Goal: Task Accomplishment & Management: Complete application form

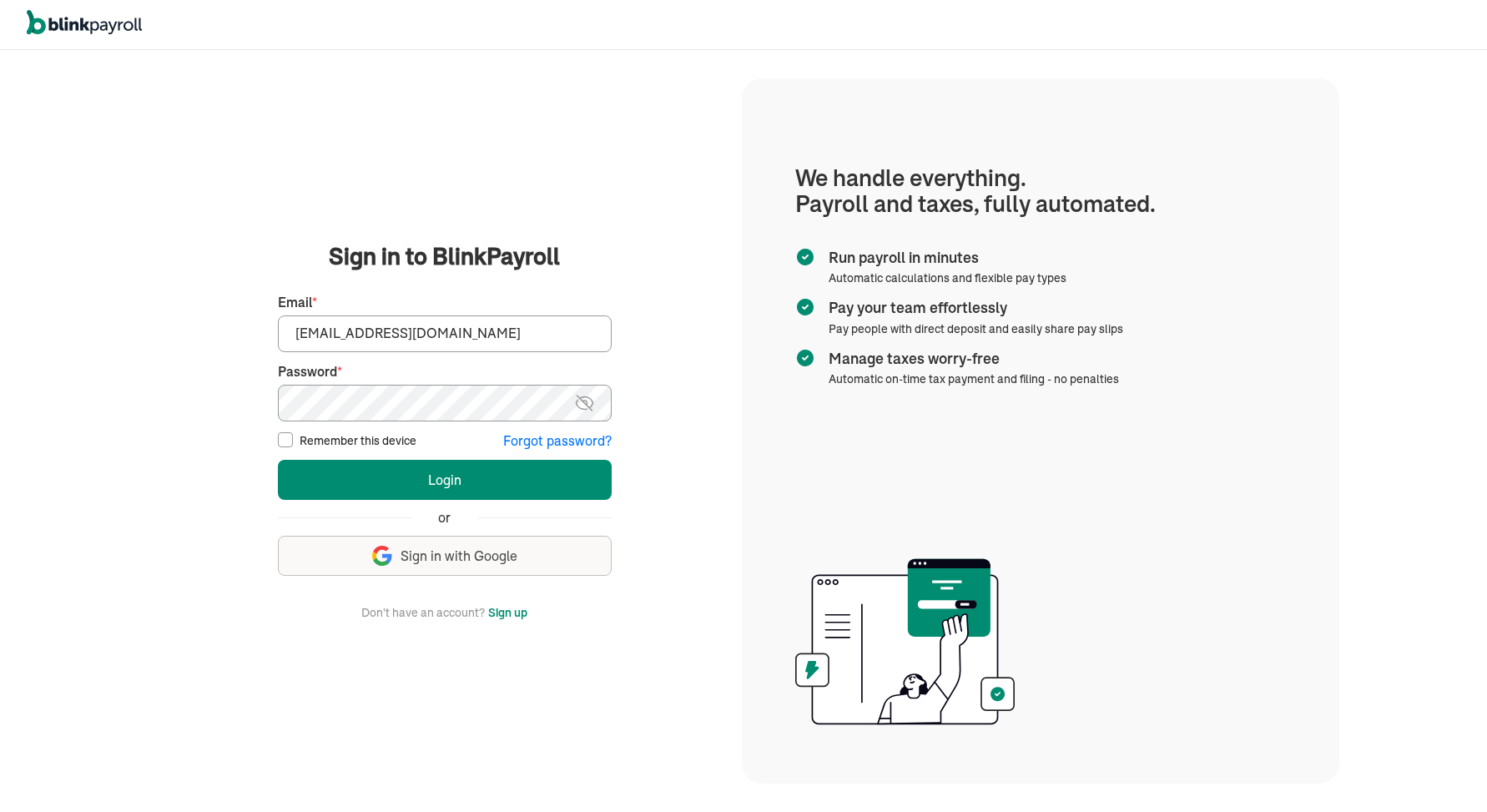
type input "spouses@spousescleaninghouses.com"
click at [444, 478] on button "Login" at bounding box center [444, 479] width 334 height 40
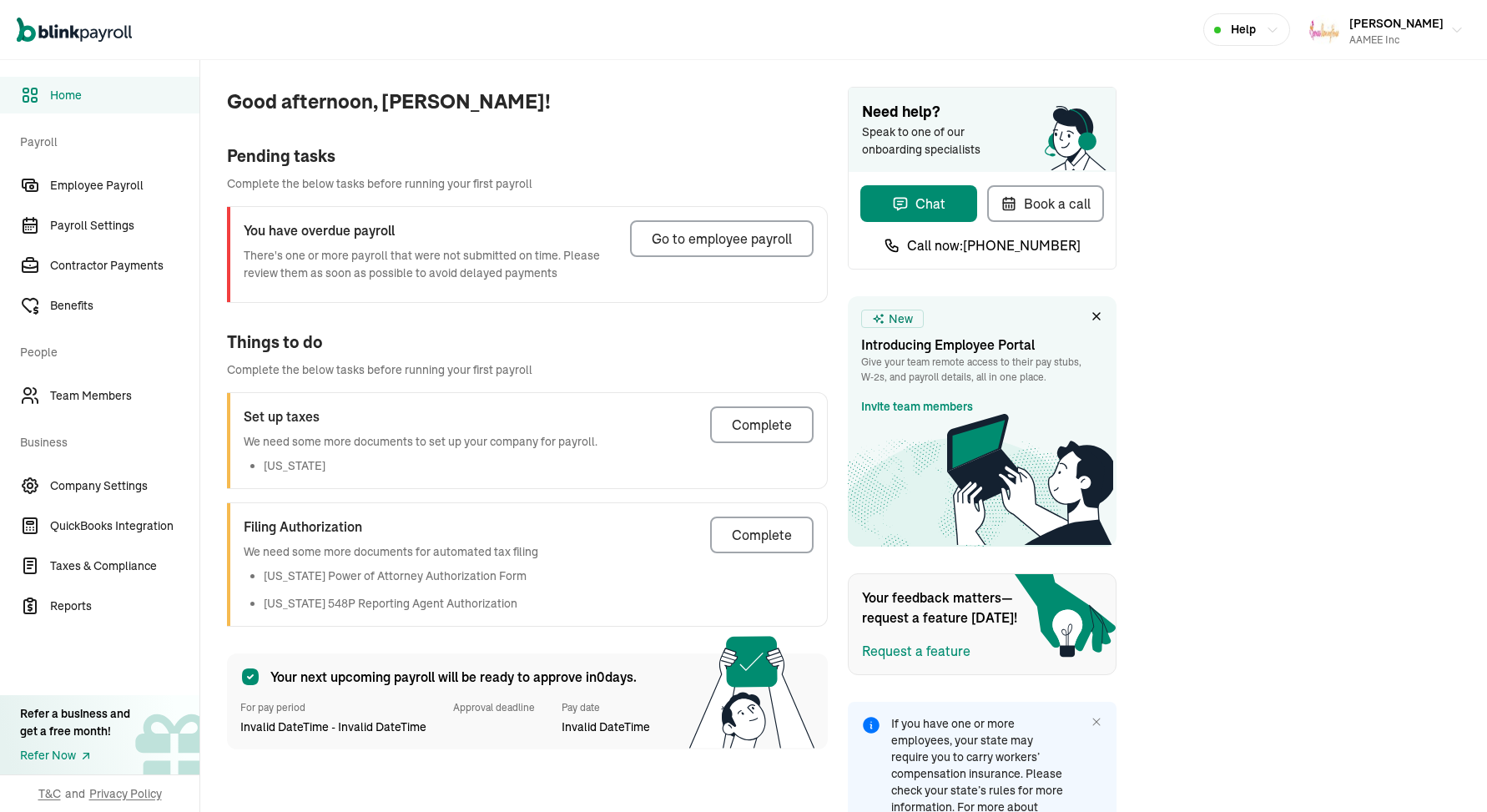
click at [729, 240] on div "Go to employee payroll" at bounding box center [722, 238] width 141 height 20
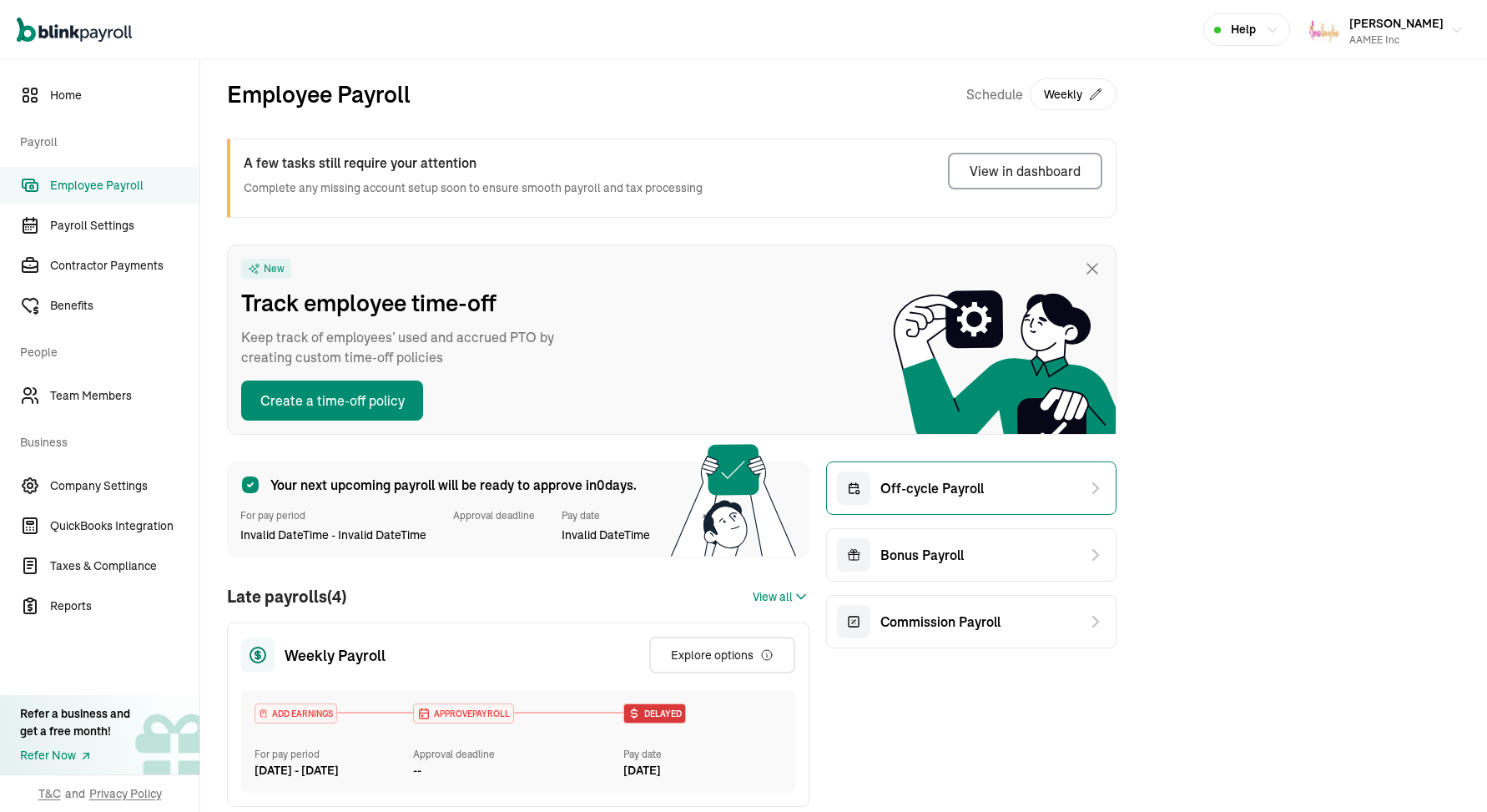
click at [920, 493] on span "Off-cycle Payroll" at bounding box center [932, 487] width 103 height 20
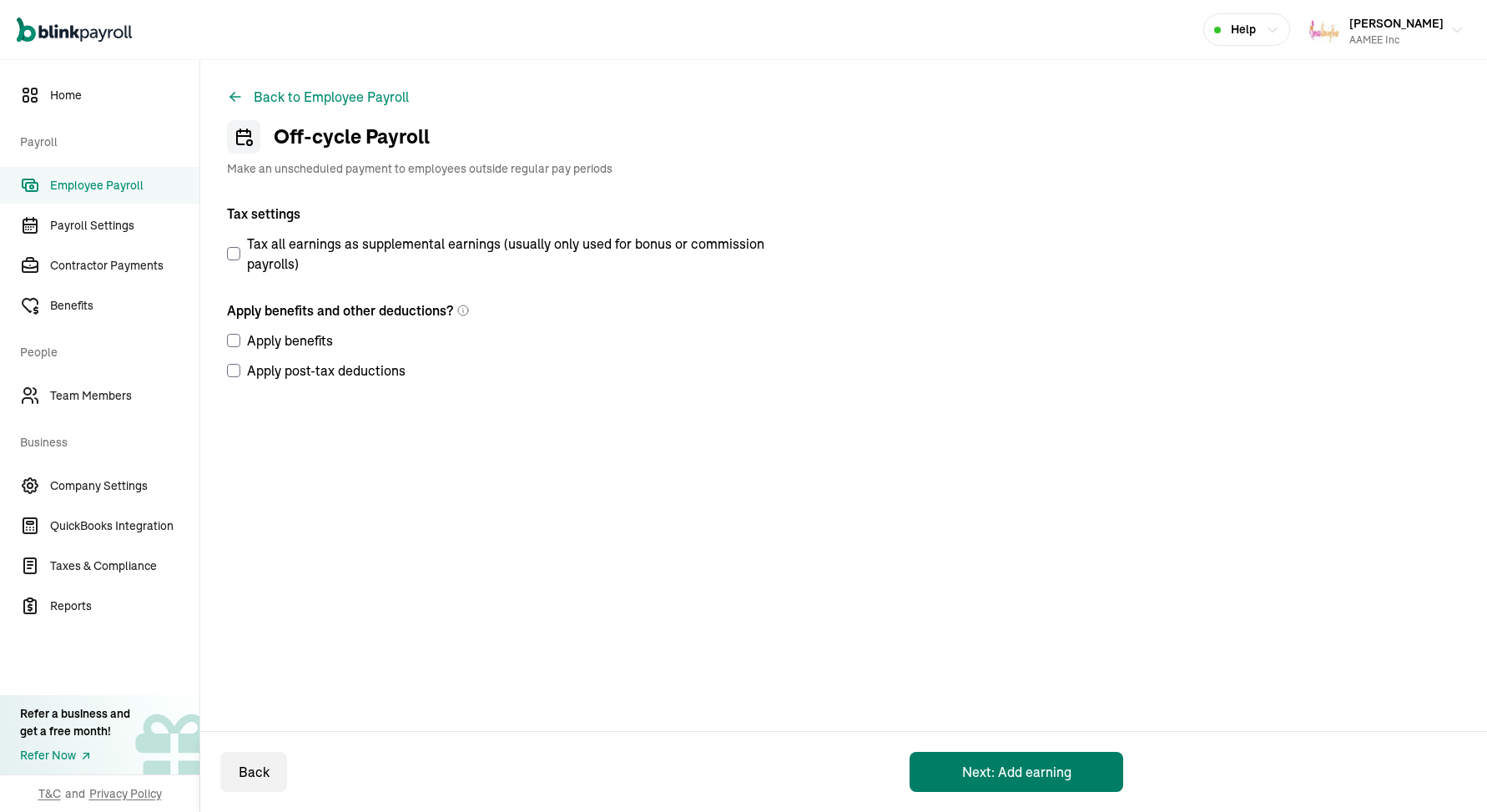
click at [969, 768] on button "Next: Add earning" at bounding box center [1016, 771] width 213 height 40
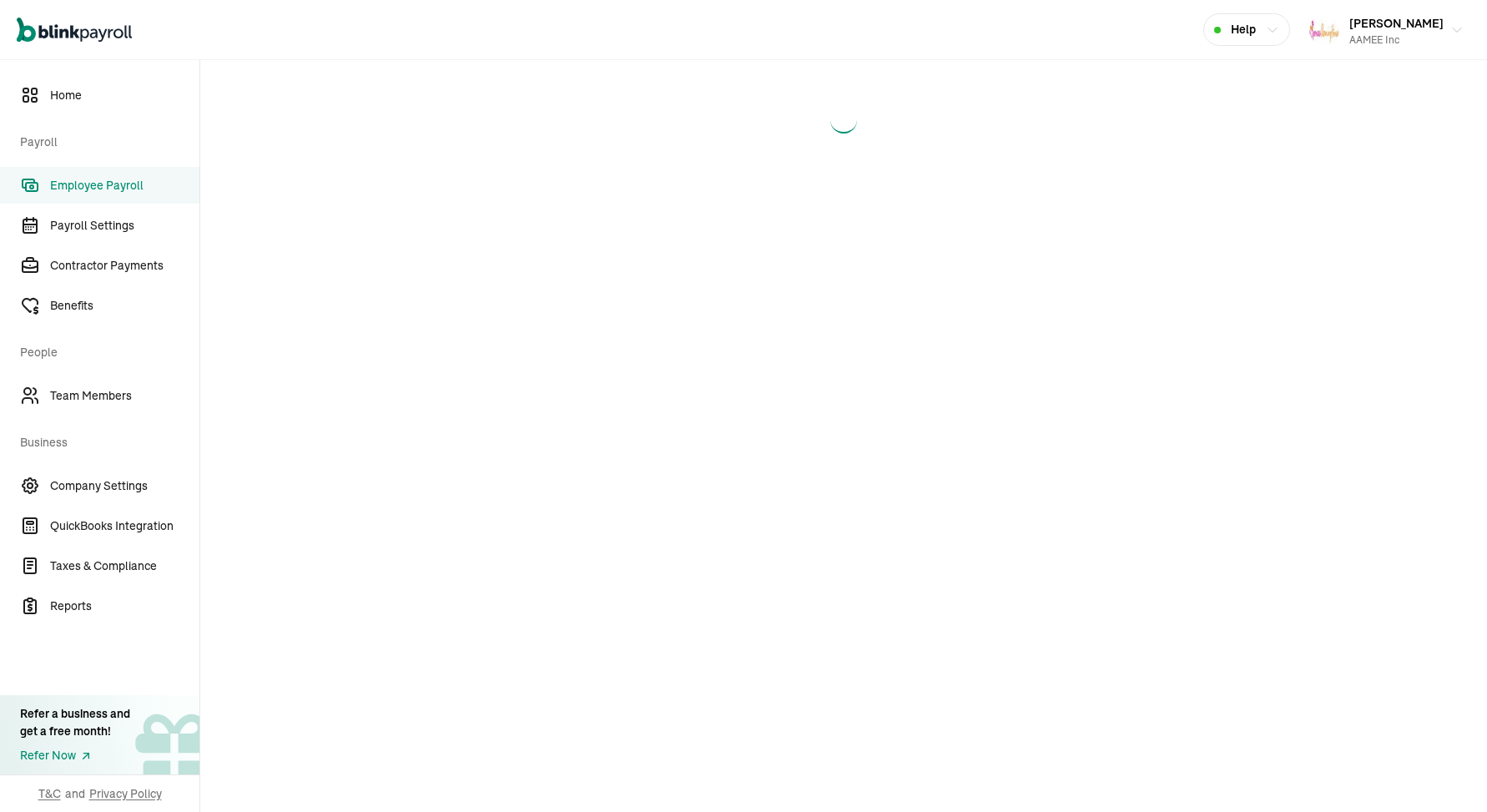
select select "direct_deposit"
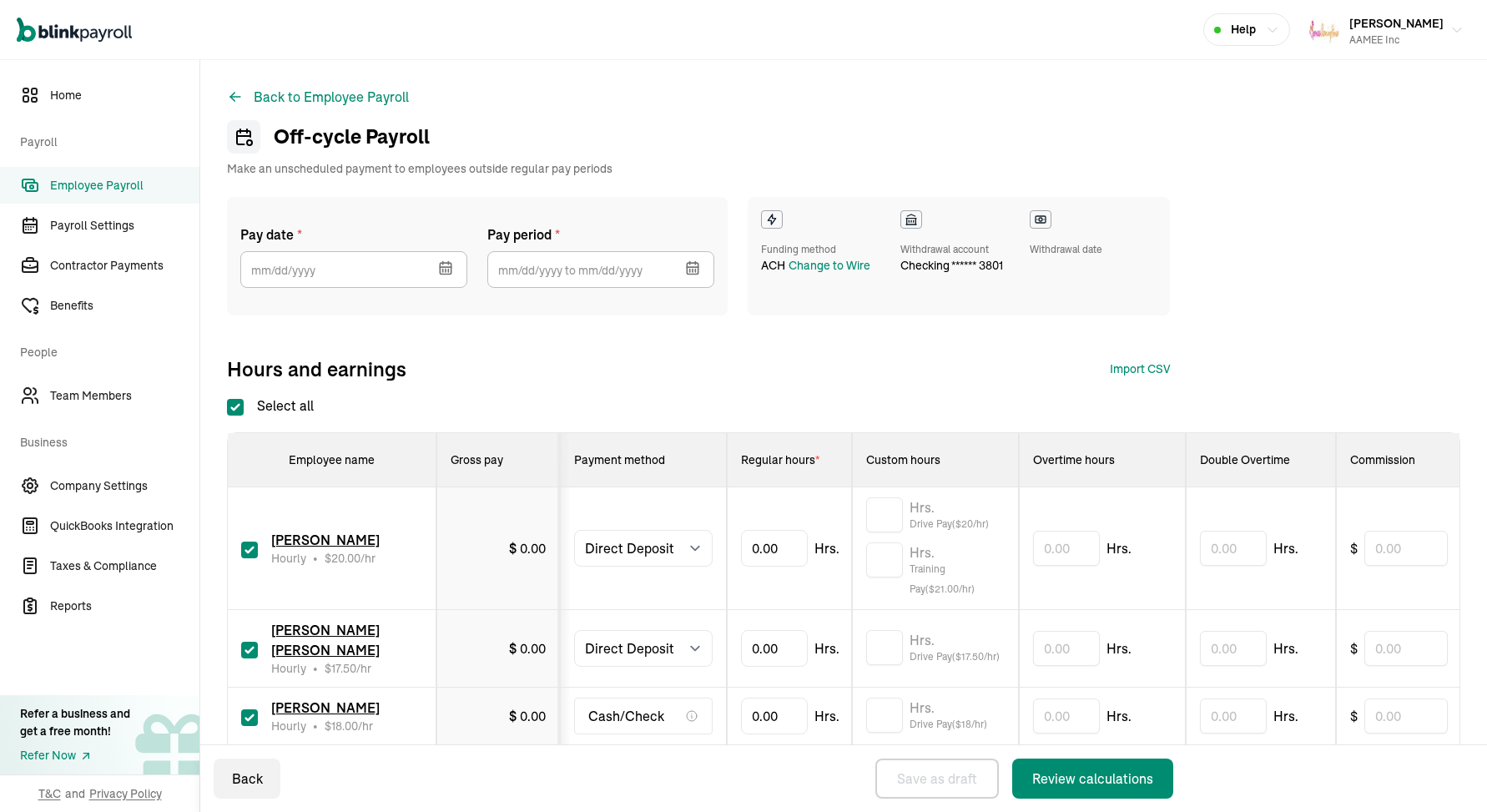
select select "direct_deposit"
click at [443, 269] on icon "button" at bounding box center [443, 270] width 0 height 3
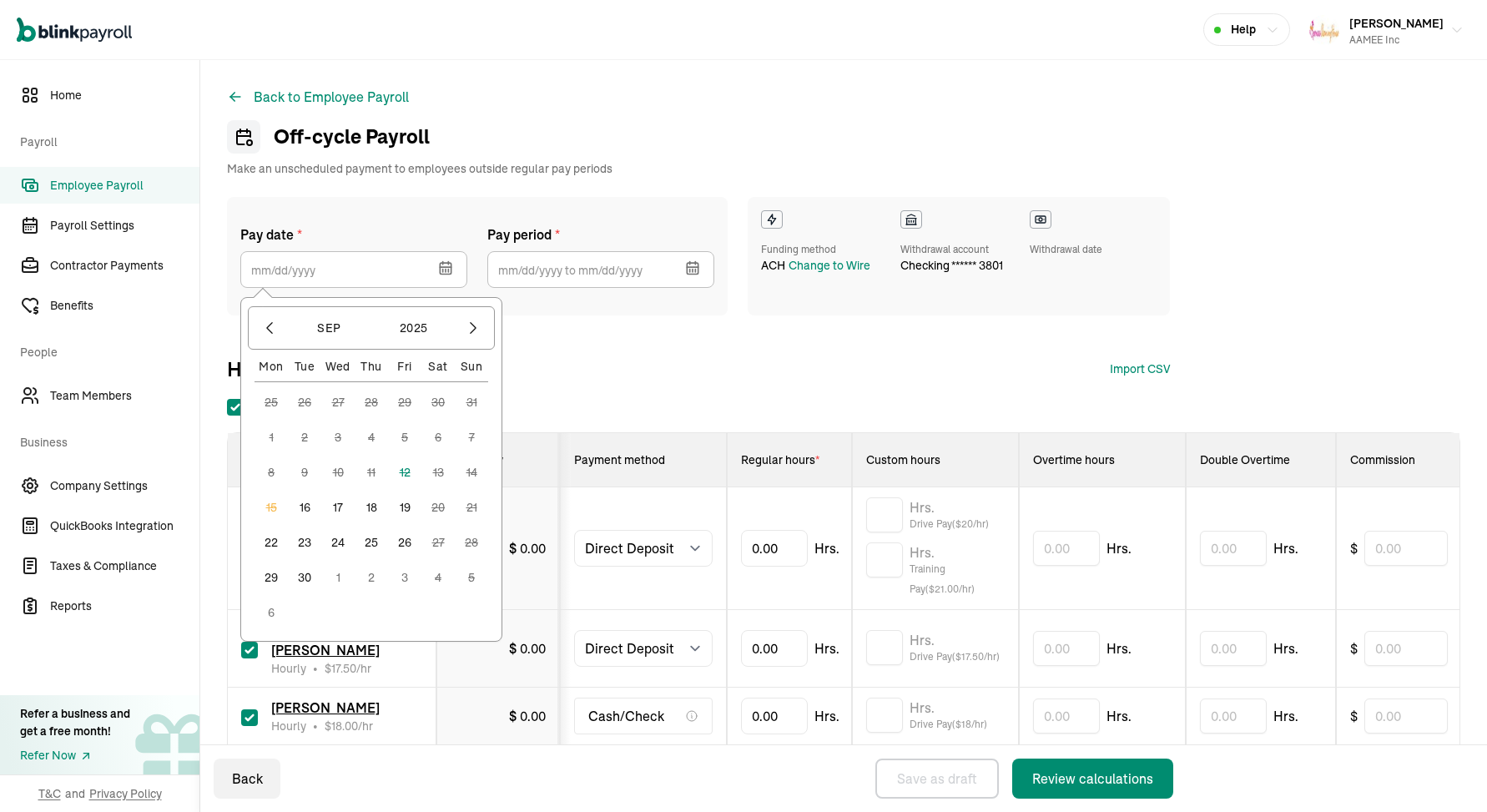
click at [406, 506] on button "19" at bounding box center [405, 508] width 34 height 34
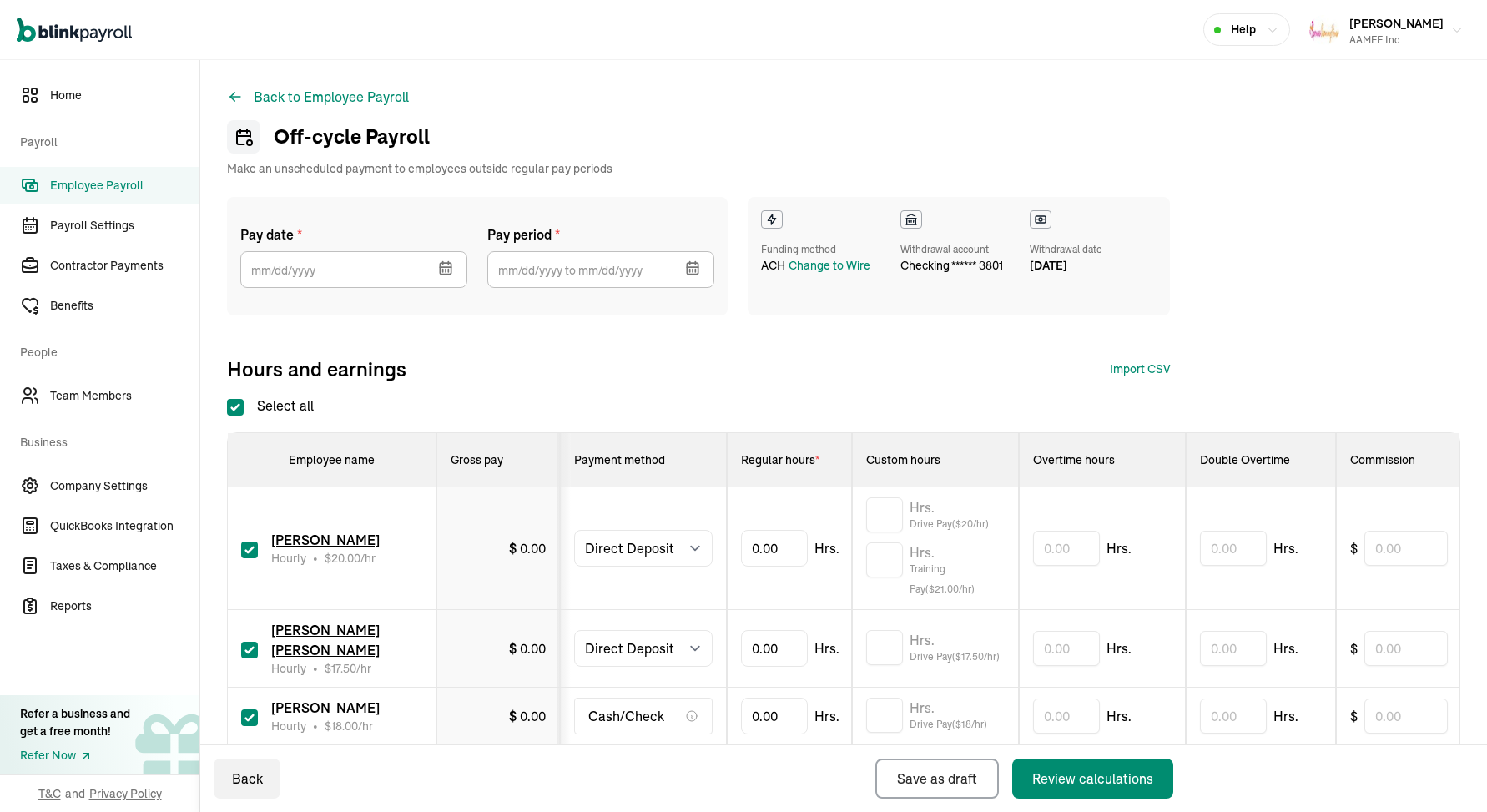
type input "[DATE]"
click at [832, 265] on div "Change to Wire" at bounding box center [829, 266] width 82 height 18
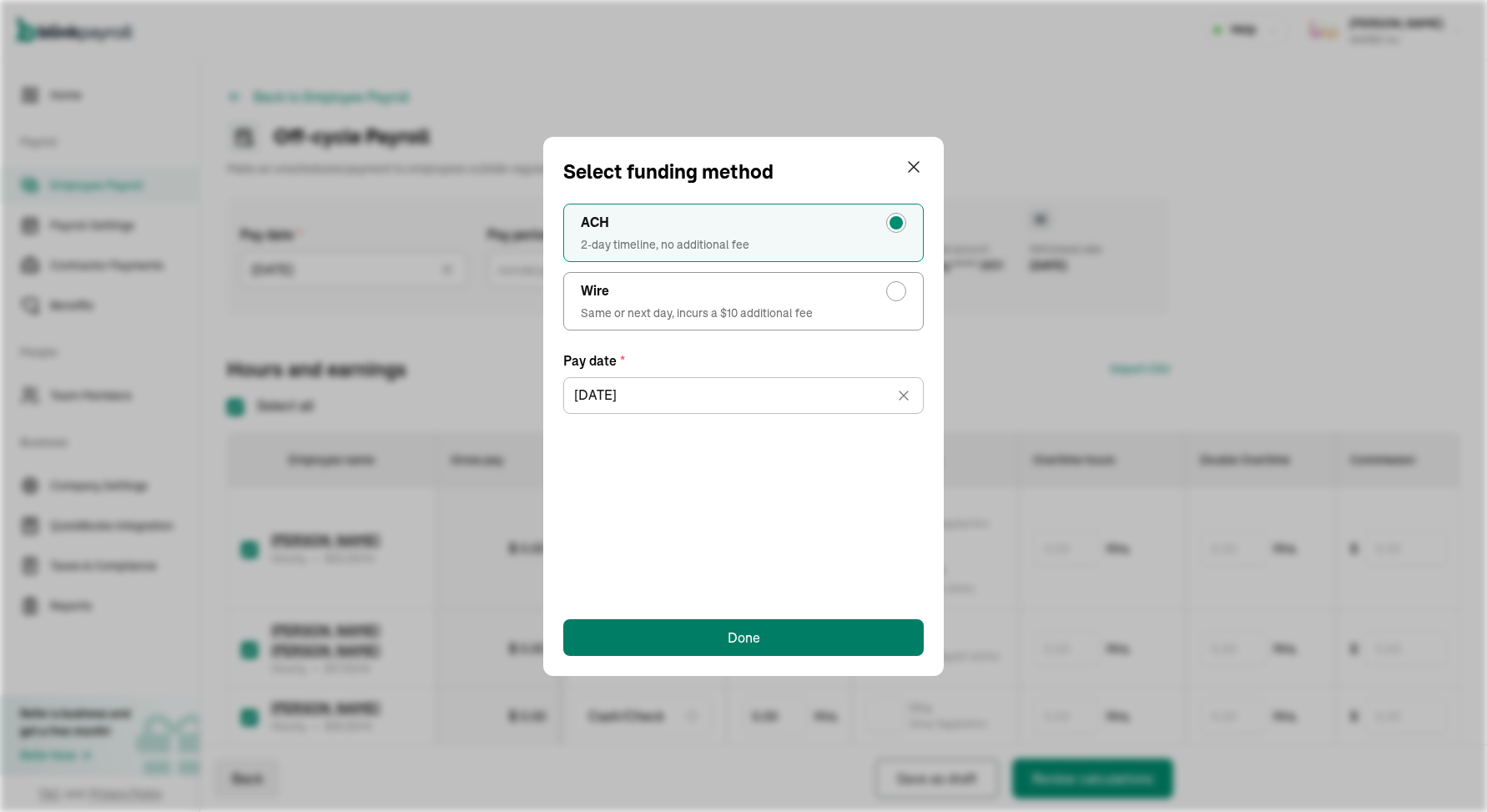
click at [730, 639] on div "Done" at bounding box center [744, 637] width 33 height 20
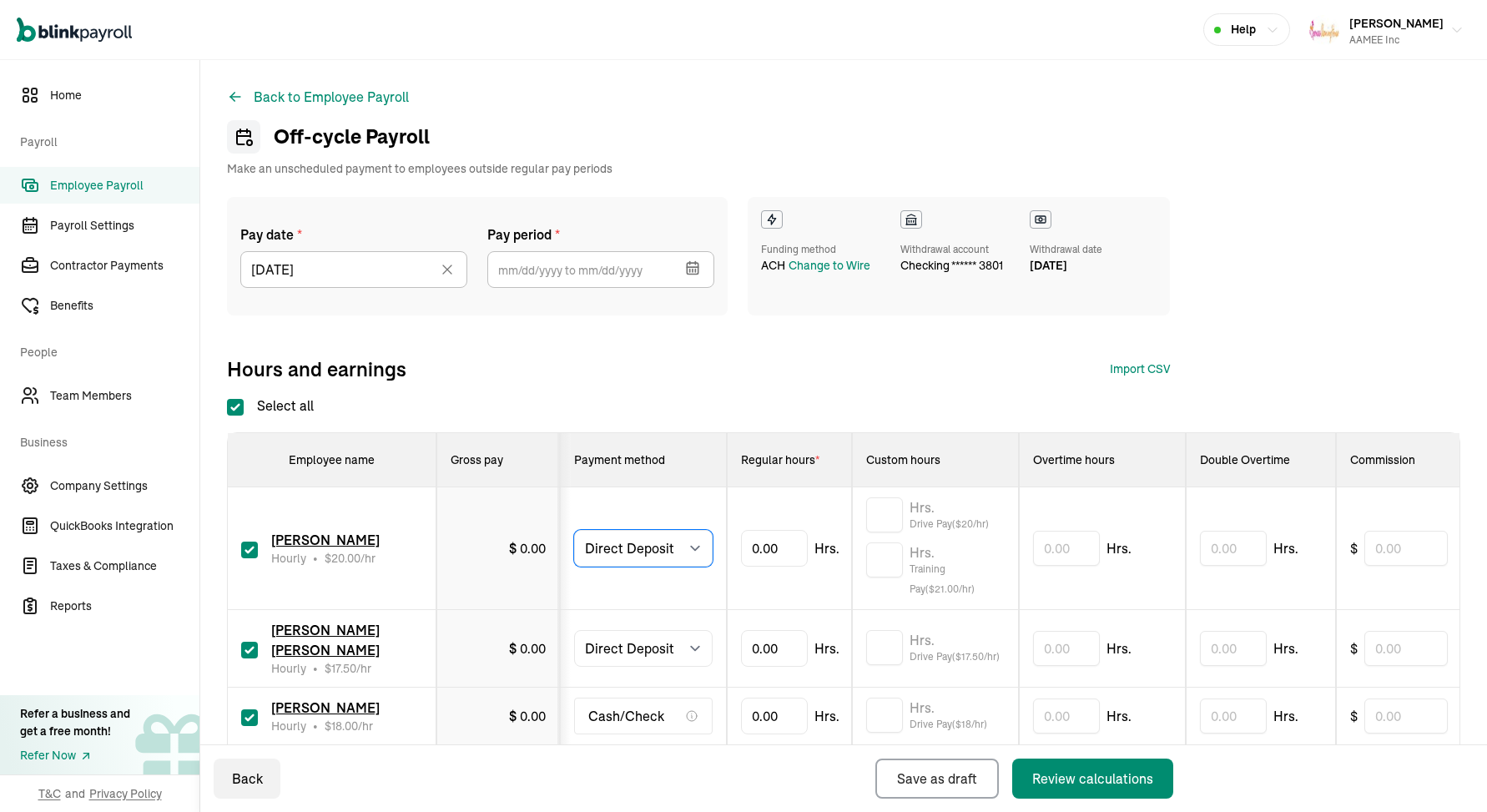
select select "manual"
click at [653, 651] on select "Select method Direct Deposit Cash/Check" at bounding box center [643, 647] width 139 height 36
select select "manual"
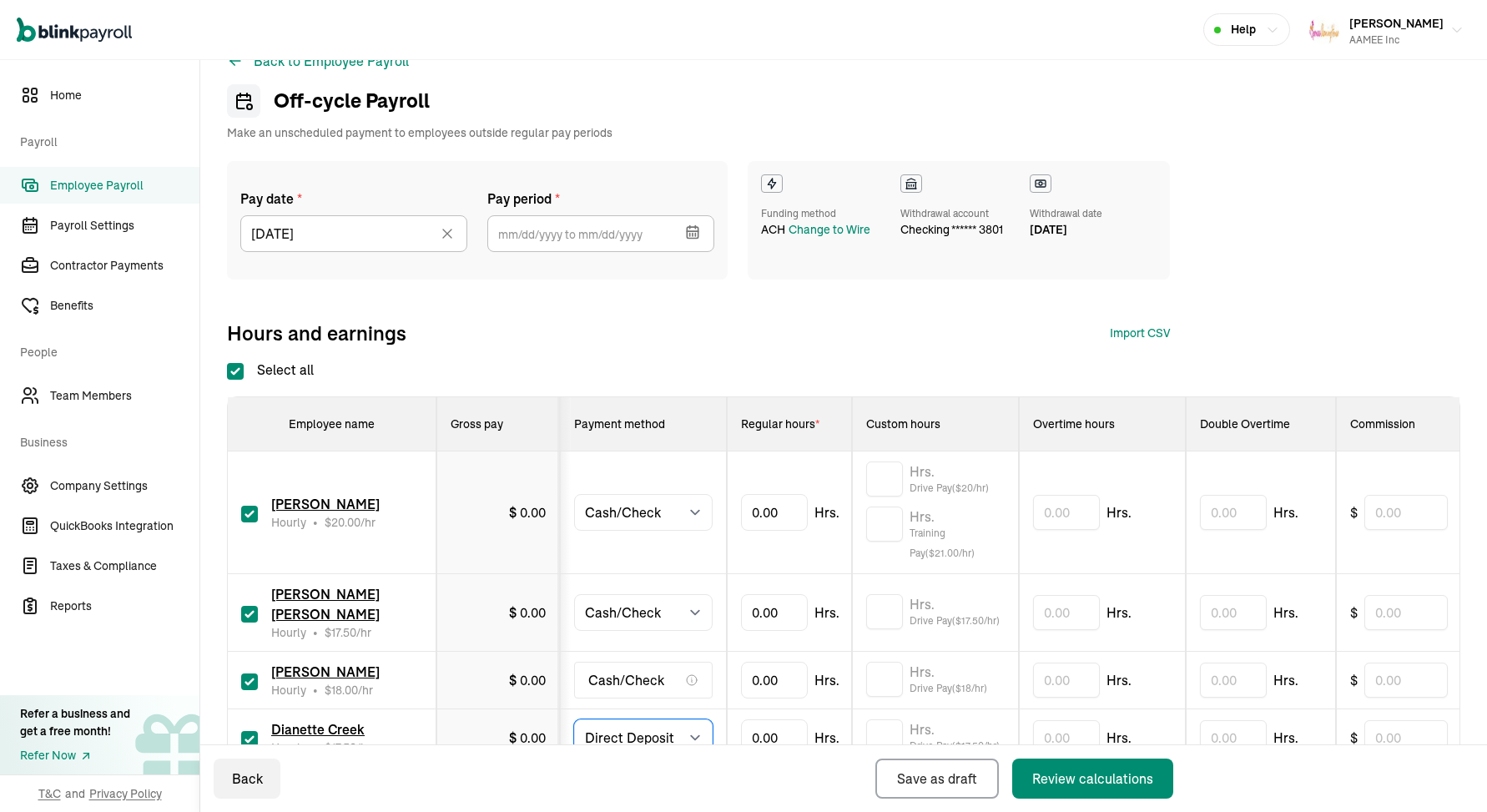
select select "manual"
click at [247, 679] on input "checkbox" at bounding box center [249, 681] width 17 height 17
checkbox input "false"
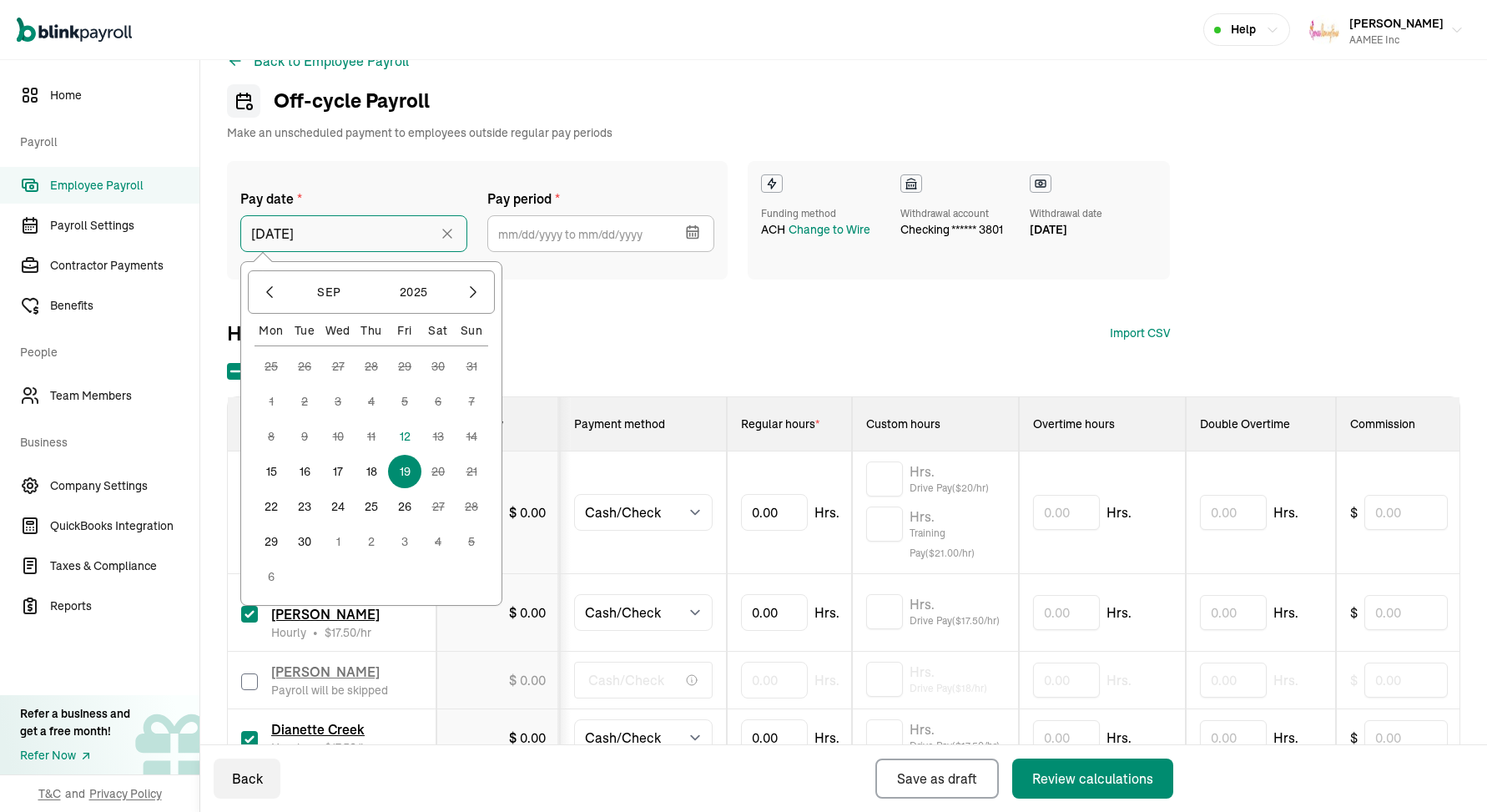
click at [430, 229] on input "[DATE]" at bounding box center [353, 233] width 227 height 36
click at [403, 431] on button "12" at bounding box center [405, 437] width 34 height 34
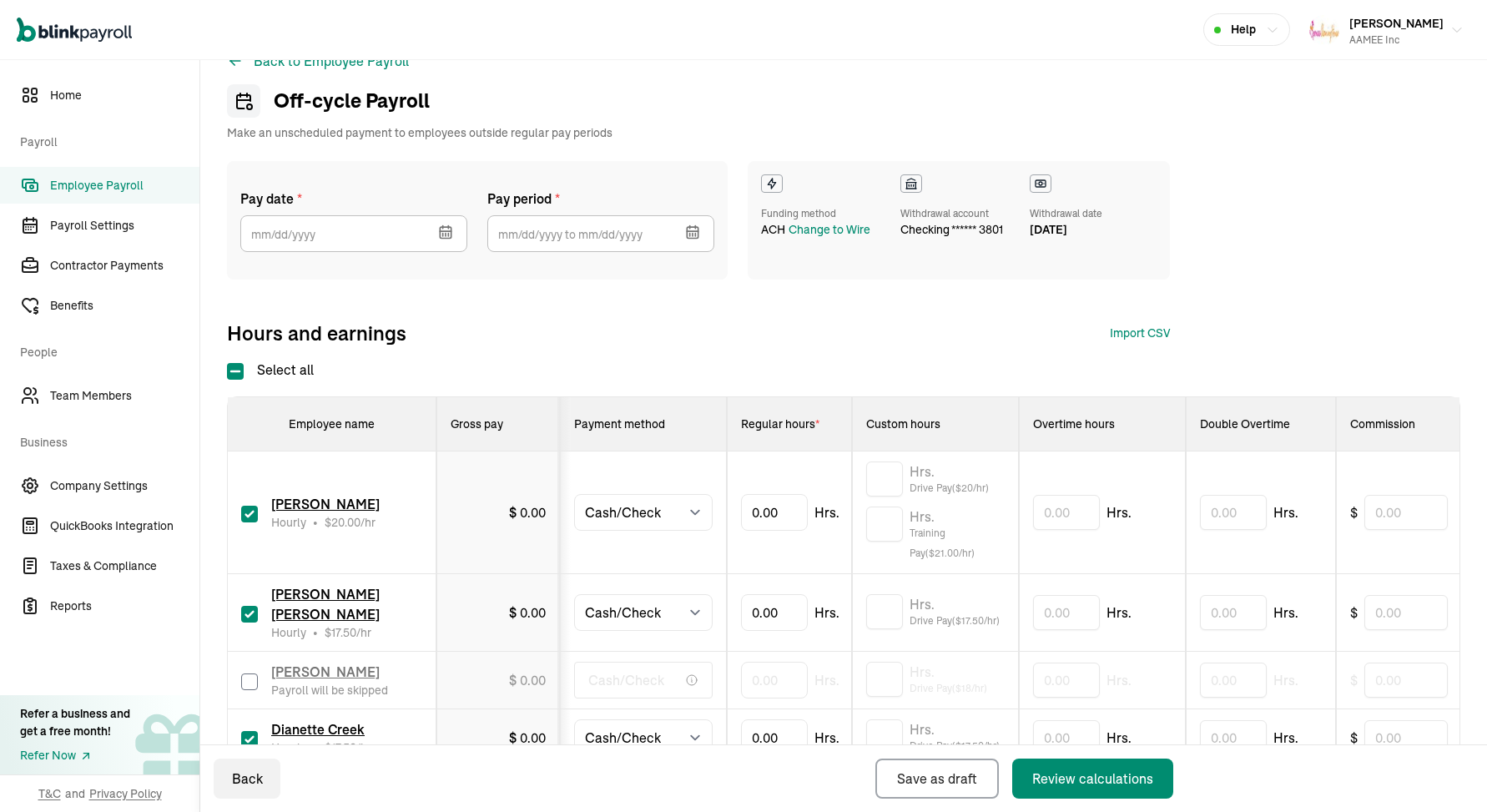
type input "[DATE]"
click at [692, 229] on icon "button" at bounding box center [692, 231] width 17 height 17
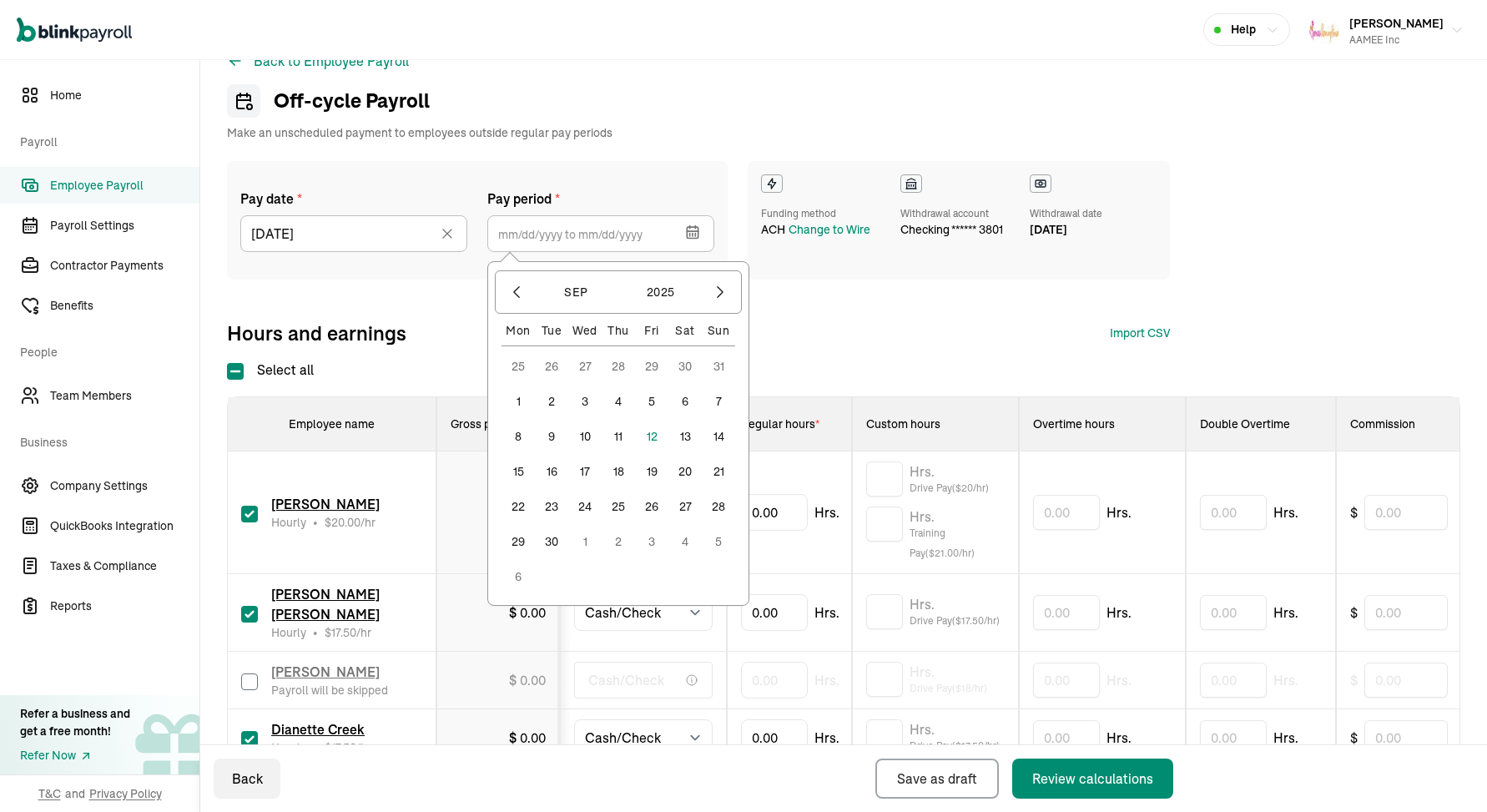
click at [721, 366] on button "31" at bounding box center [719, 366] width 34 height 34
click at [682, 539] on button "6" at bounding box center [685, 542] width 34 height 34
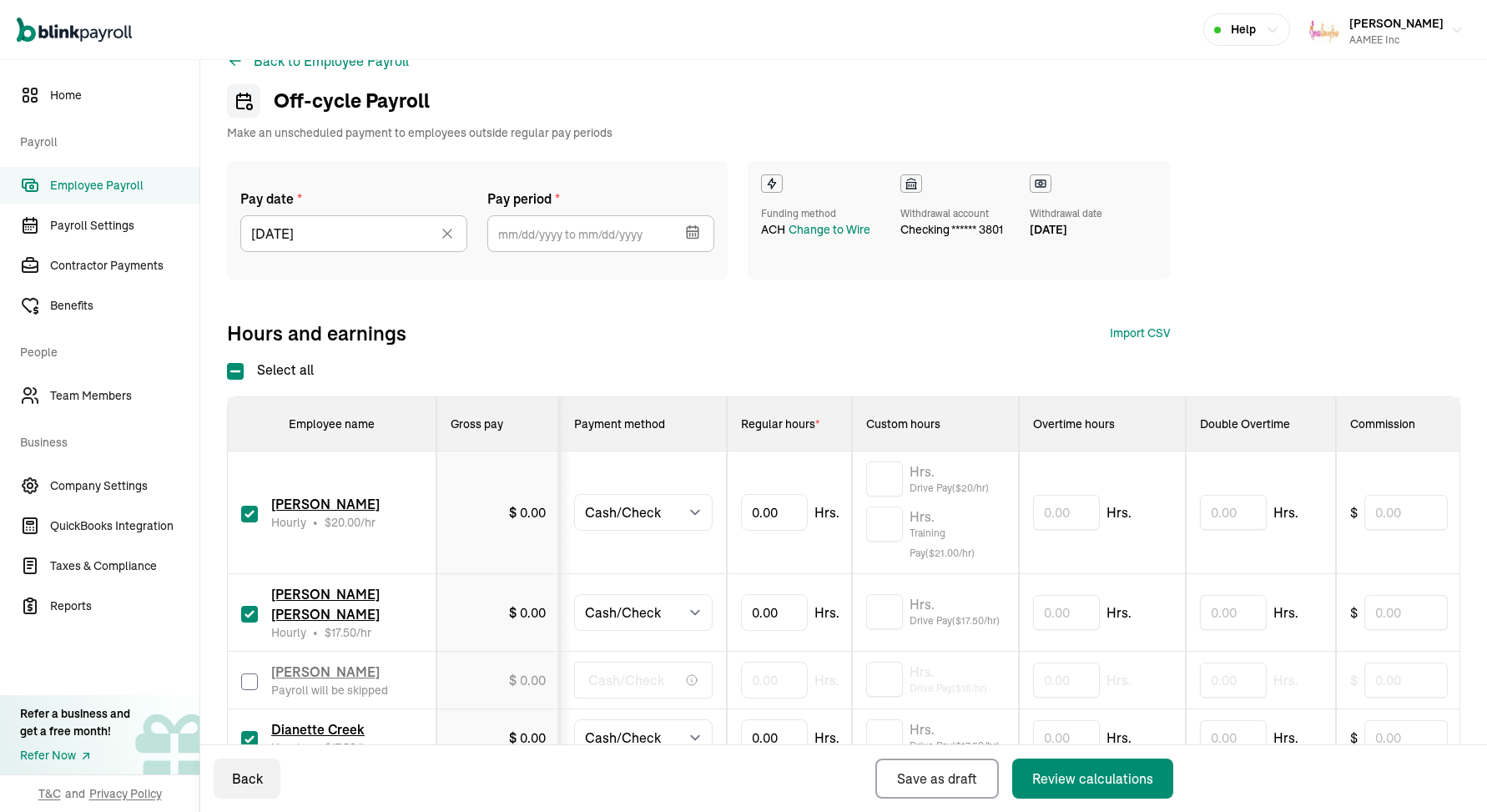
type input "[DATE] ~ [DATE]"
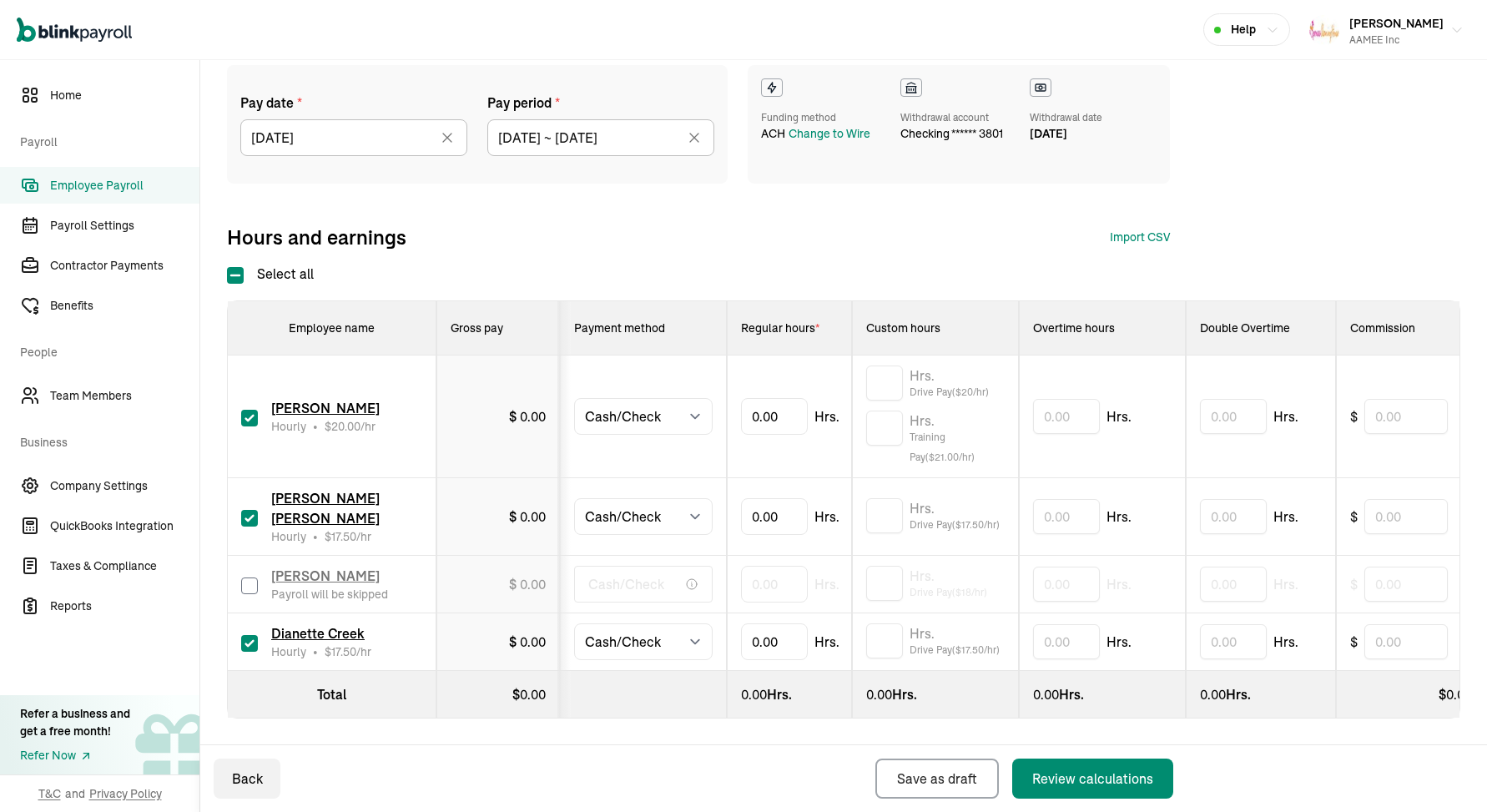
scroll to position [132, 0]
type input "20.88"
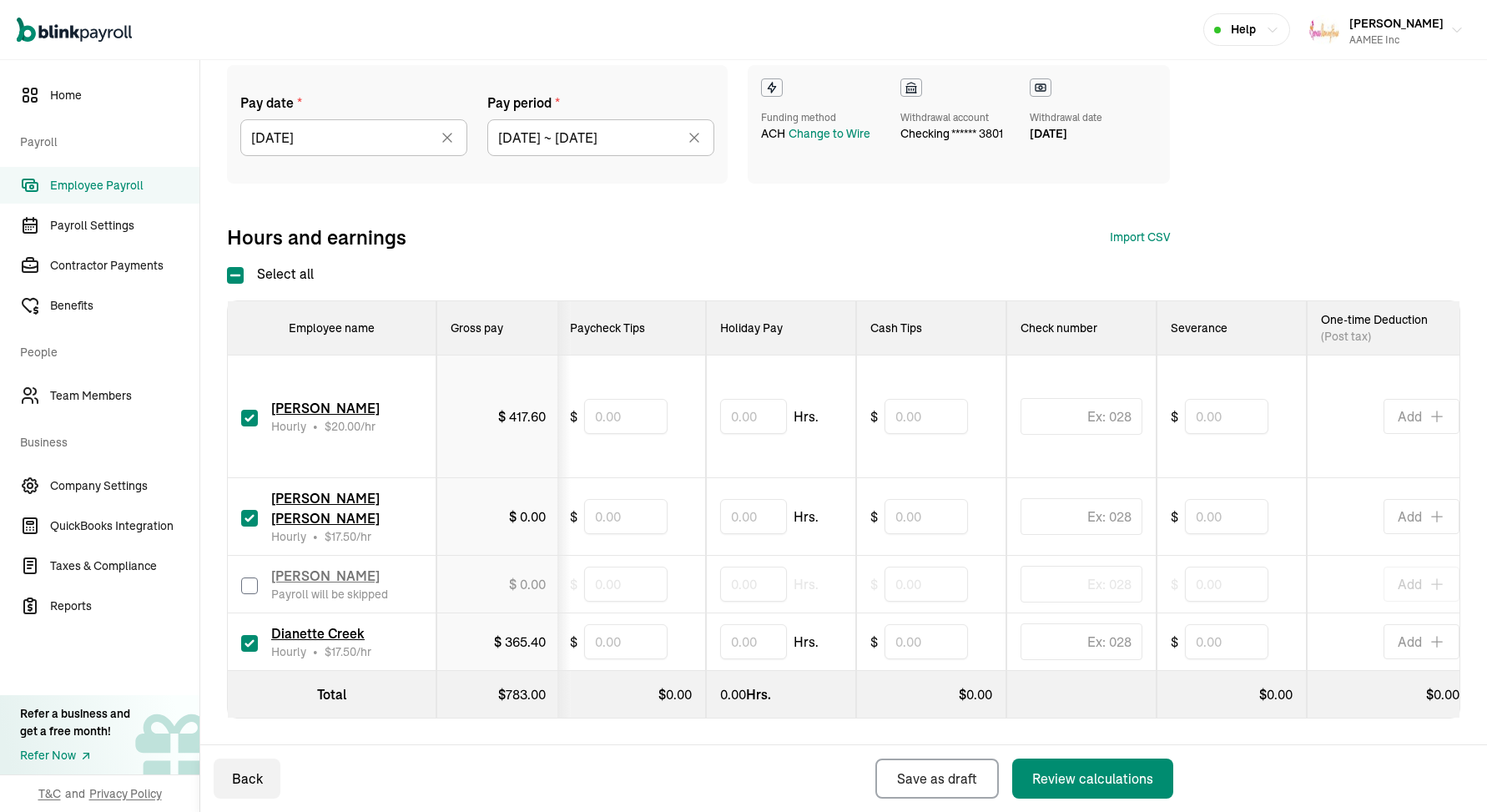
scroll to position [0, 988]
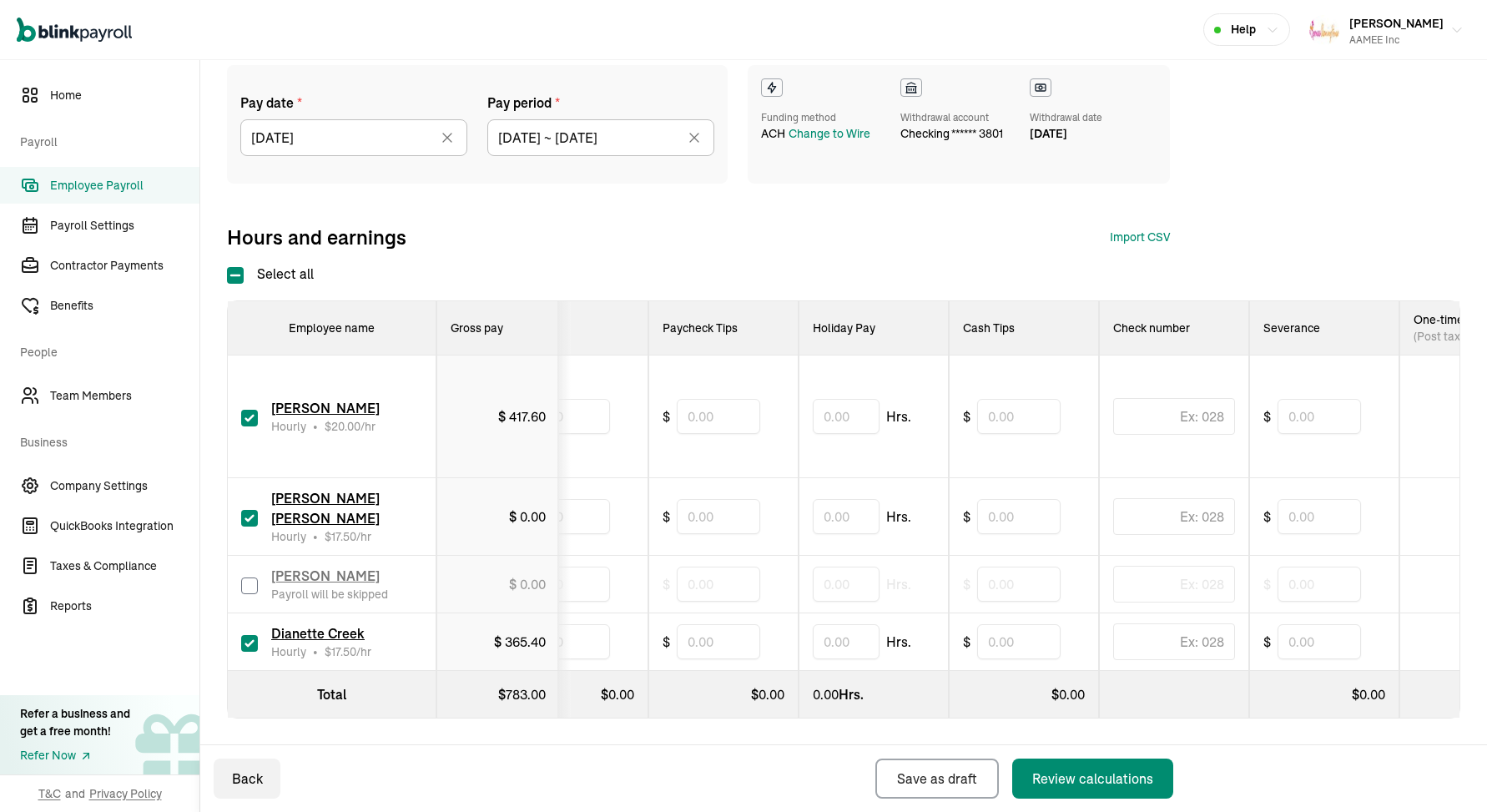
click at [720, 438] on td "$" at bounding box center [723, 417] width 150 height 123
click at [707, 414] on input "text" at bounding box center [719, 415] width 84 height 35
type input "20.00"
click at [749, 644] on input "text" at bounding box center [719, 641] width 84 height 35
type input "20.00"
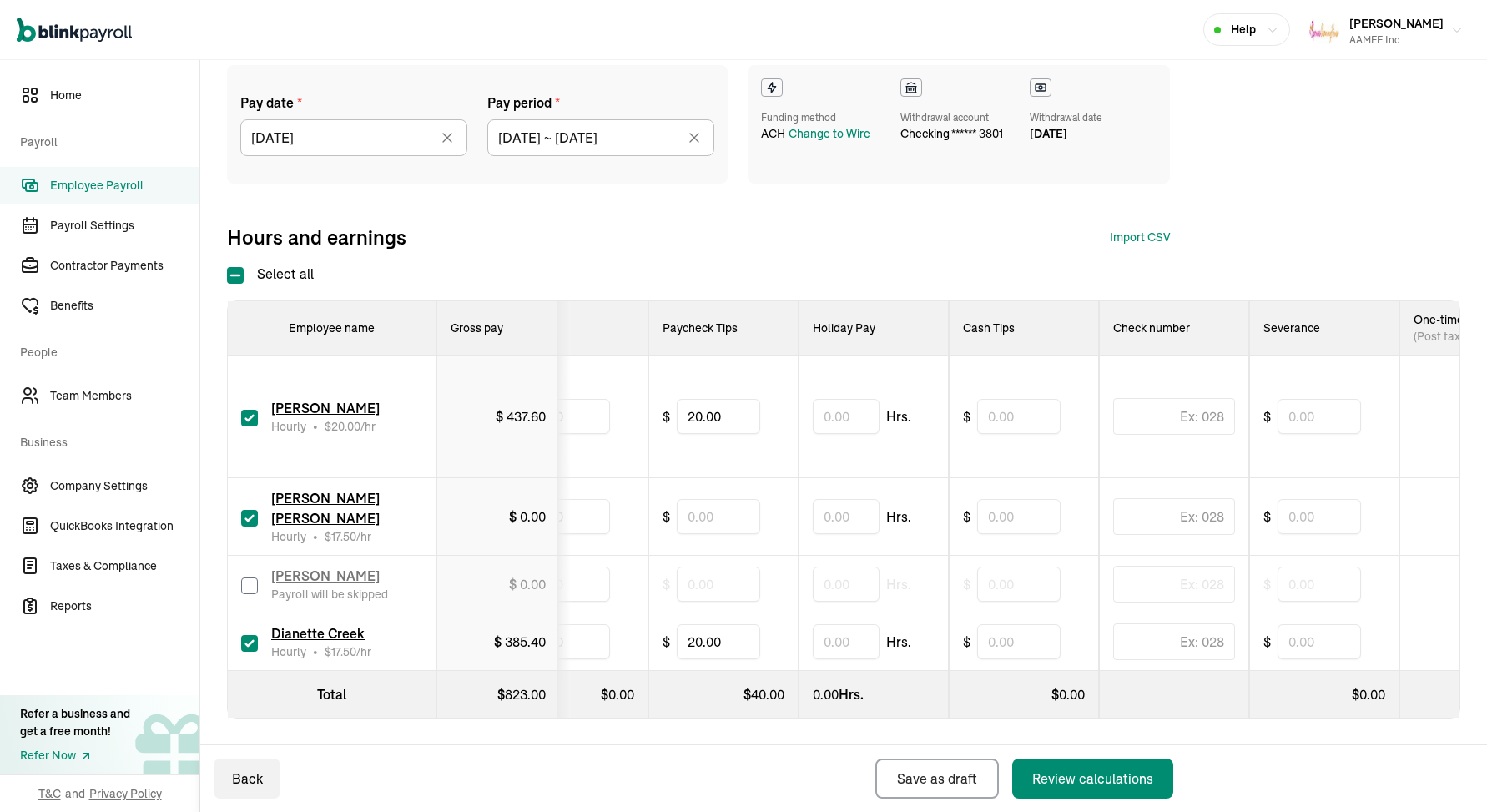
scroll to position [0, 0]
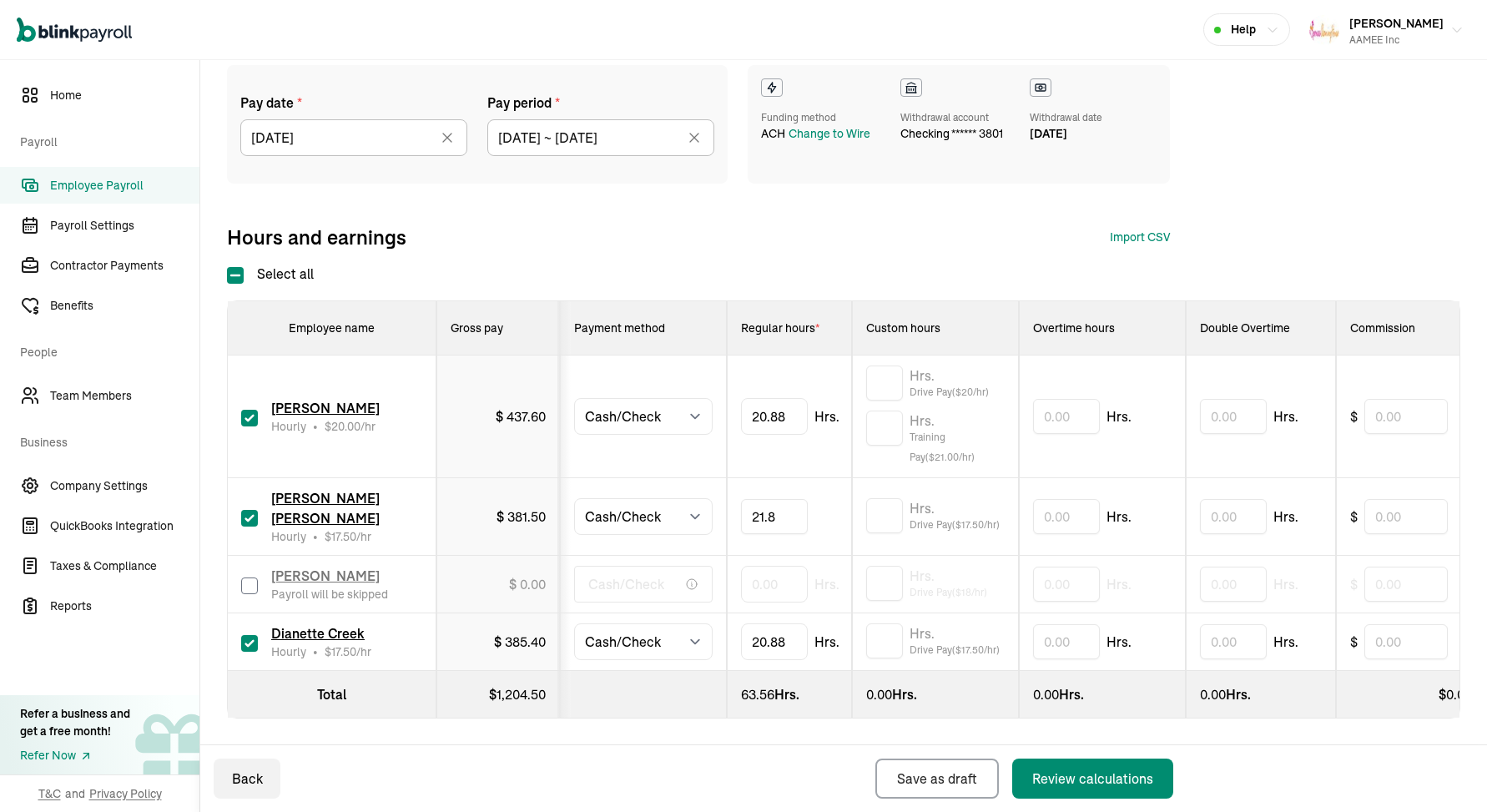
type input "21.84"
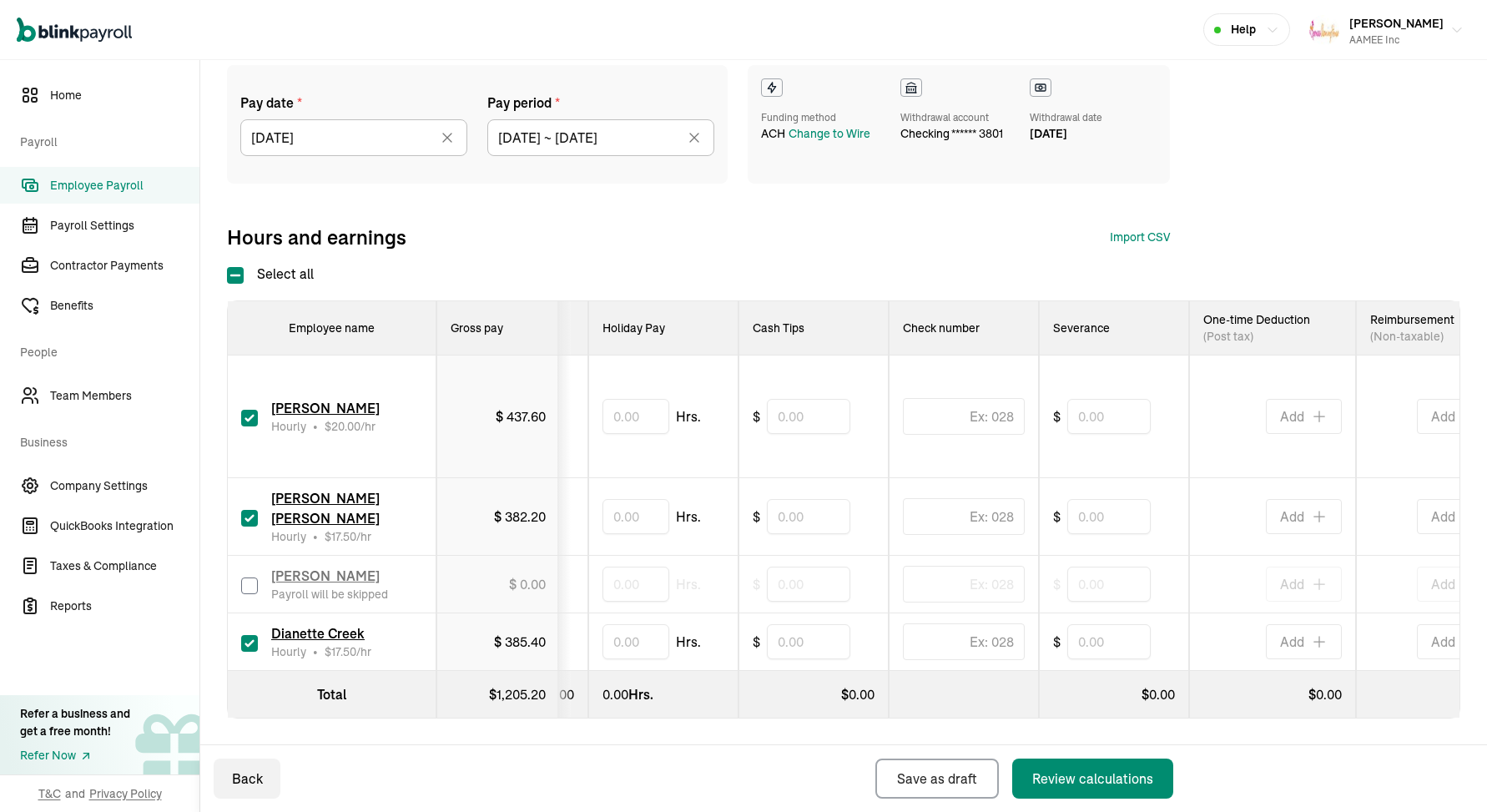
scroll to position [0, 1223]
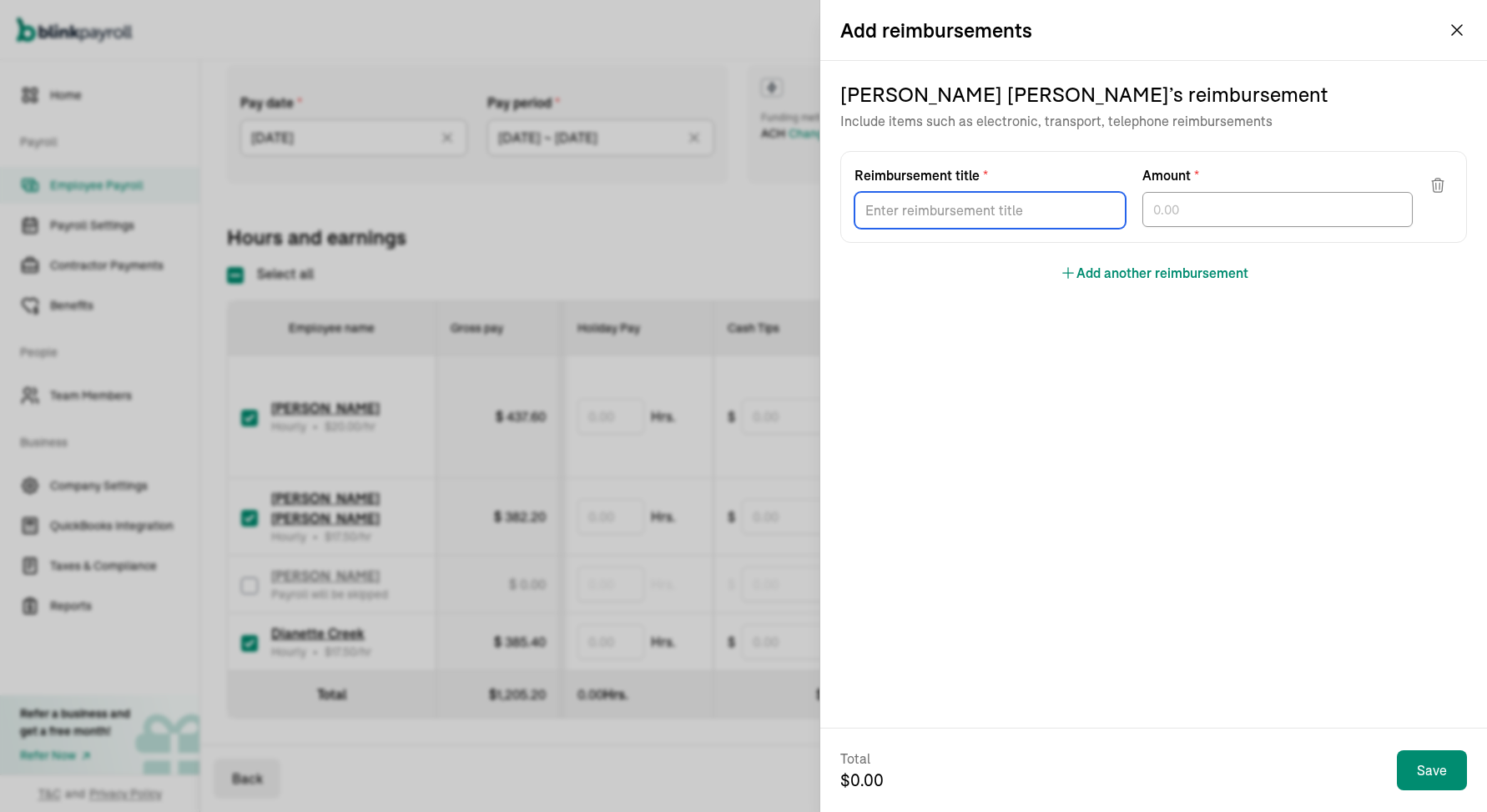
click at [1039, 219] on input "Reimbursement title *" at bounding box center [990, 210] width 271 height 36
type input "9/2 Gas"
click at [1312, 230] on div "Reimbursement title * 9/2 Gas Amount *" at bounding box center [1153, 197] width 626 height 92
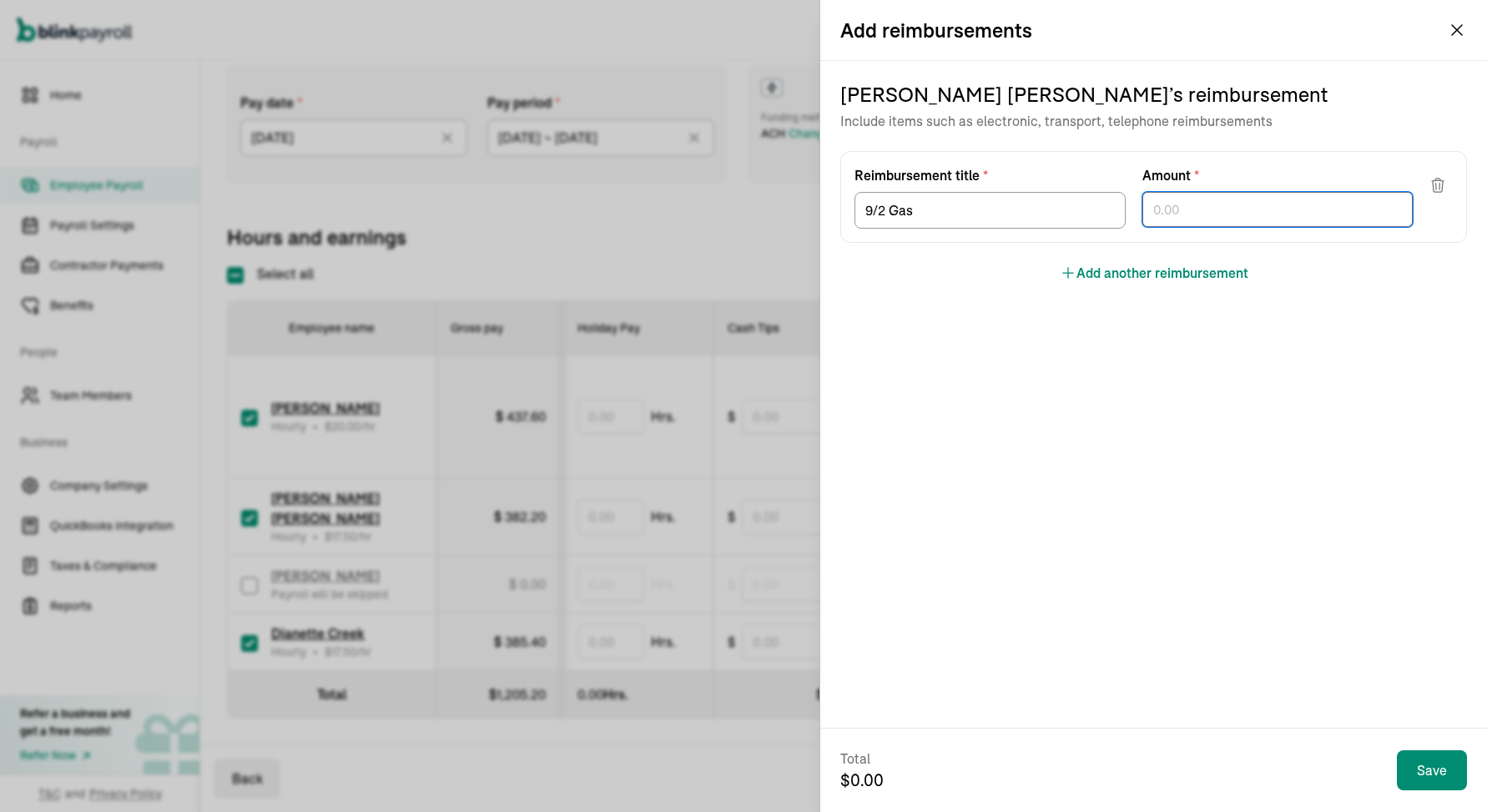
click at [1306, 209] on input "text" at bounding box center [1277, 209] width 271 height 35
type input "34.52"
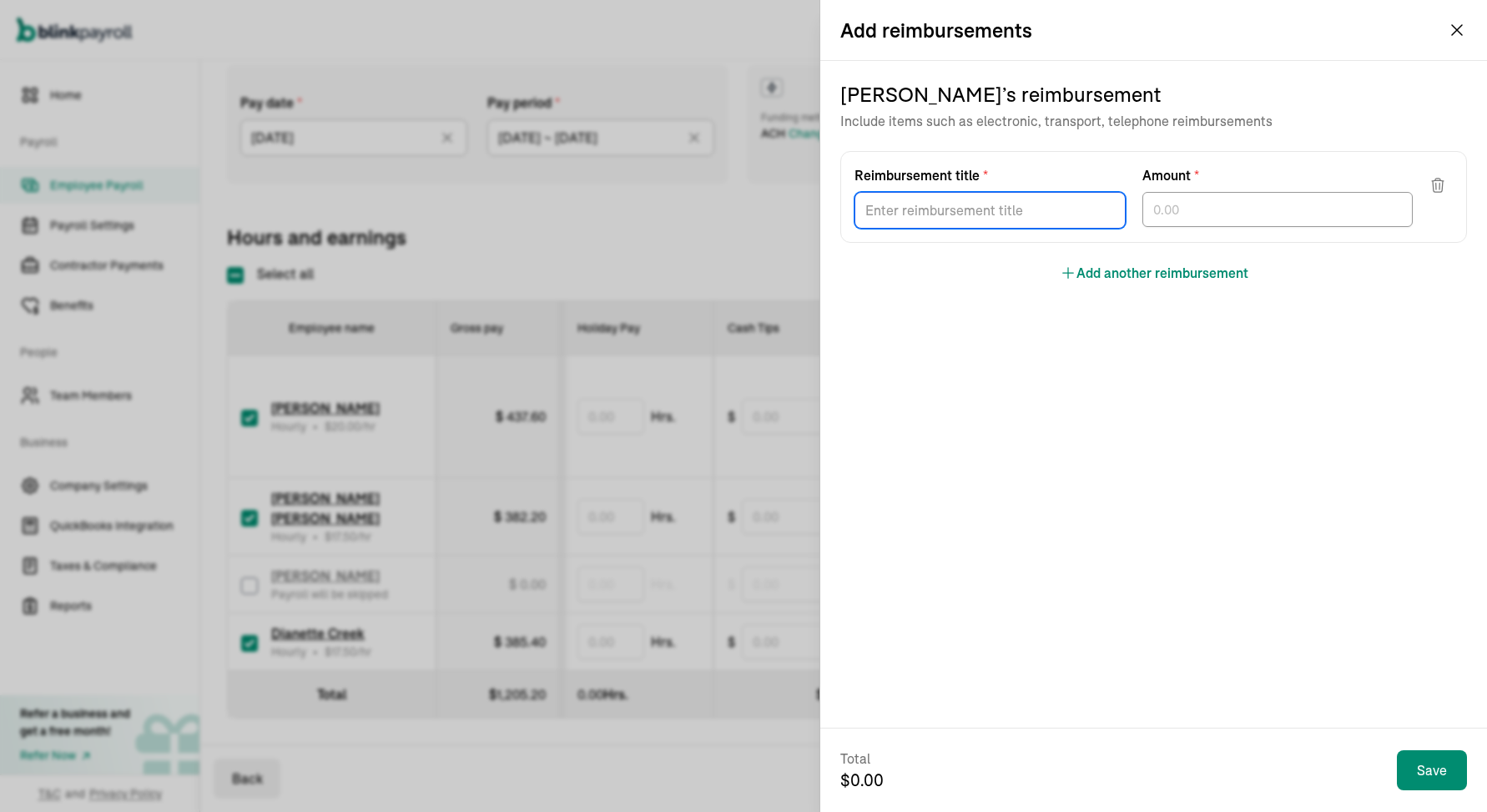
click at [1070, 209] on input "Reimbursement title *" at bounding box center [990, 210] width 271 height 36
type input "9/10 Gas"
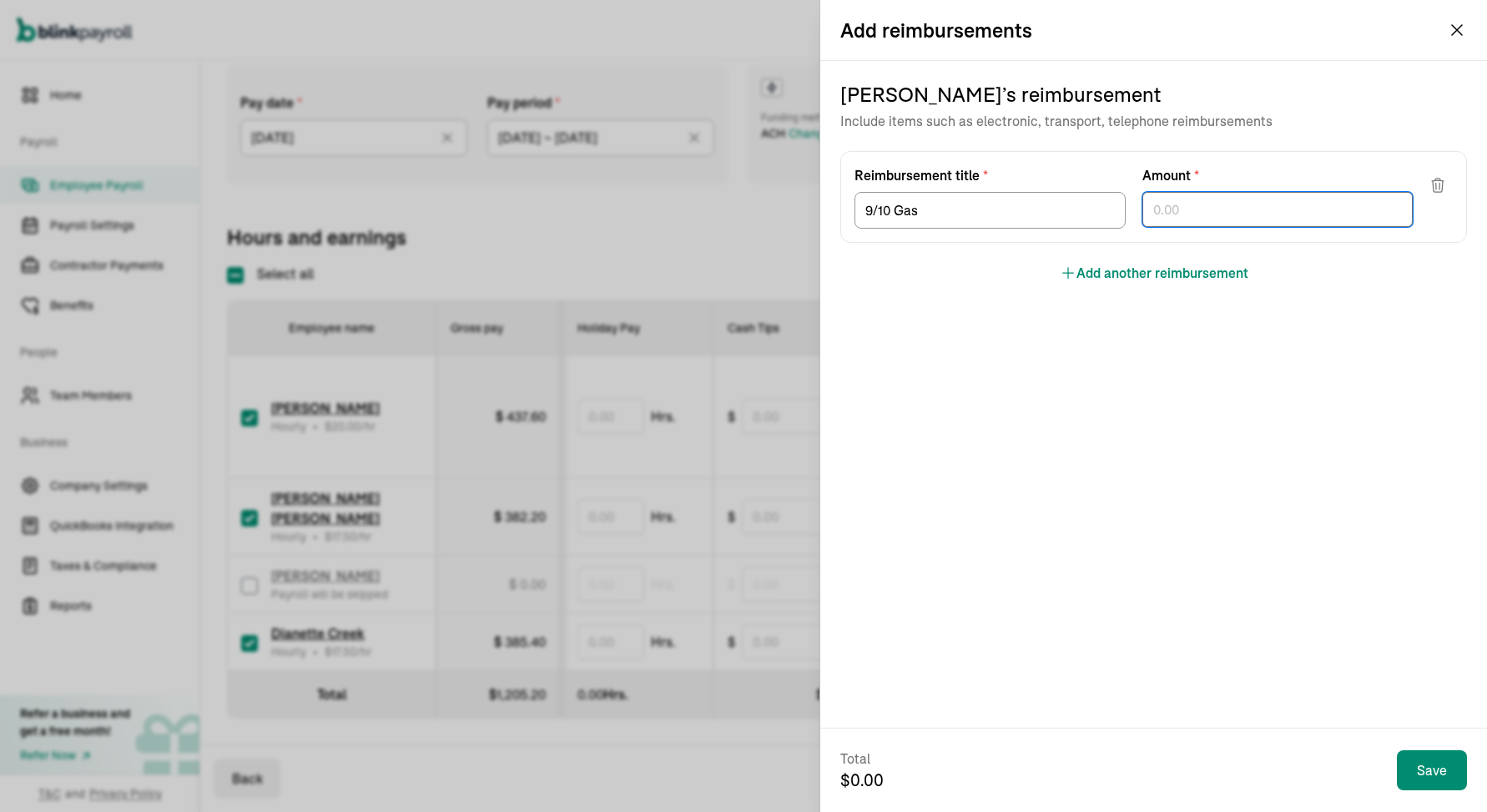
click at [1338, 209] on input "text" at bounding box center [1277, 209] width 271 height 35
type input "36.11"
click at [1224, 275] on button "Add another reimbursement" at bounding box center [1153, 272] width 189 height 20
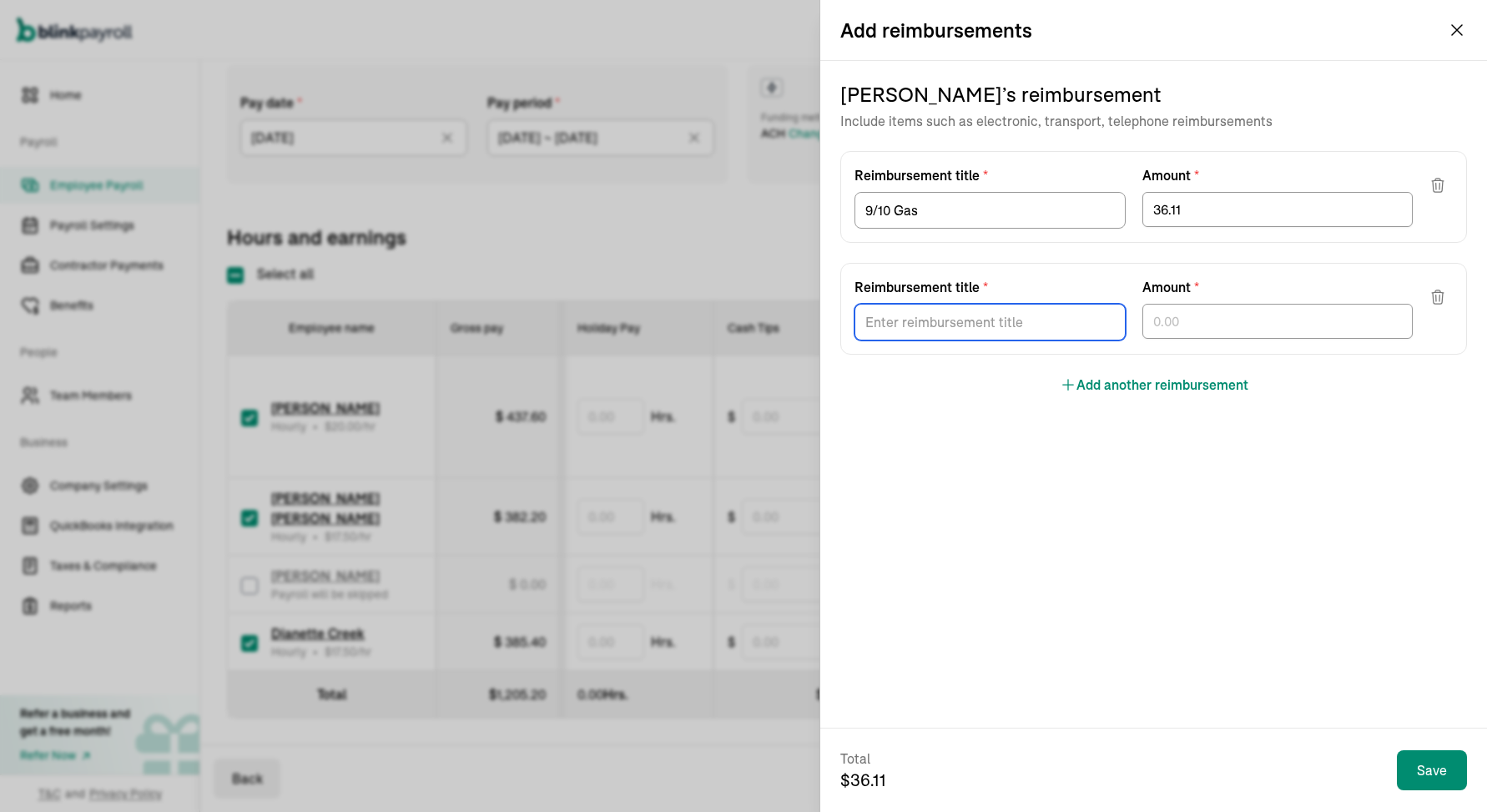
click at [1049, 315] on input "Reimbursement title *" at bounding box center [990, 321] width 271 height 36
type input "9/10 Parking"
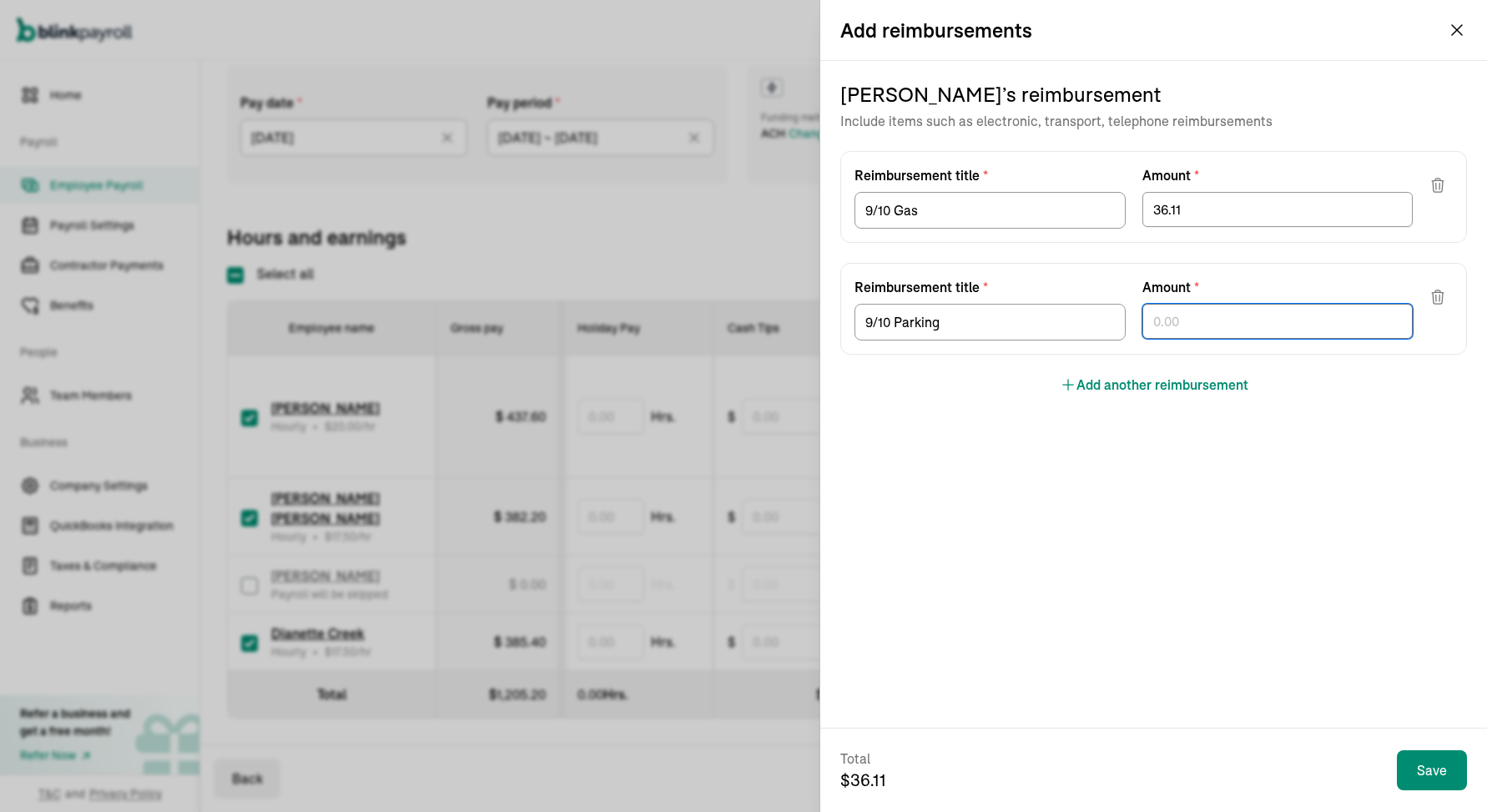
click at [1258, 322] on input "text" at bounding box center [1277, 320] width 271 height 35
type input "8.36"
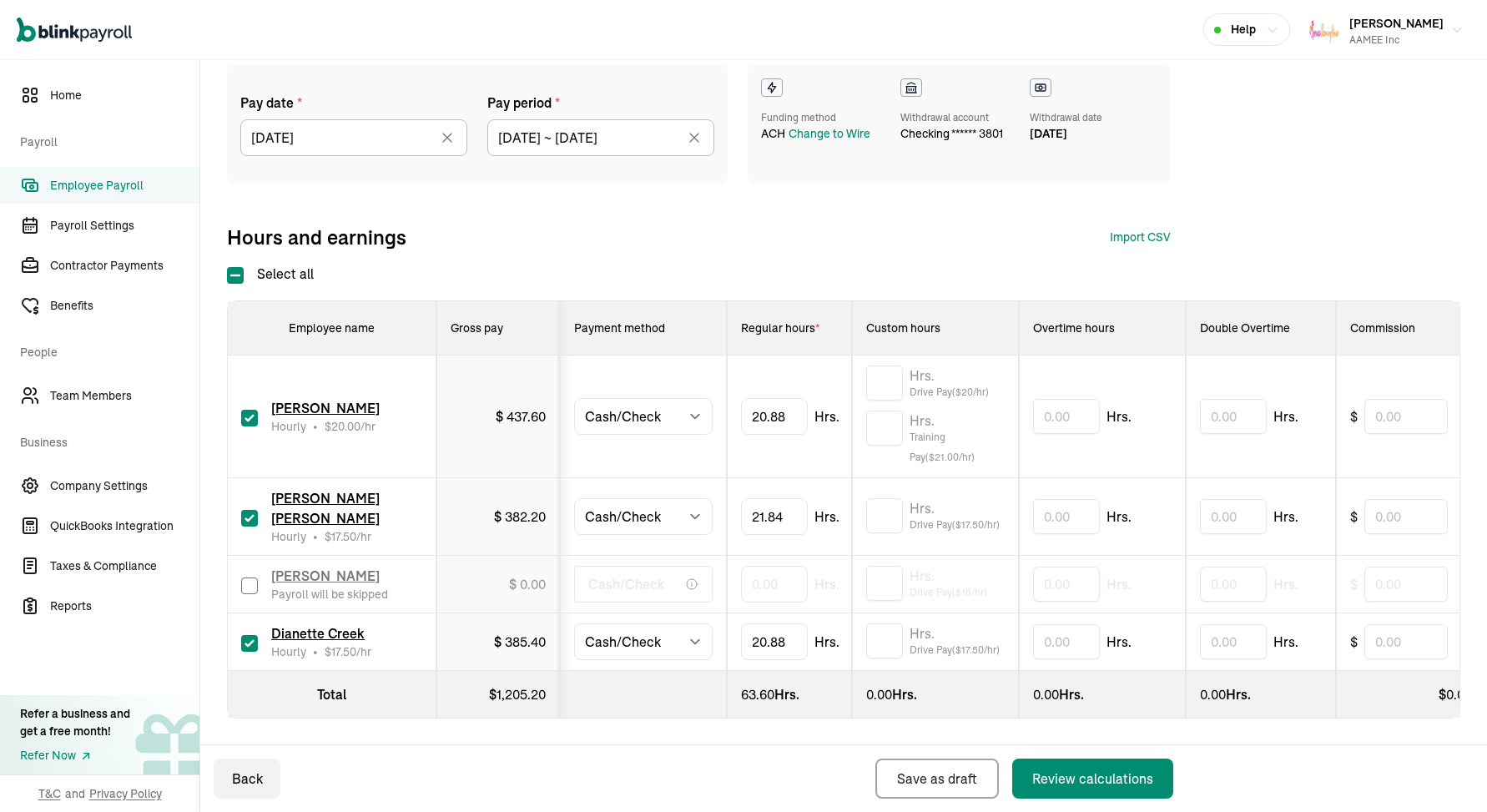
scroll to position [0, 0]
click at [889, 521] on input "text" at bounding box center [884, 515] width 36 height 35
type input "4.13"
click at [894, 389] on input "text" at bounding box center [884, 382] width 36 height 35
type input "3.5"
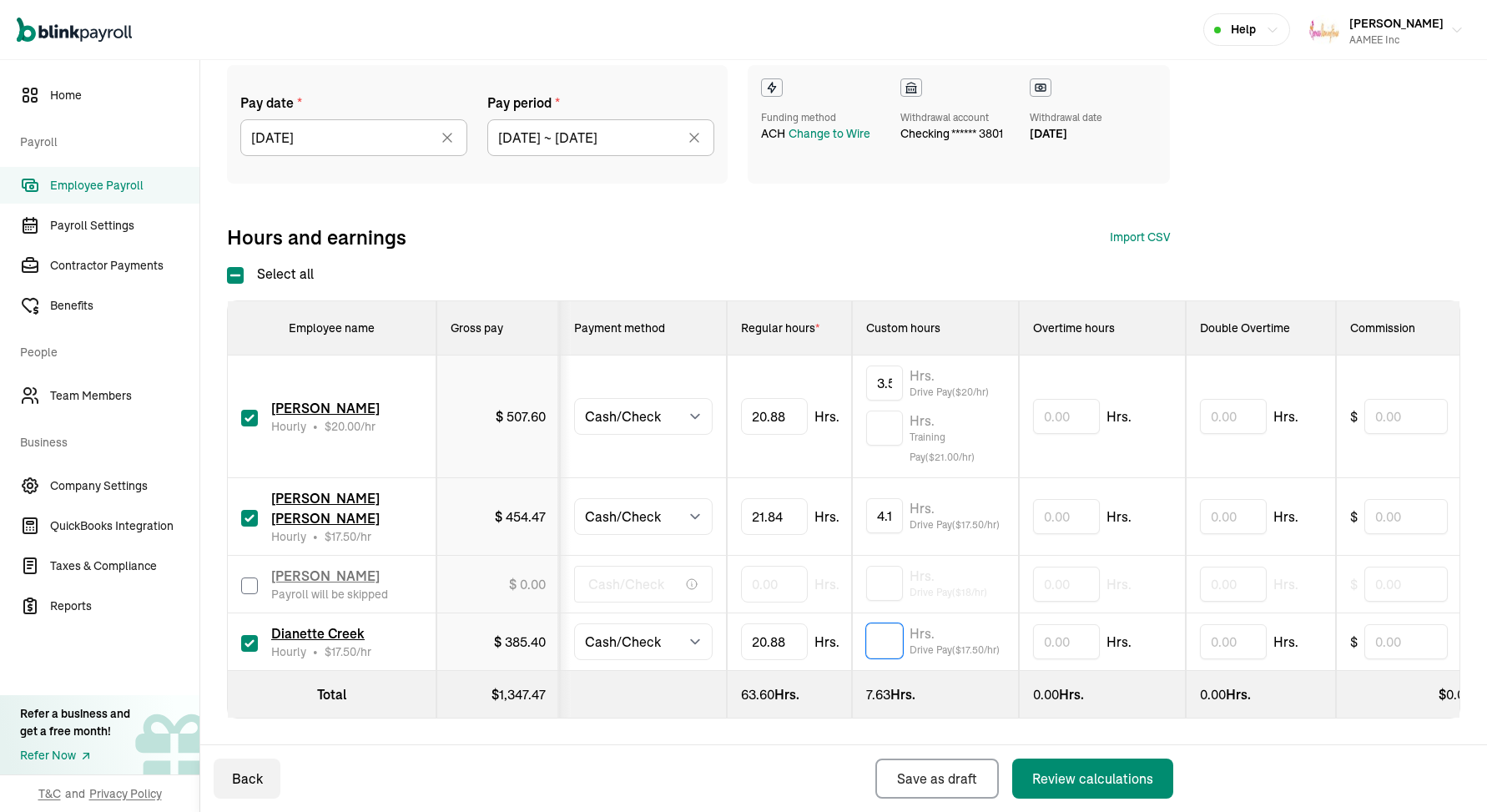
click at [882, 636] on input "text" at bounding box center [884, 640] width 36 height 35
type input "3.5"
click at [1057, 775] on div "Review calculations" at bounding box center [1092, 778] width 121 height 20
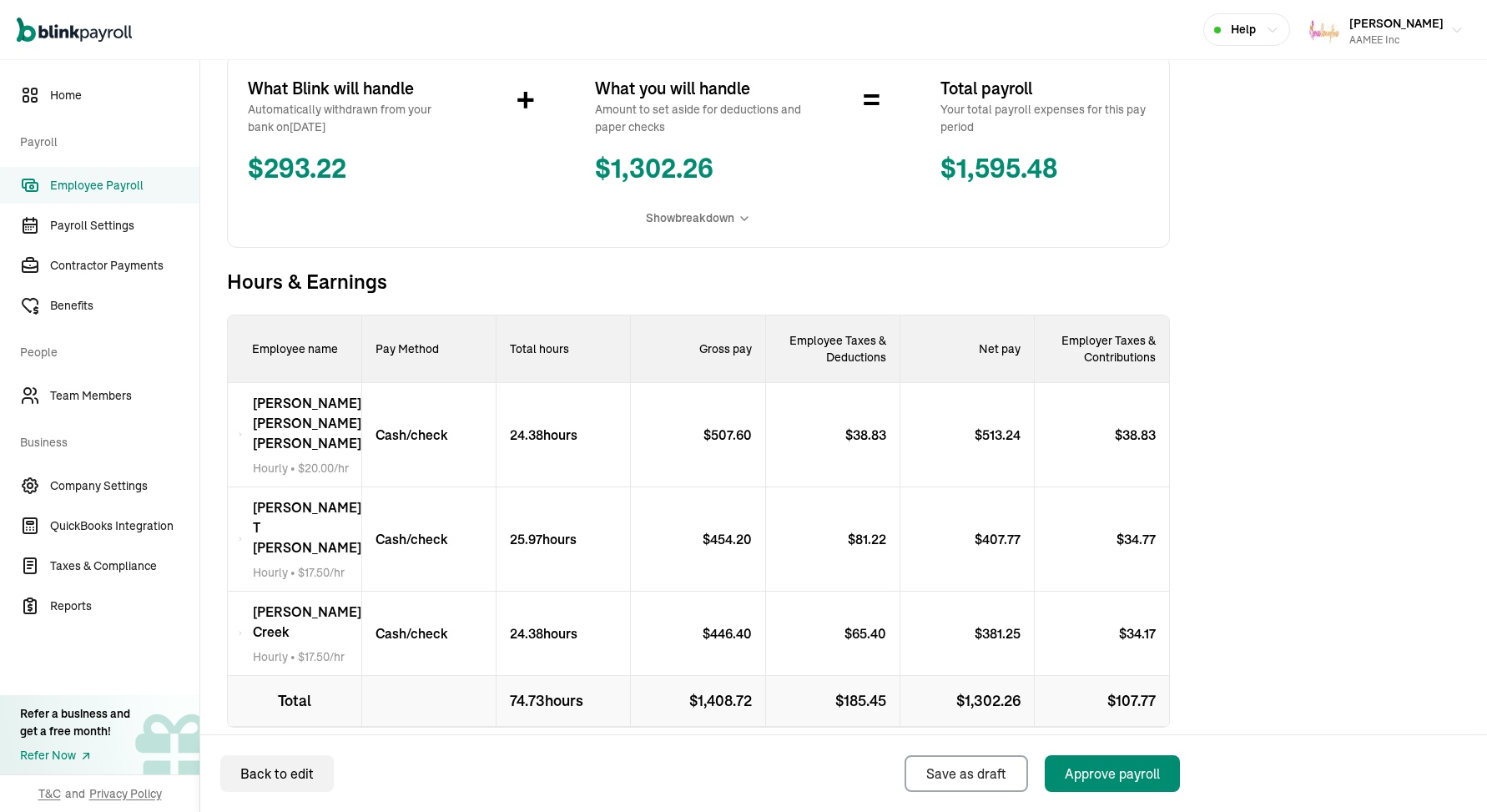
scroll to position [330, 0]
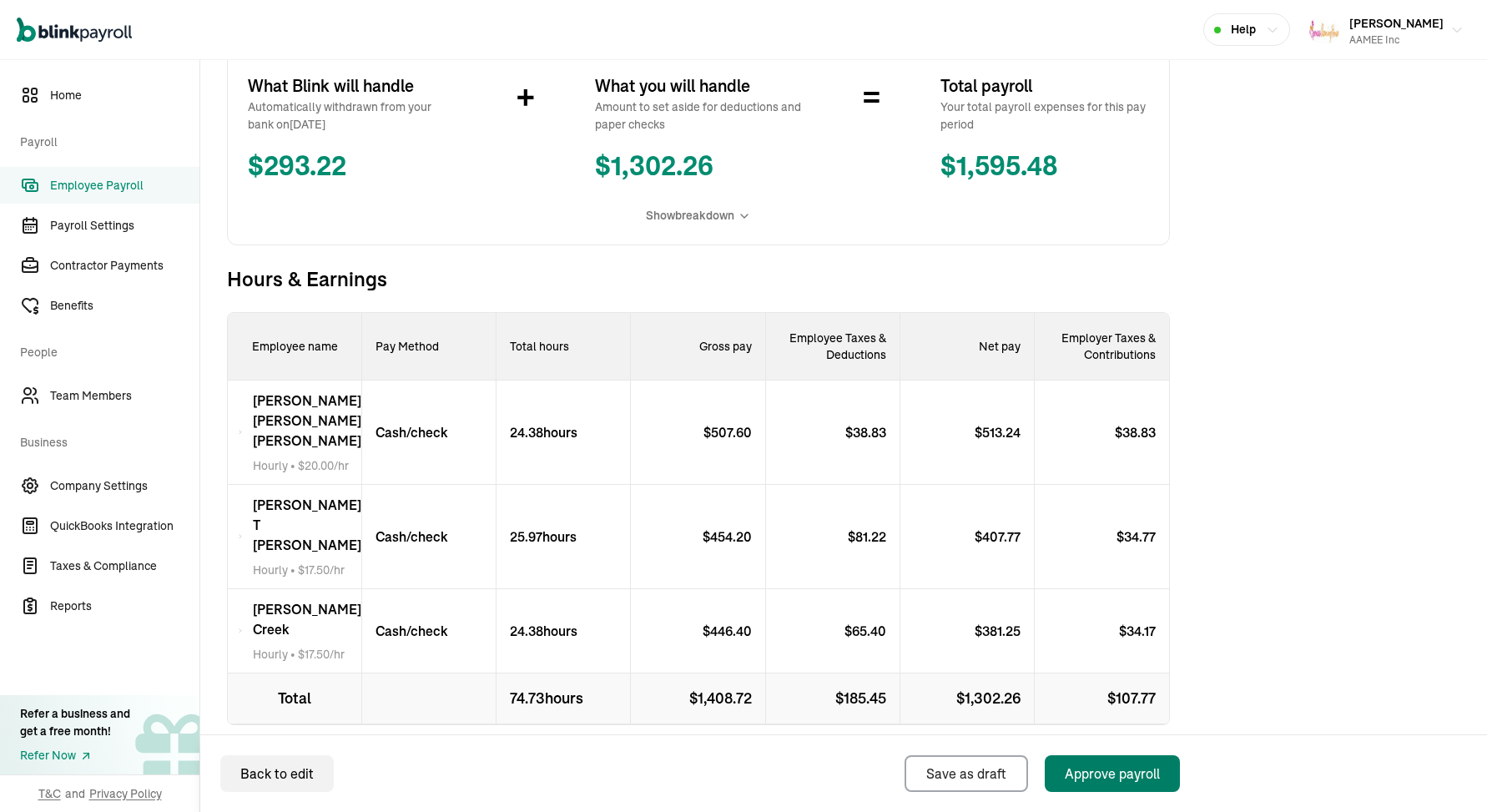
click at [1127, 760] on button "Approve payroll" at bounding box center [1112, 773] width 135 height 36
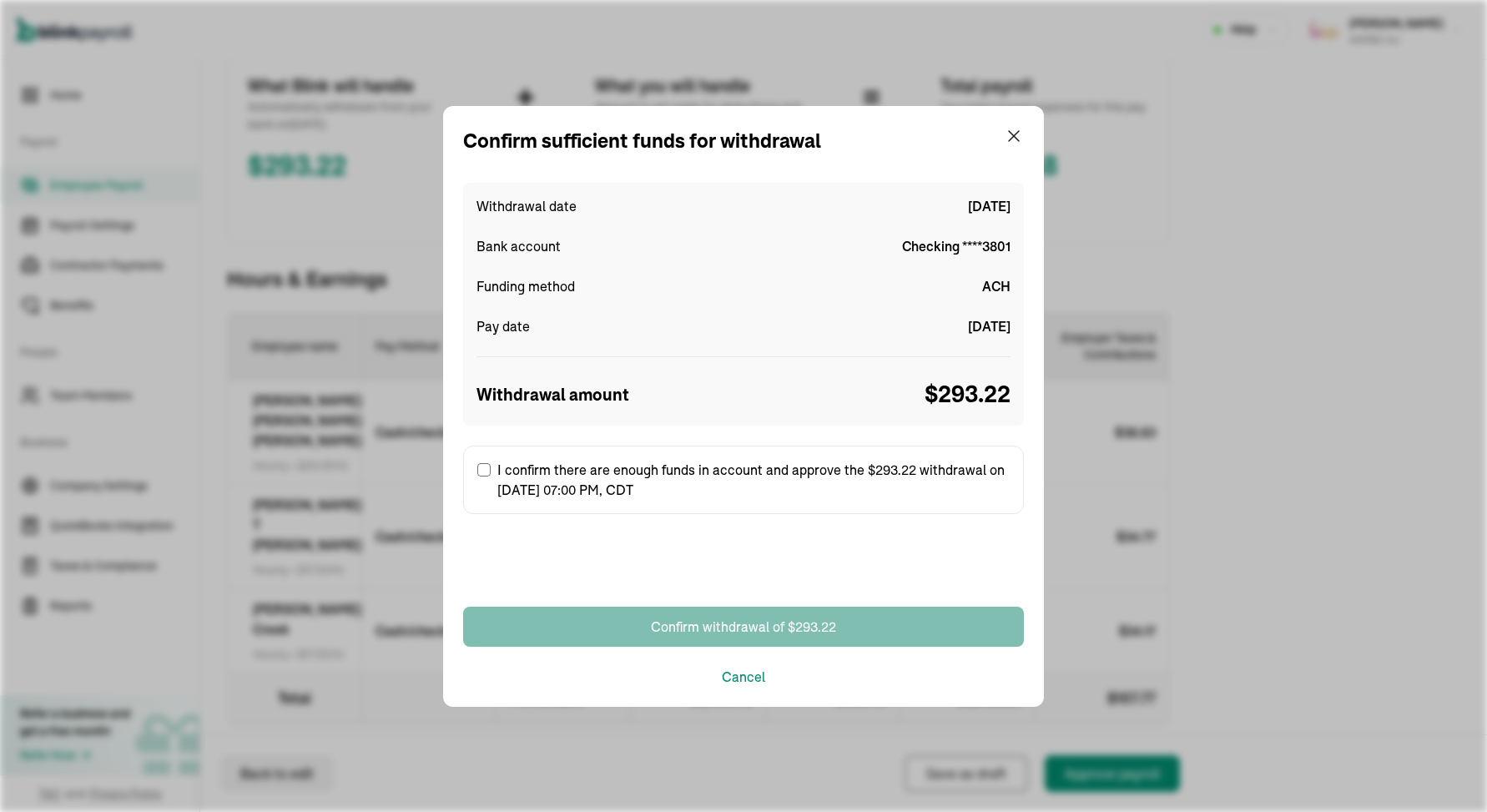
click at [692, 486] on label "I confirm there are enough funds in account and approve the $293.22 withdrawal …" at bounding box center [744, 479] width 560 height 68
click at [491, 477] on input "I confirm there are enough funds in account and approve the $293.22 withdrawal …" at bounding box center [484, 470] width 13 height 13
checkbox input "true"
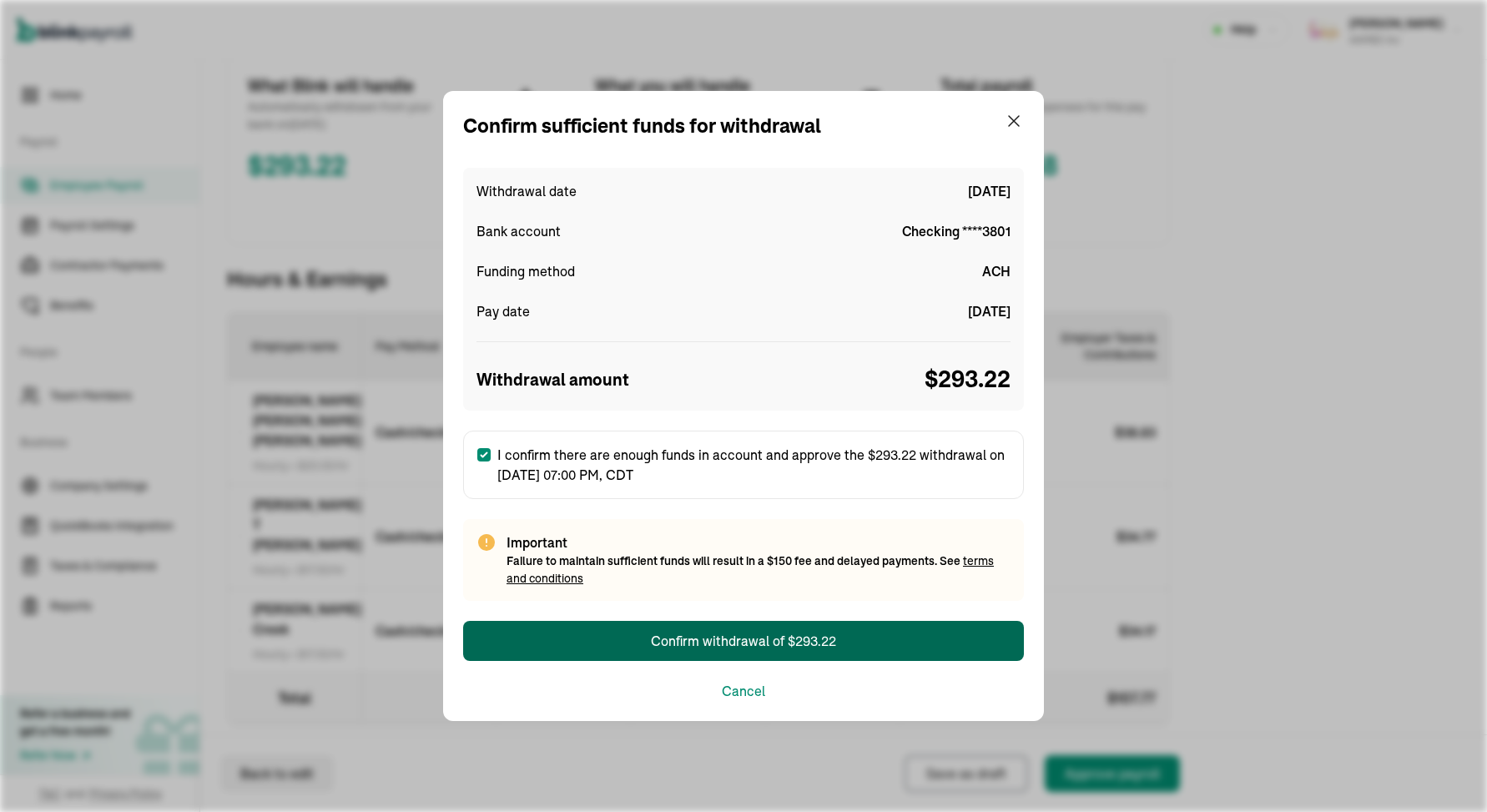
click at [703, 633] on div "Confirm withdrawal of $293.22" at bounding box center [744, 640] width 185 height 20
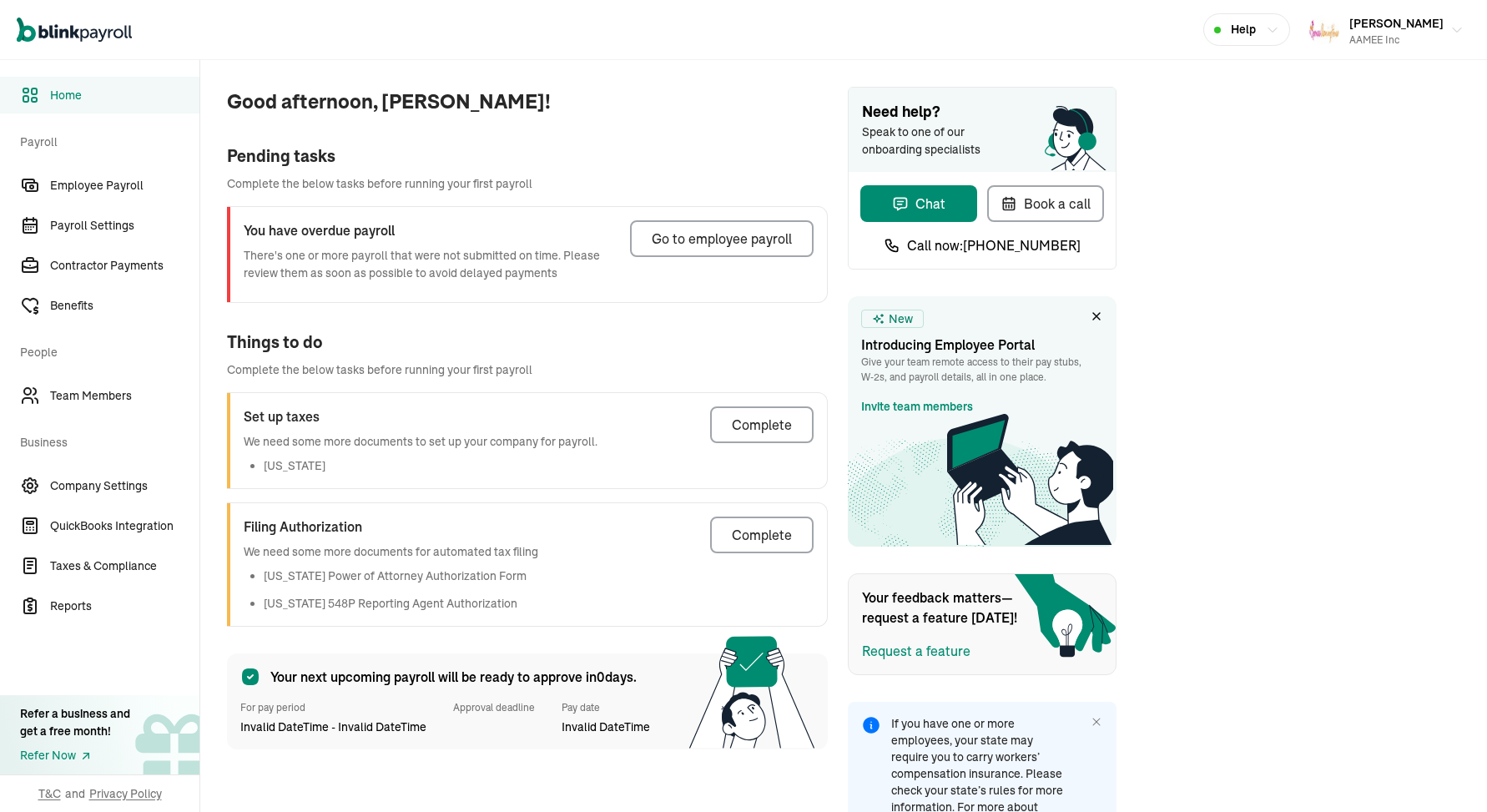
click at [729, 240] on div "Go to employee payroll" at bounding box center [722, 238] width 141 height 20
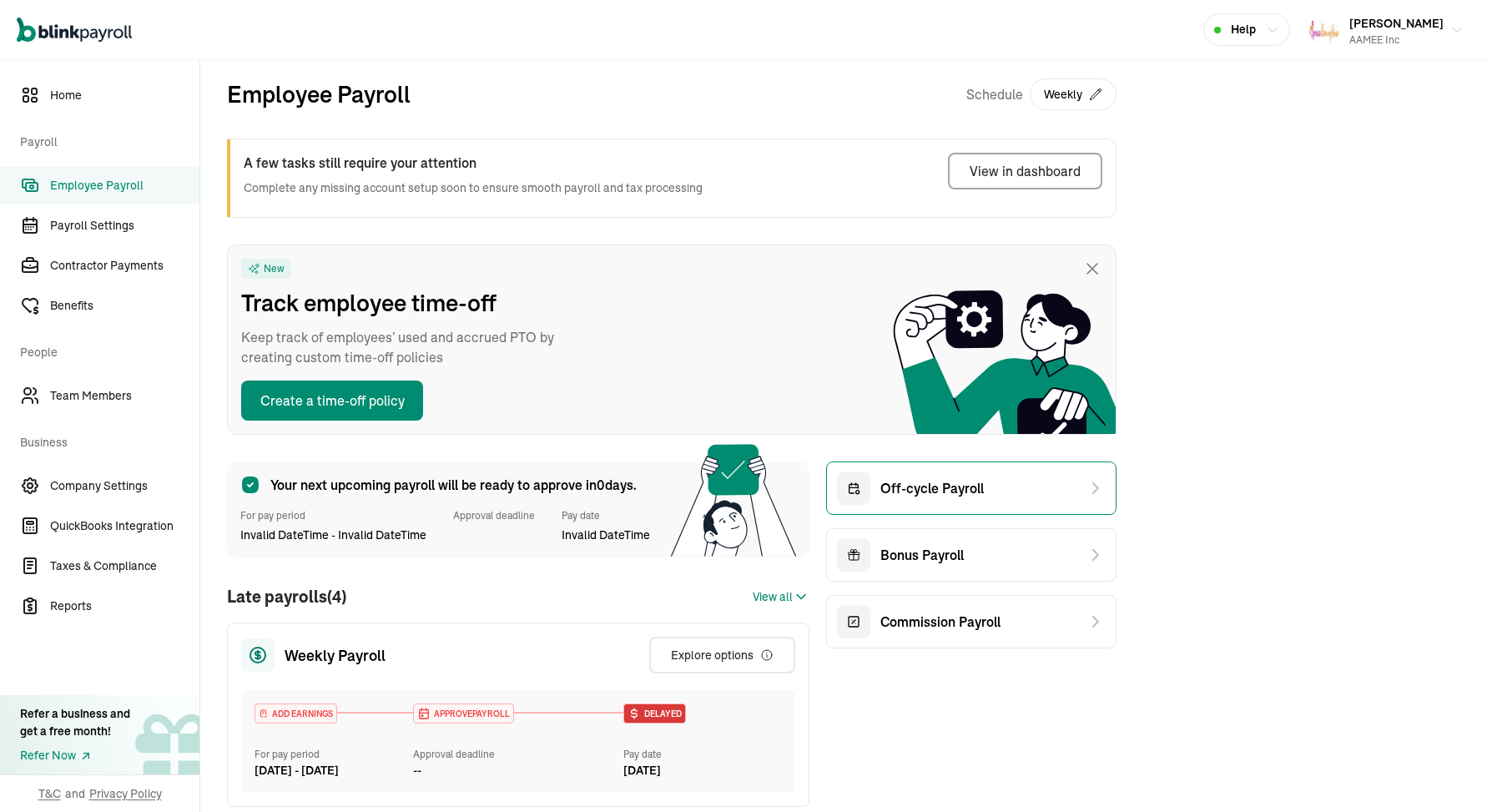
click at [920, 493] on span "Off-cycle Payroll" at bounding box center [932, 487] width 103 height 20
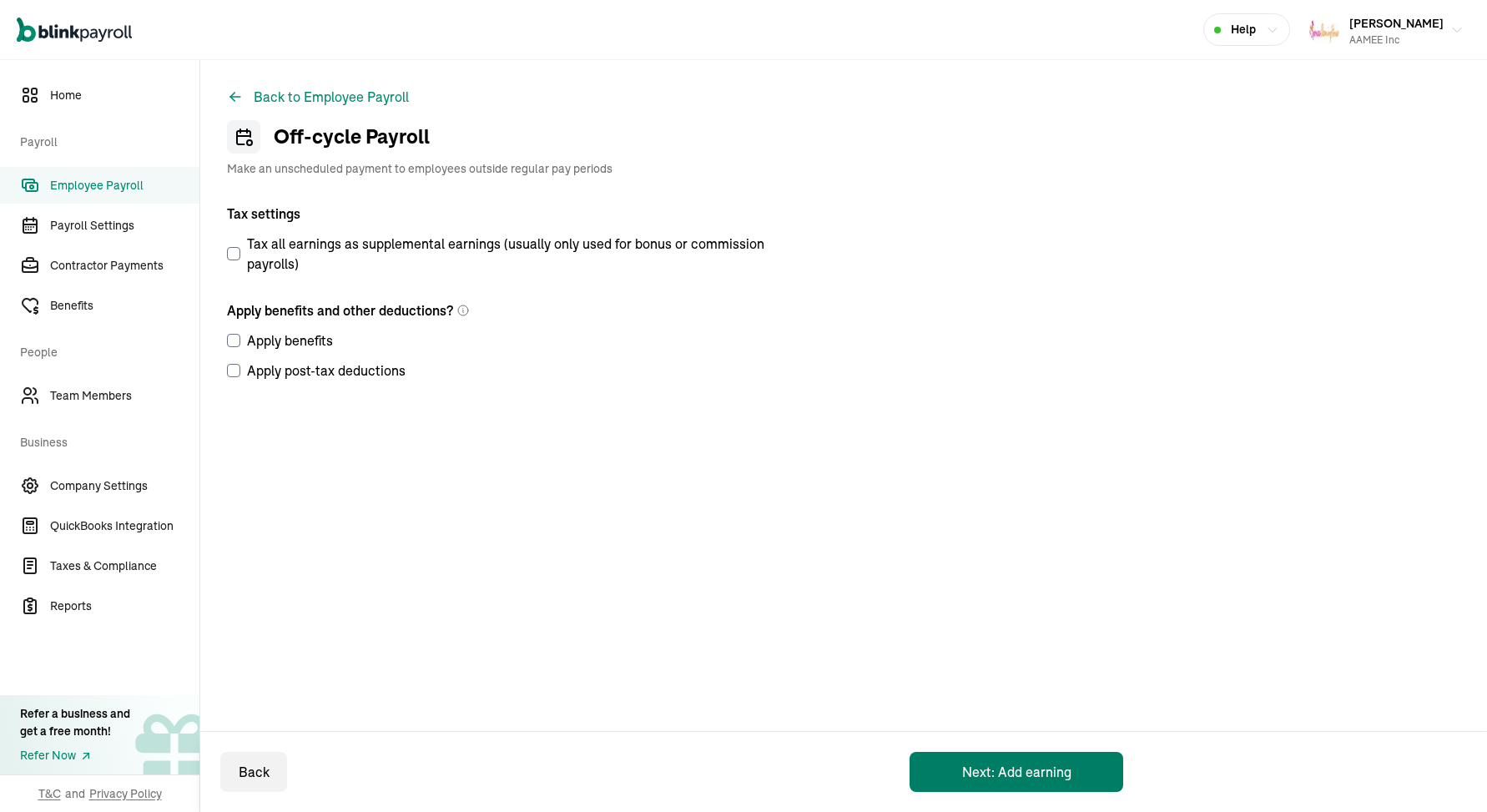
click at [969, 768] on button "Next: Add earning" at bounding box center [1016, 771] width 213 height 40
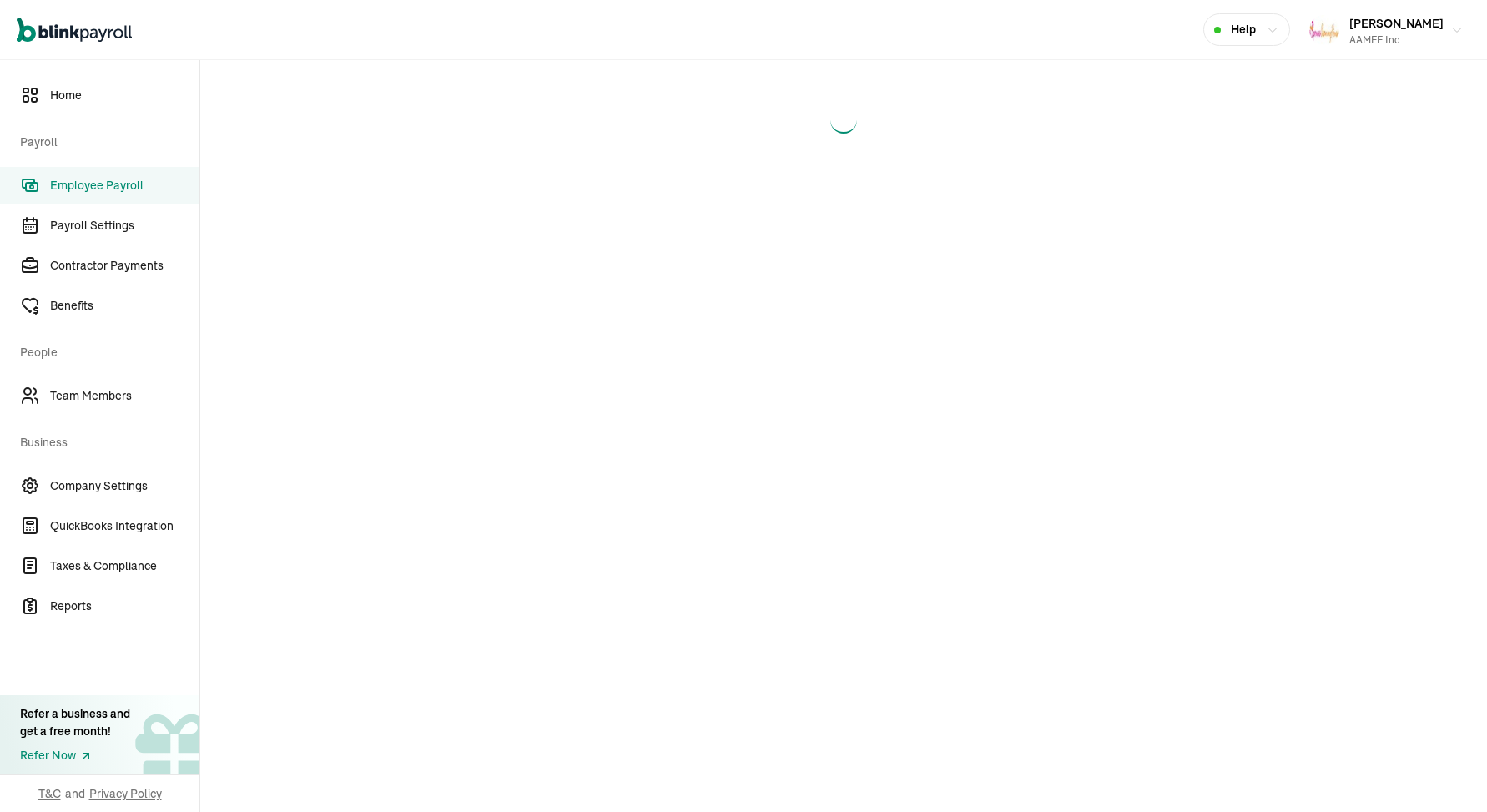
select select "direct_deposit"
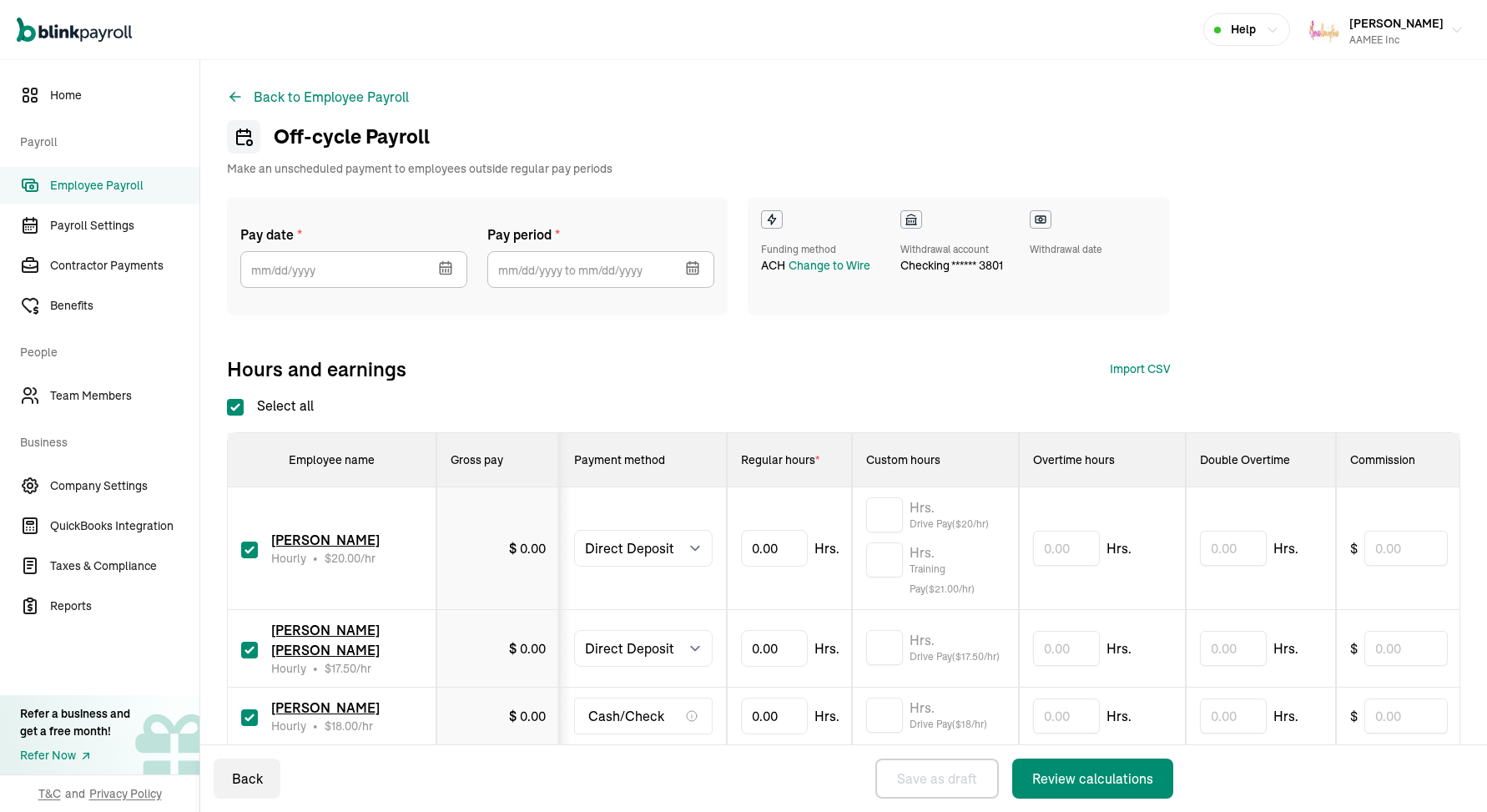
select select "direct_deposit"
click at [443, 269] on icon "button" at bounding box center [443, 270] width 0 height 3
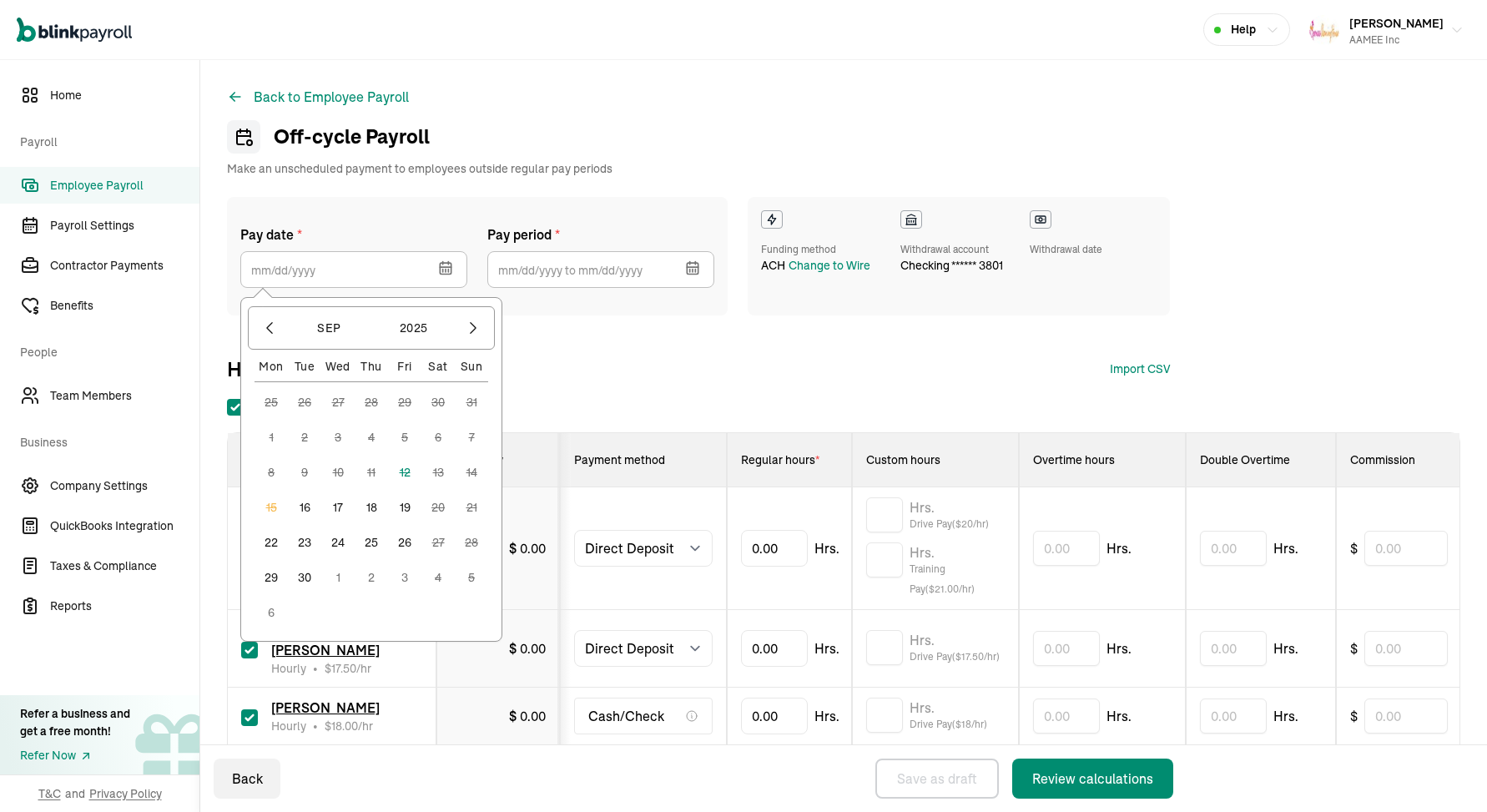
click at [406, 506] on button "19" at bounding box center [405, 508] width 34 height 34
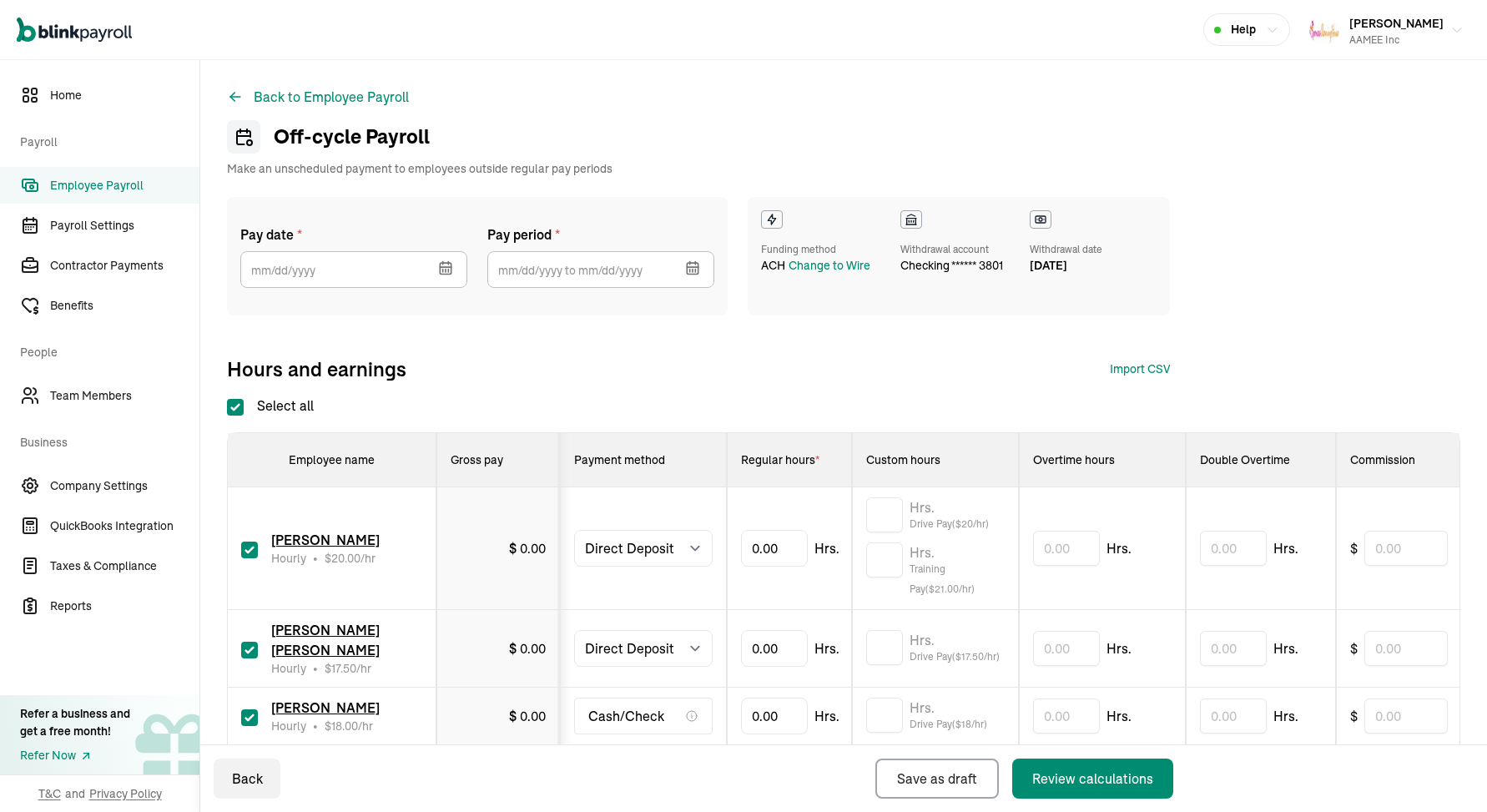
type input "[DATE]"
click at [832, 265] on div "Change to Wire" at bounding box center [829, 266] width 82 height 18
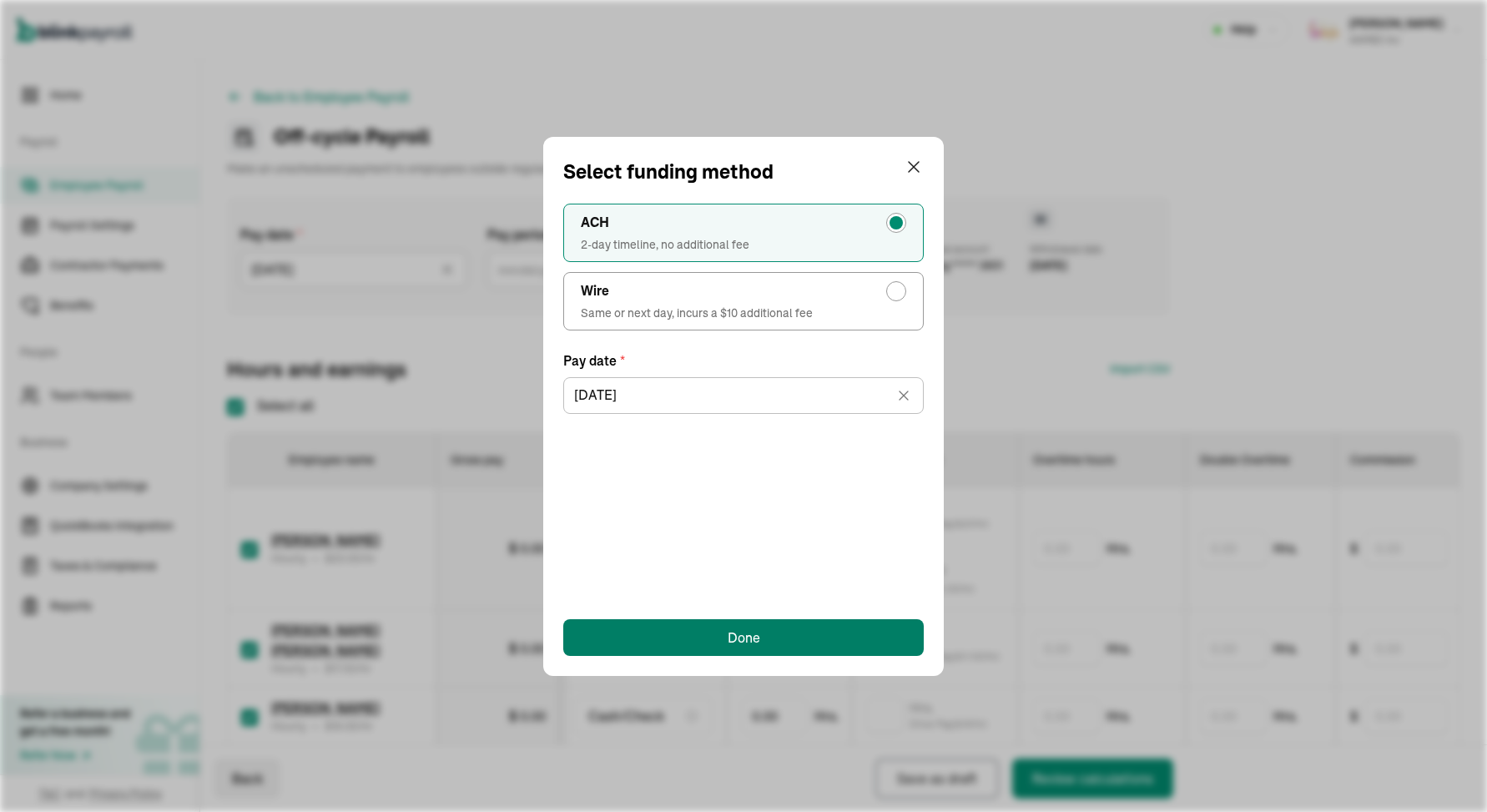
click at [730, 639] on div "Done" at bounding box center [744, 637] width 33 height 20
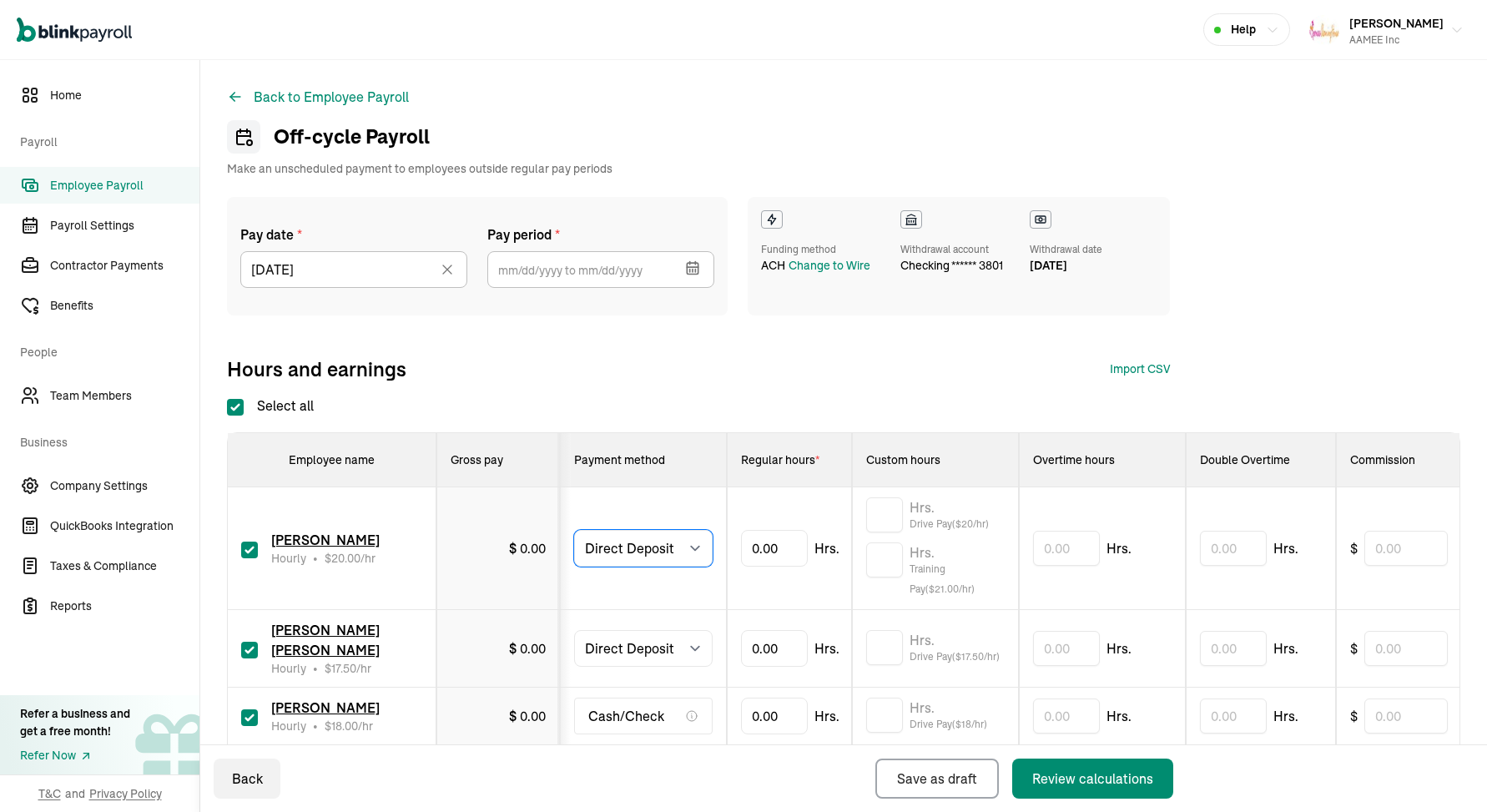
select select "manual"
click at [653, 651] on select "Select method Direct Deposit Cash/Check" at bounding box center [643, 647] width 139 height 36
select select "manual"
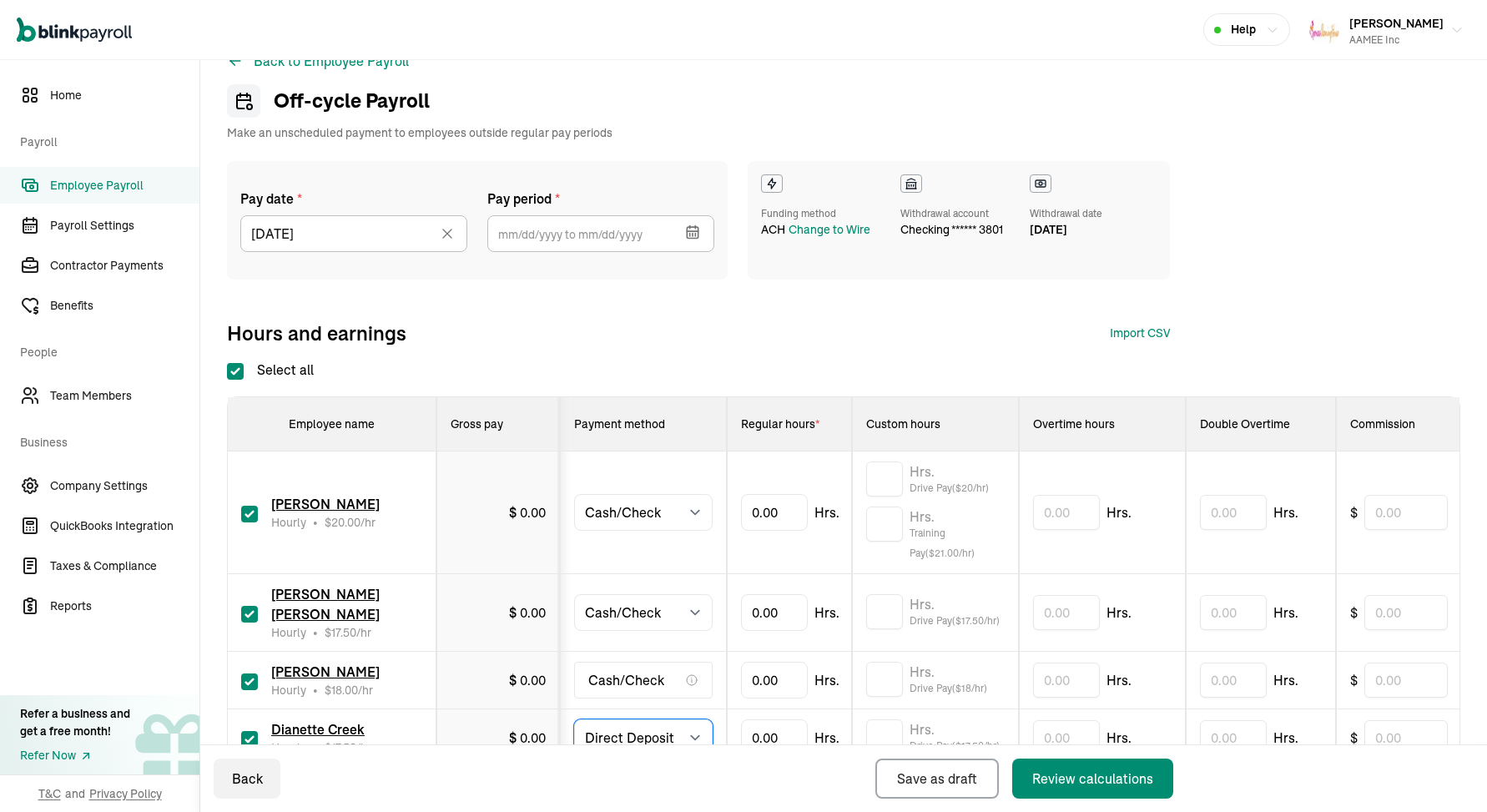
select select "manual"
click at [247, 679] on input "checkbox" at bounding box center [249, 681] width 17 height 17
checkbox input "false"
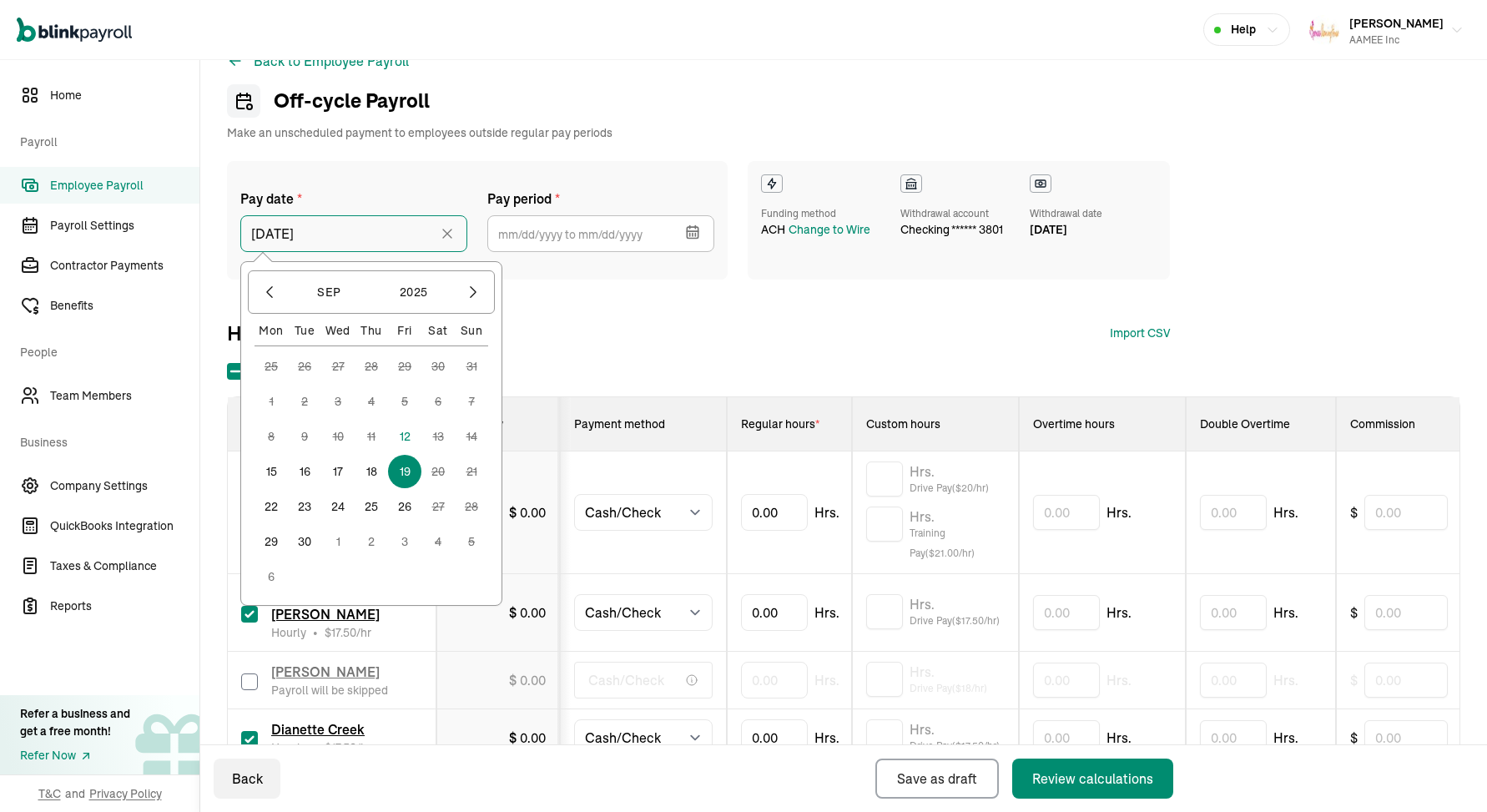
click at [430, 229] on input "[DATE]" at bounding box center [353, 233] width 227 height 36
click at [403, 431] on button "12" at bounding box center [405, 437] width 34 height 34
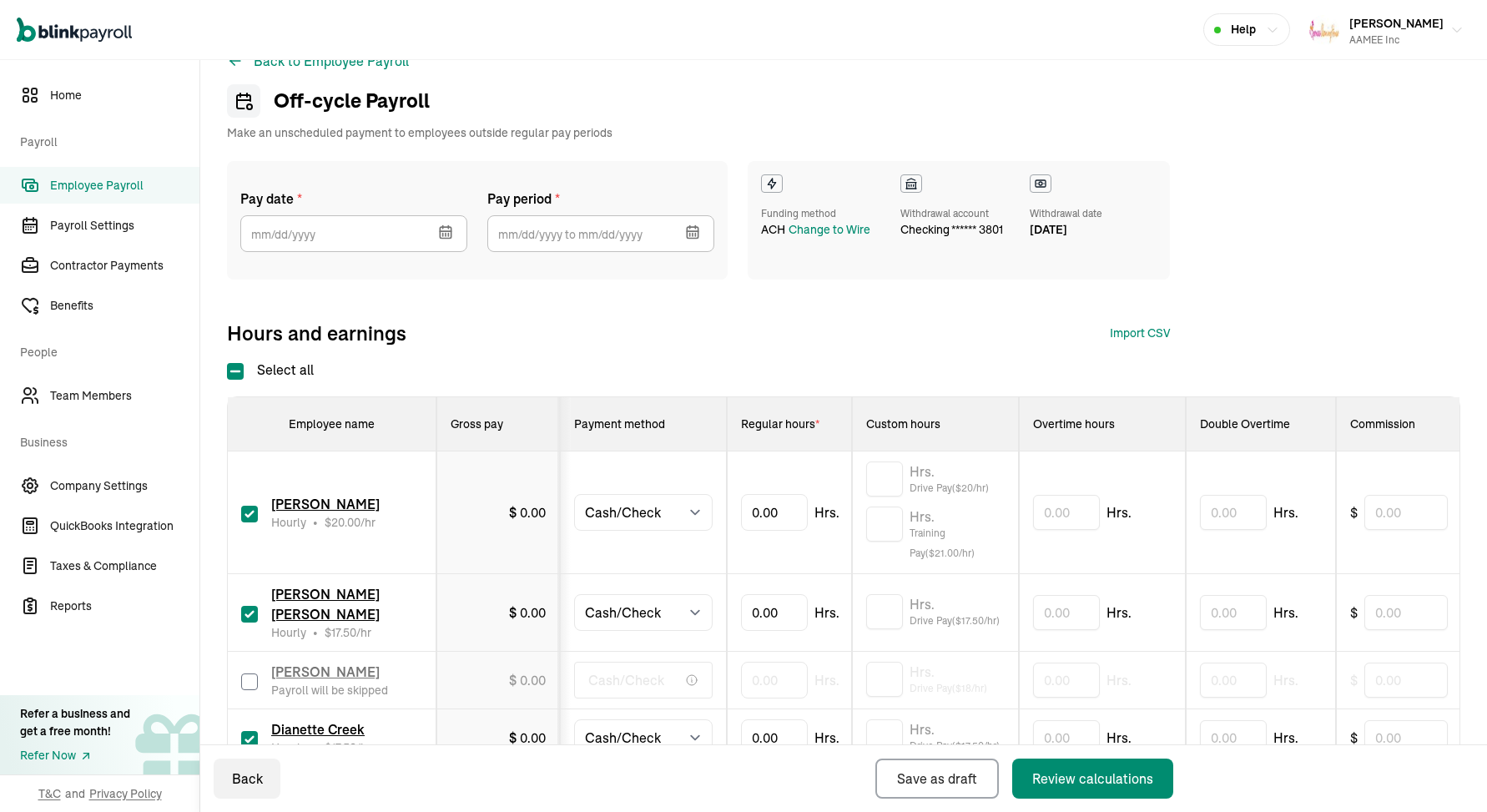
type input "[DATE]"
click at [692, 229] on icon "button" at bounding box center [692, 231] width 17 height 17
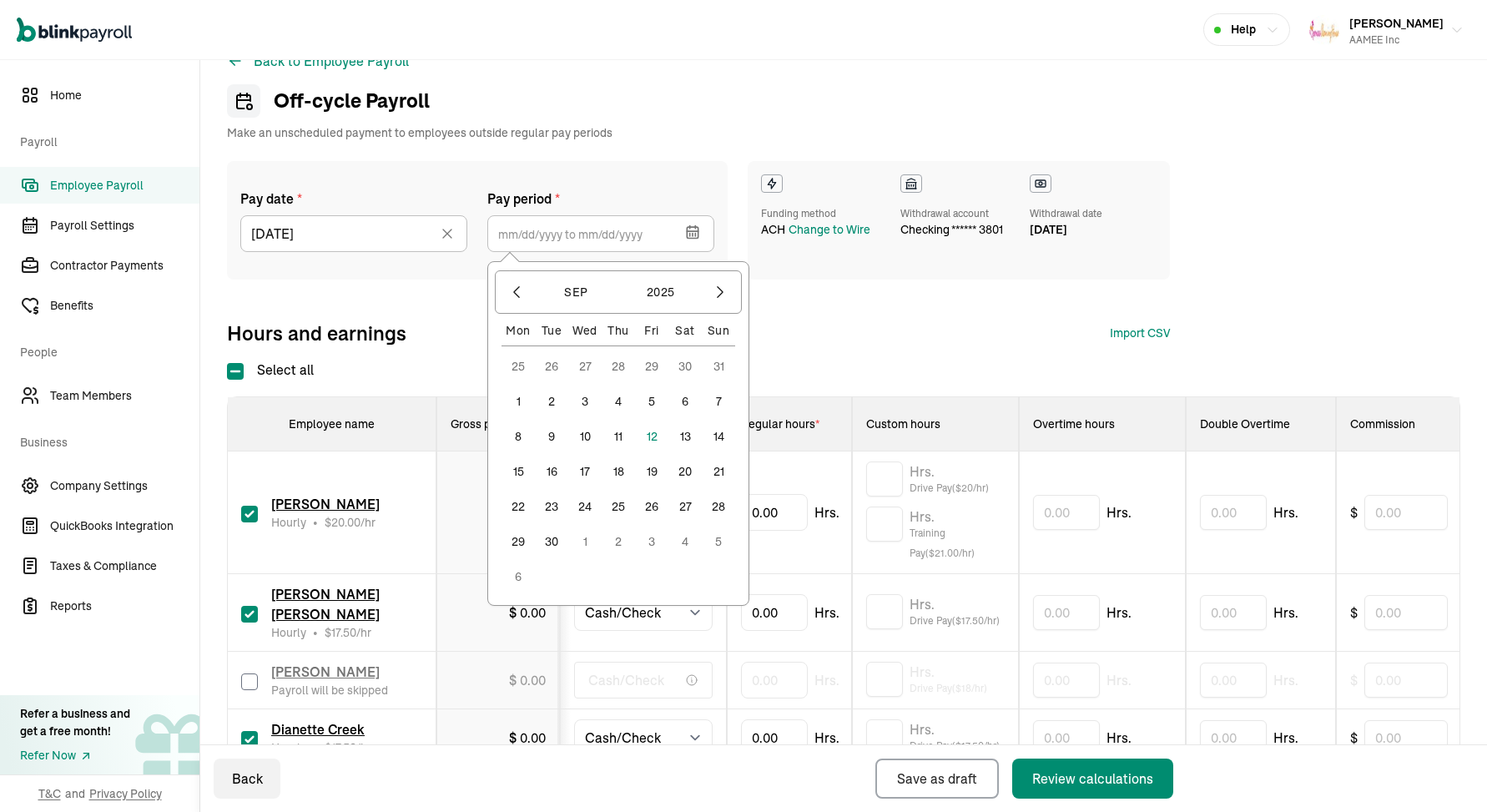
click at [721, 366] on button "31" at bounding box center [719, 366] width 34 height 34
click at [682, 539] on button "6" at bounding box center [685, 542] width 34 height 34
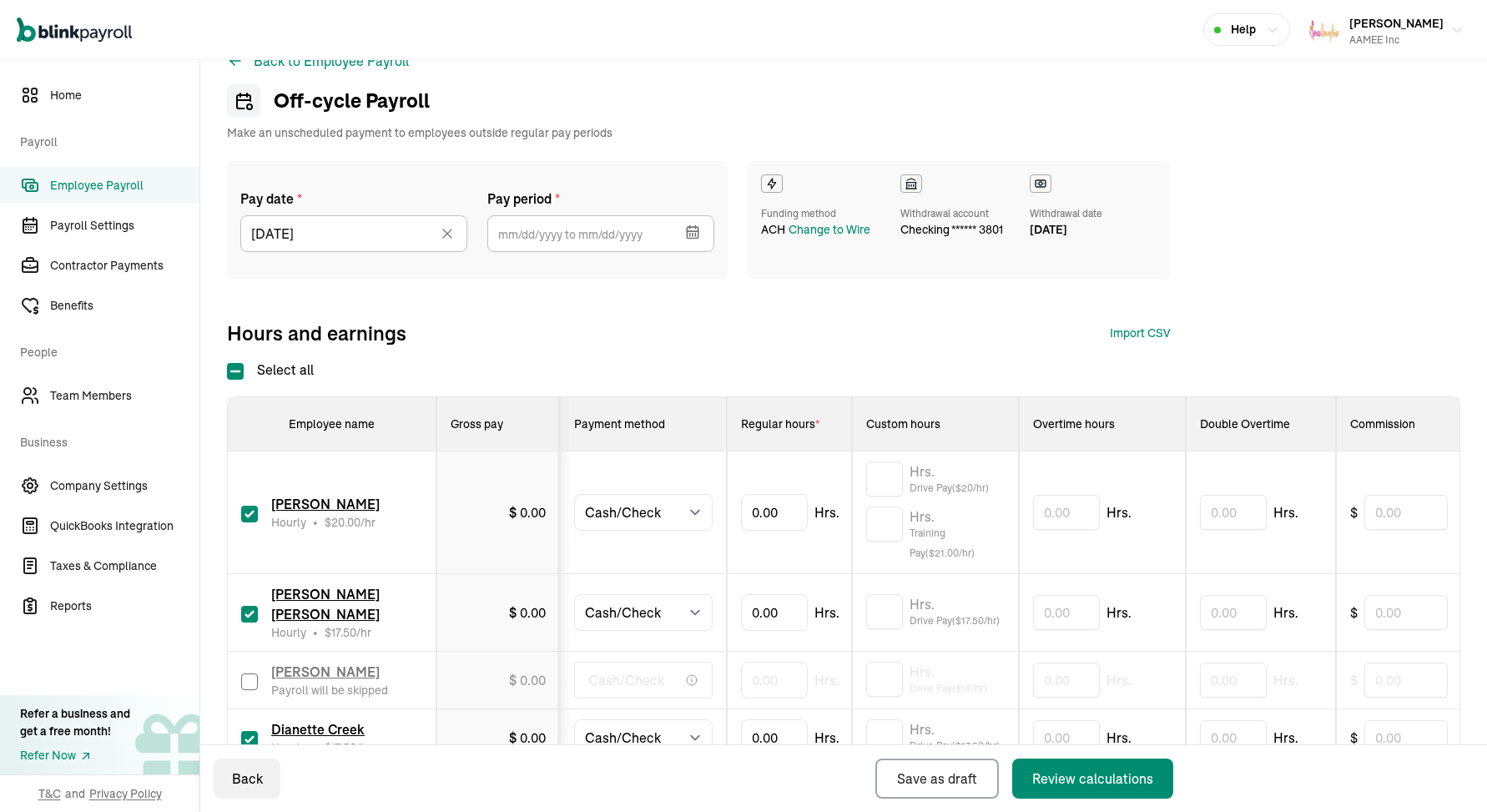
type input "[DATE] ~ [DATE]"
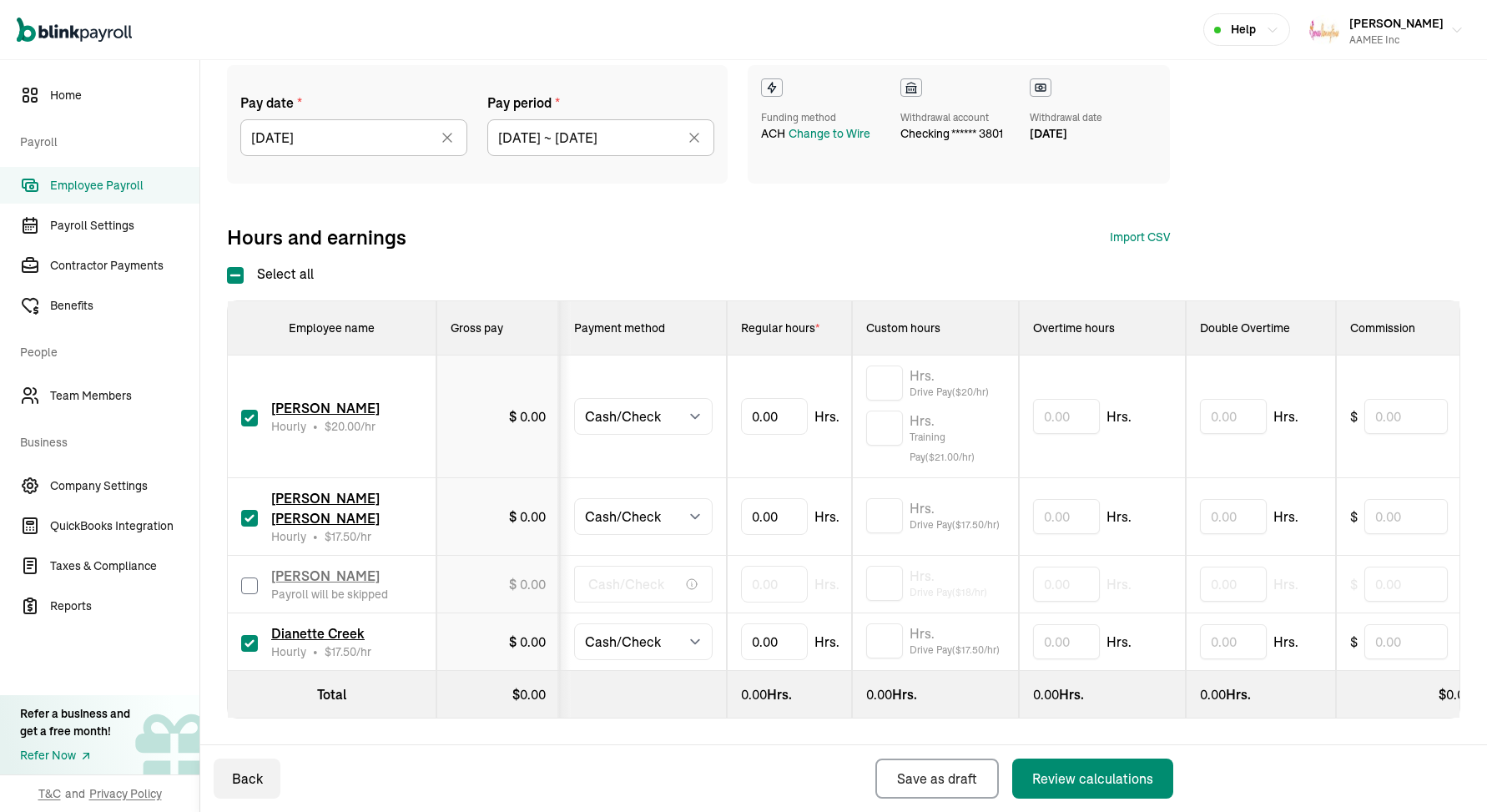
scroll to position [132, 0]
type input "20.88"
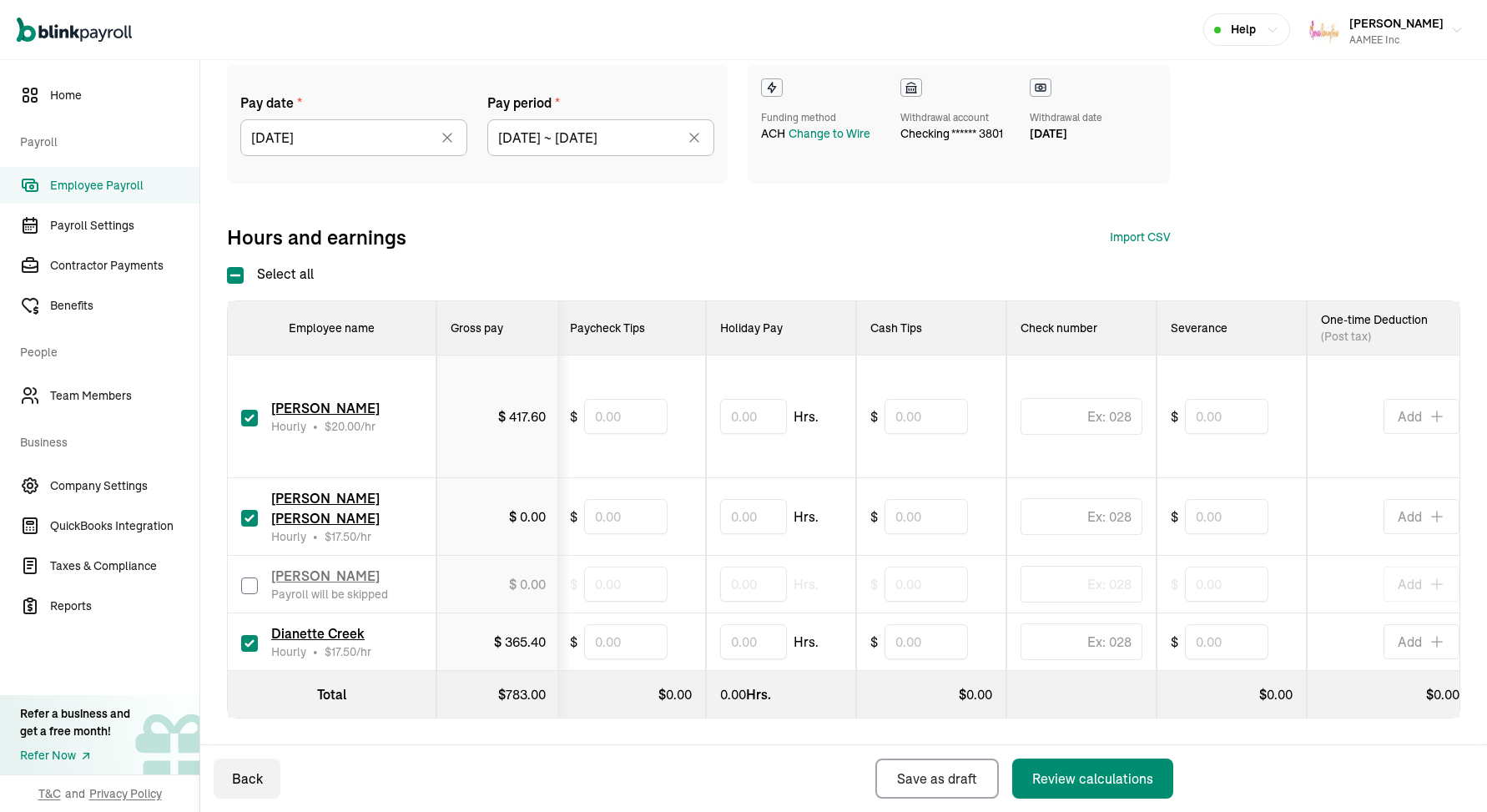
scroll to position [0, 988]
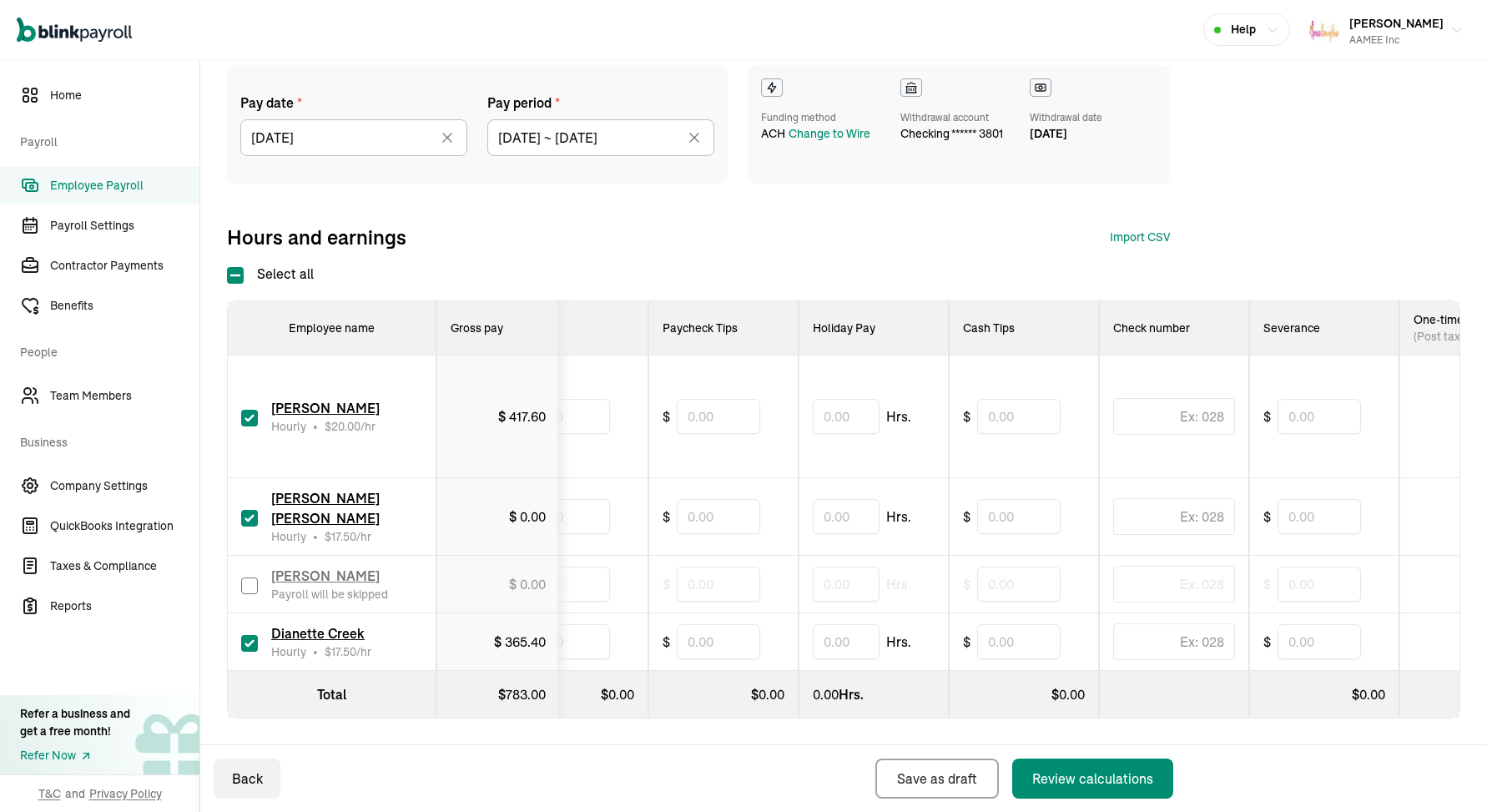
click at [720, 438] on td "$" at bounding box center [723, 417] width 150 height 123
click at [707, 414] on input "text" at bounding box center [719, 415] width 84 height 35
type input "20.00"
click at [749, 644] on input "text" at bounding box center [719, 641] width 84 height 35
type input "20.00"
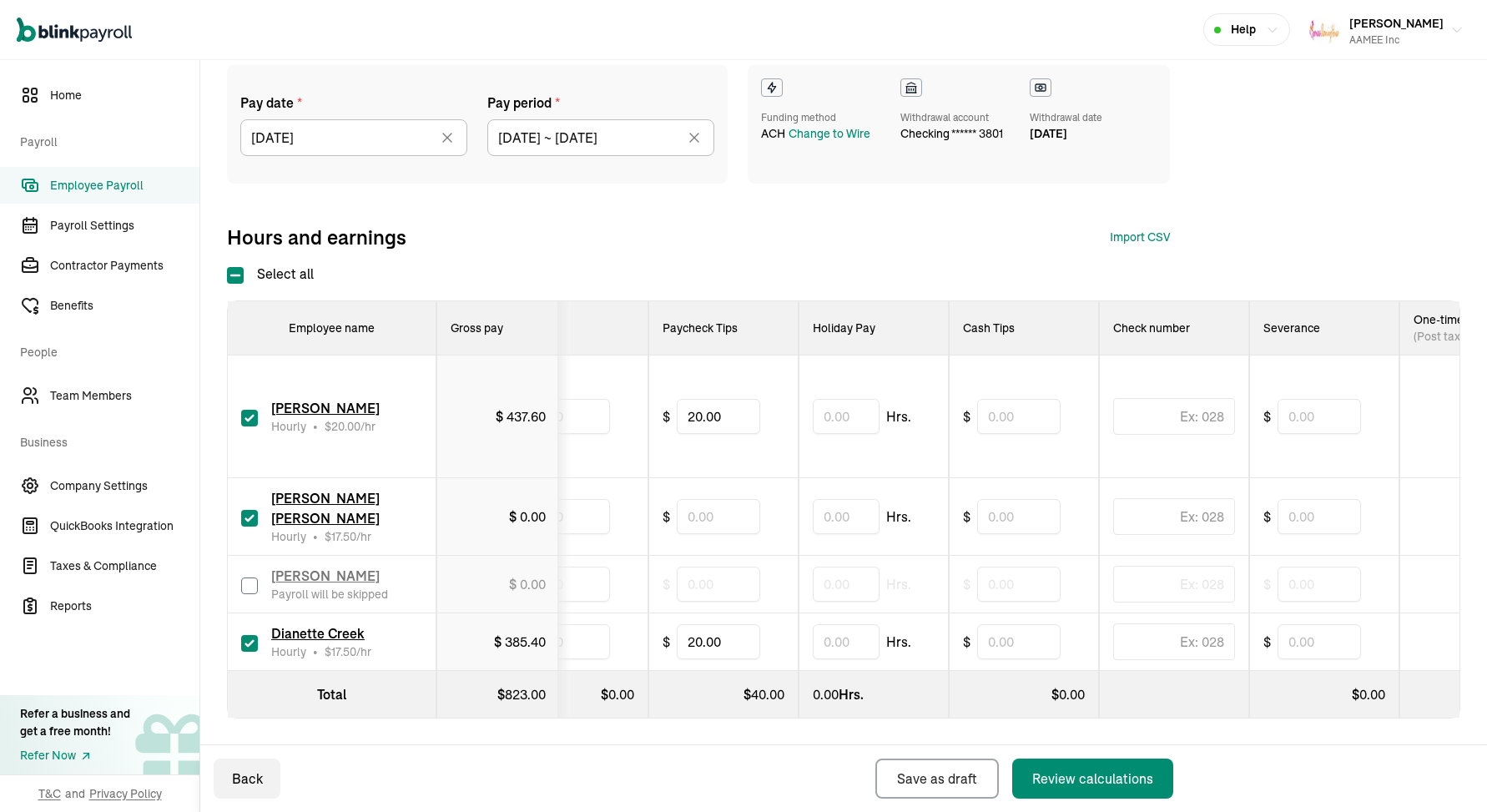
scroll to position [0, 0]
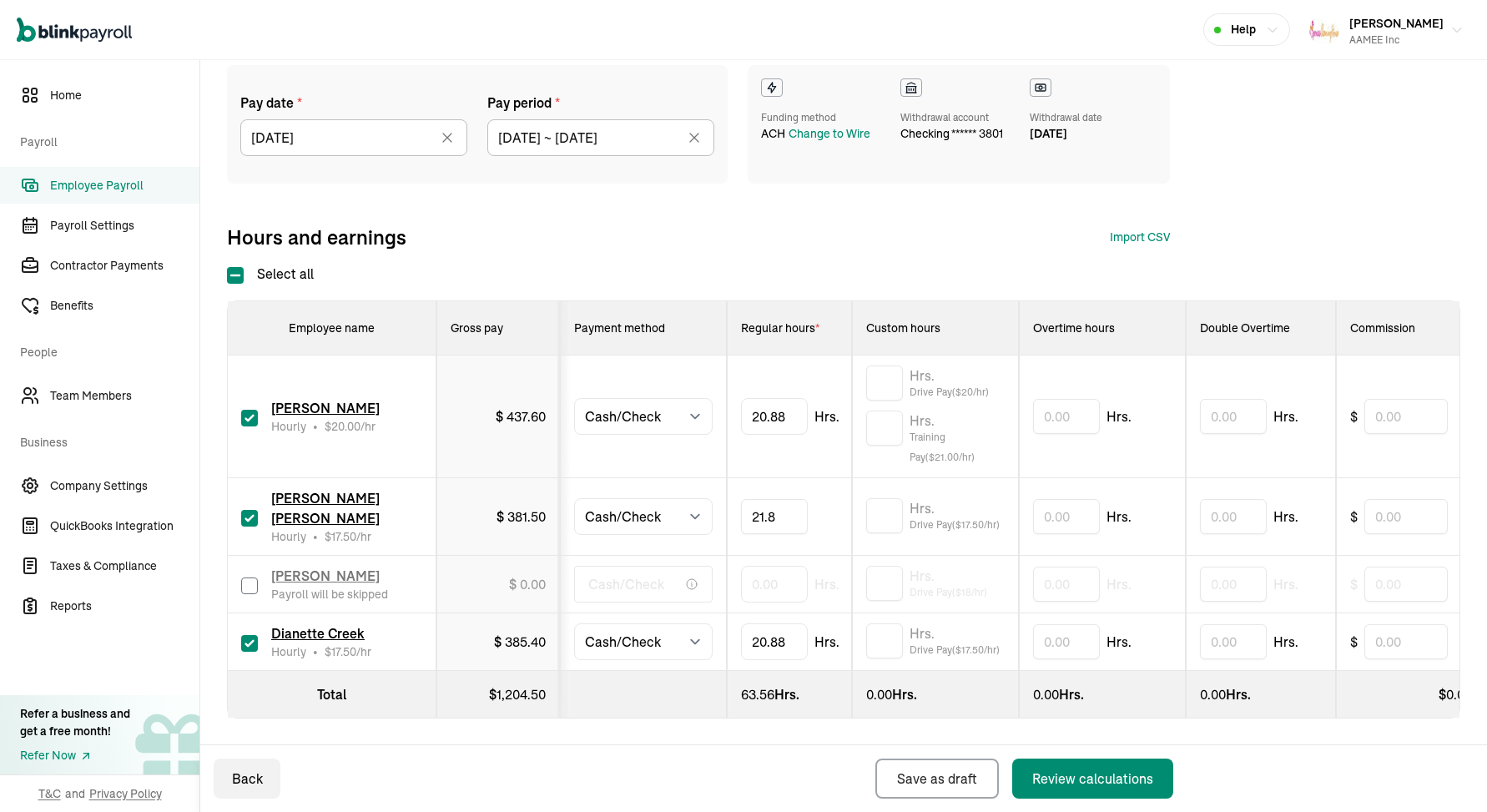
type input "21.84"
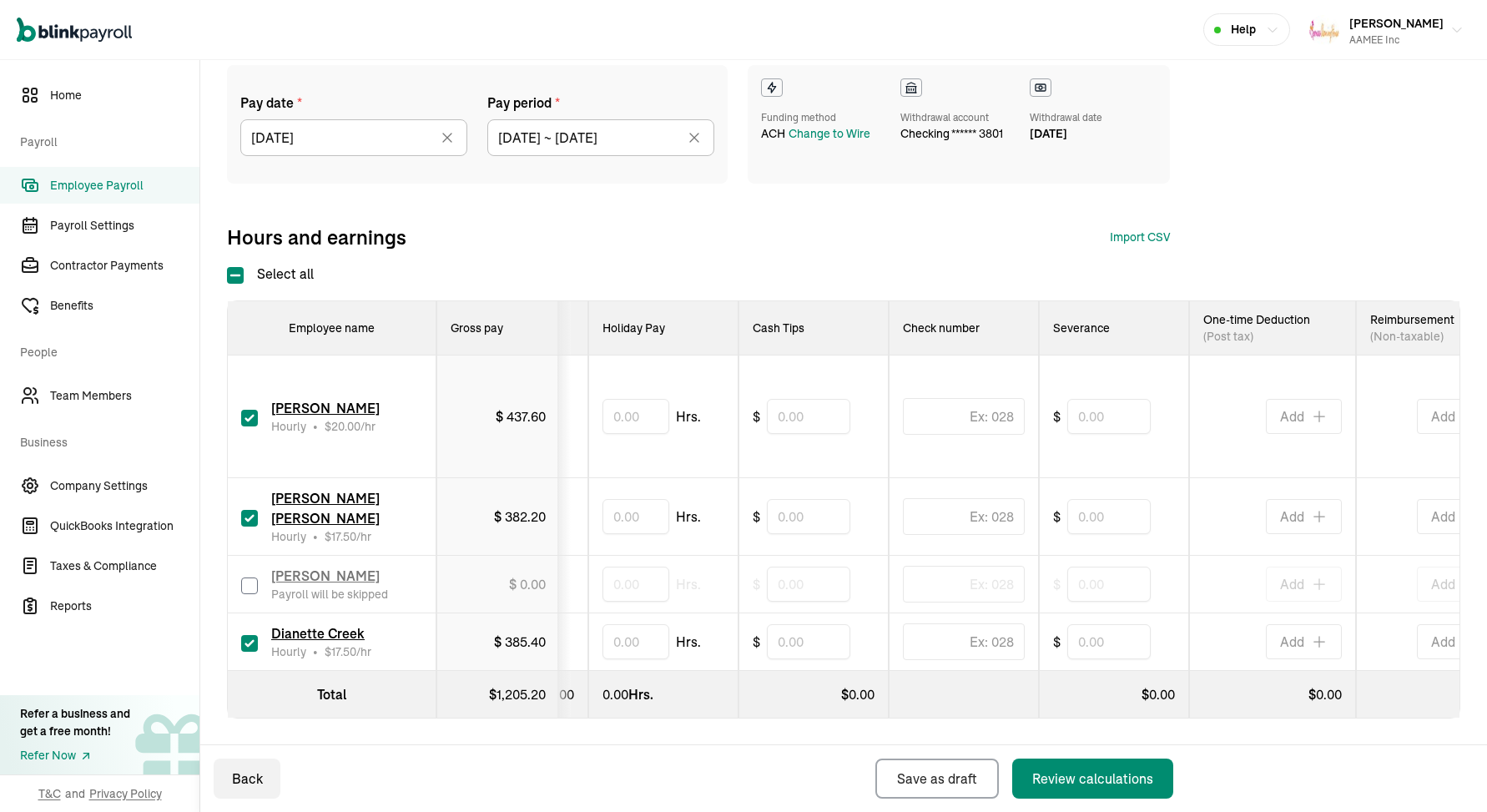
scroll to position [0, 1223]
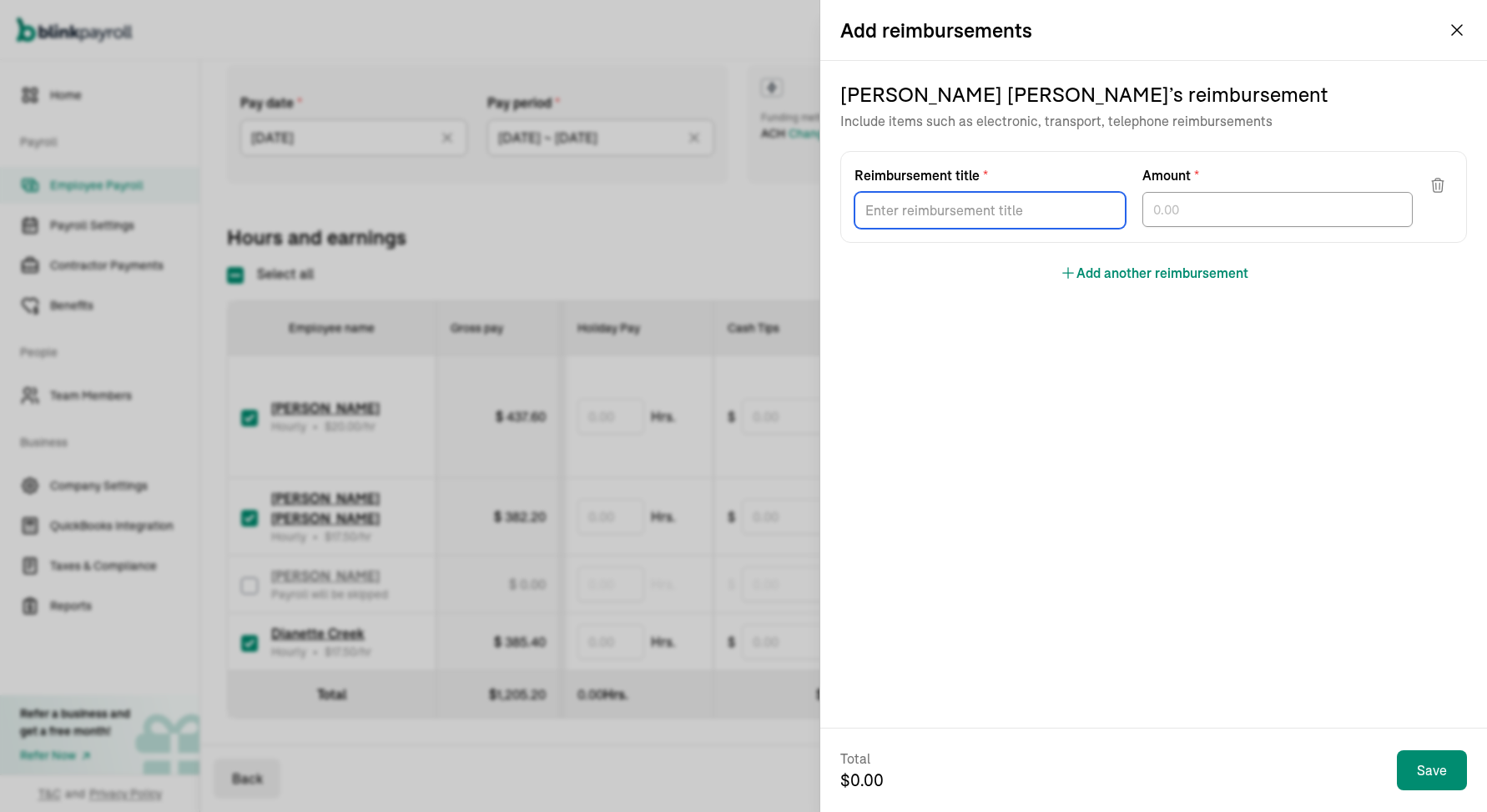
click at [1039, 219] on input "Reimbursement title *" at bounding box center [990, 210] width 271 height 36
type input "9/2 Gas"
click at [1312, 230] on div "Reimbursement title * 9/2 Gas Amount *" at bounding box center [1153, 197] width 626 height 92
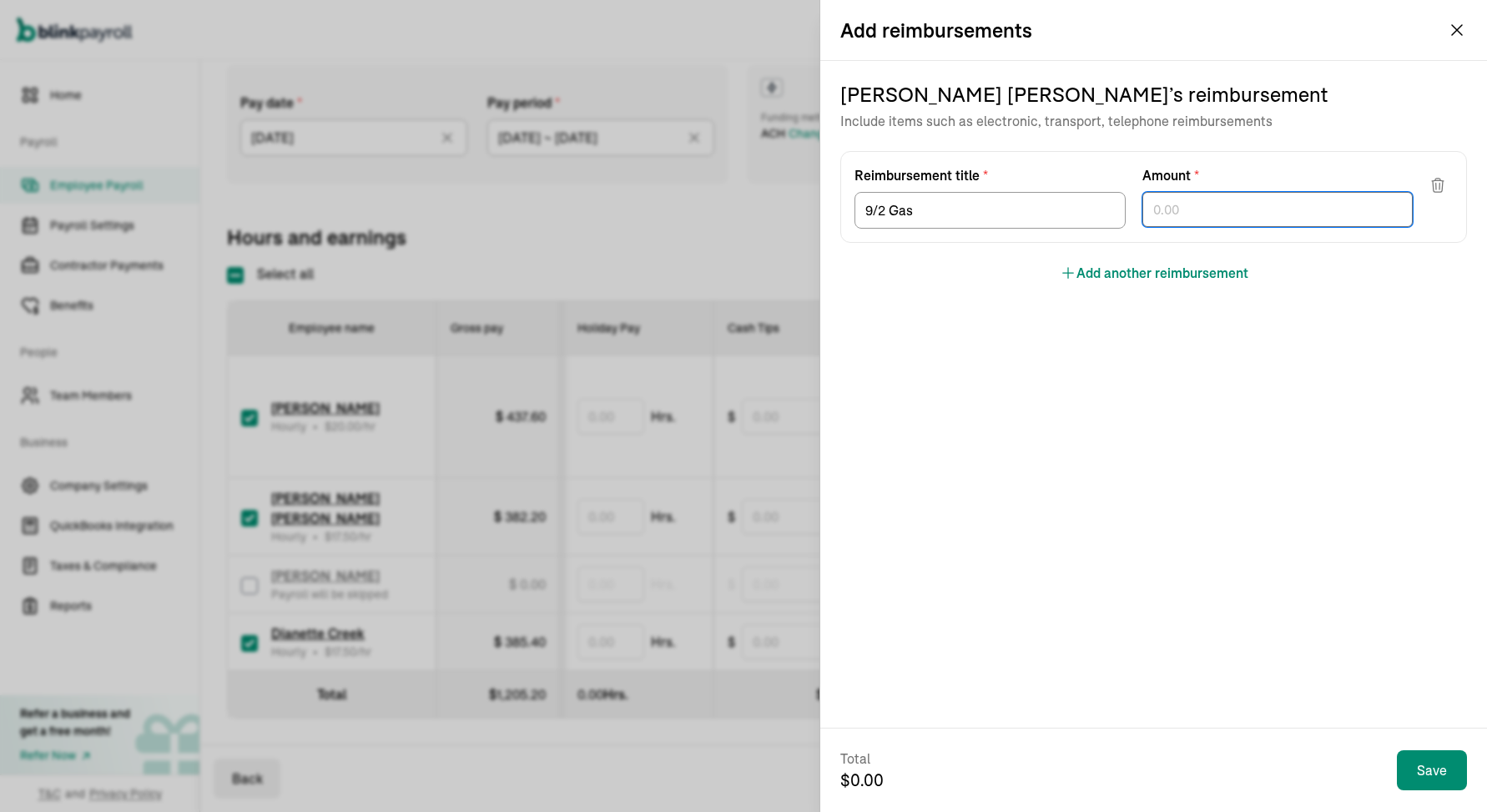
click at [1306, 209] on input "text" at bounding box center [1277, 209] width 271 height 35
type input "34.52"
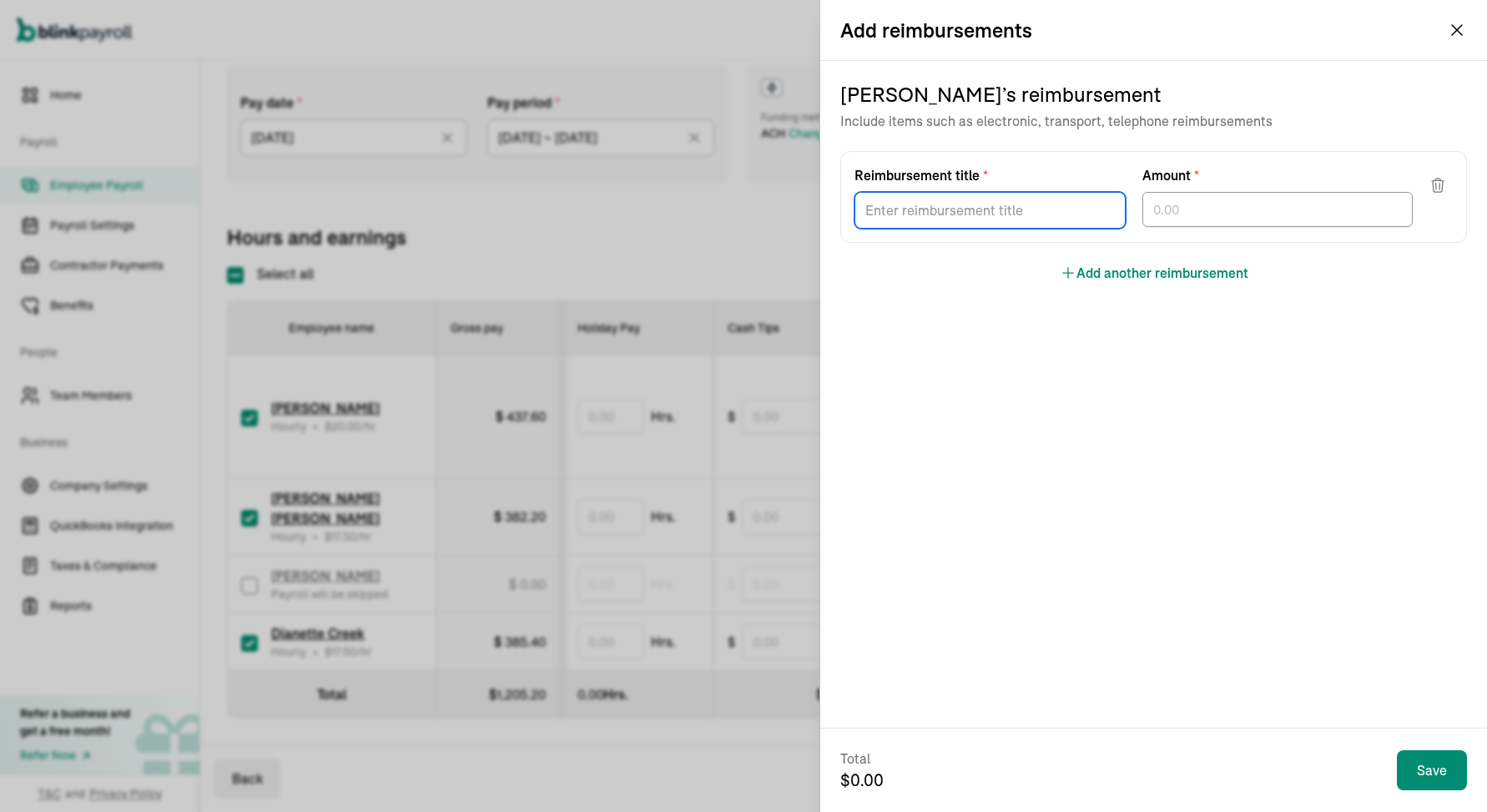
click at [1070, 209] on input "Reimbursement title *" at bounding box center [990, 210] width 271 height 36
type input "9/10 Gas"
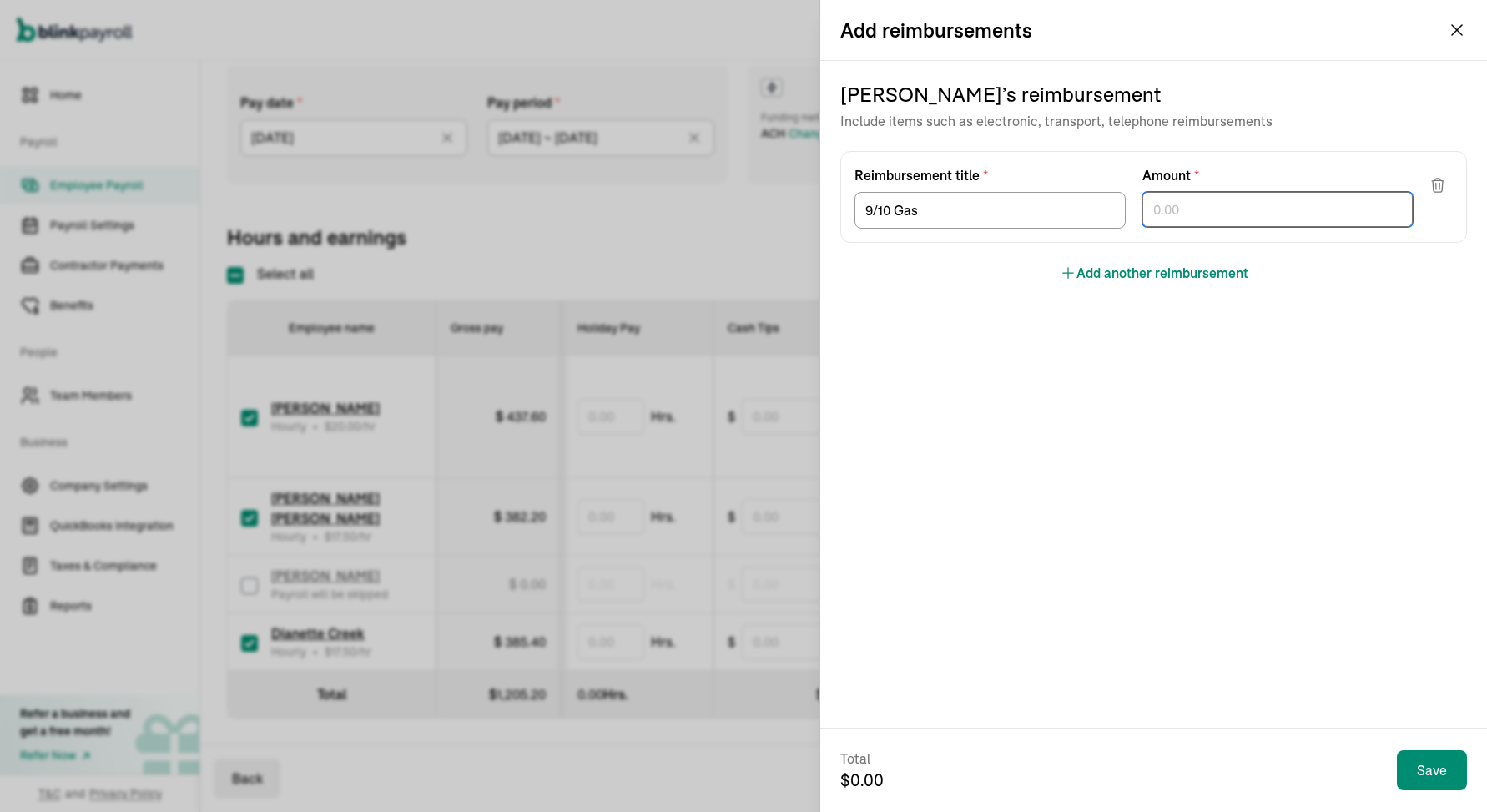
click at [1338, 209] on input "text" at bounding box center [1277, 209] width 271 height 35
type input "36.11"
click at [1224, 275] on button "Add another reimbursement" at bounding box center [1153, 272] width 189 height 20
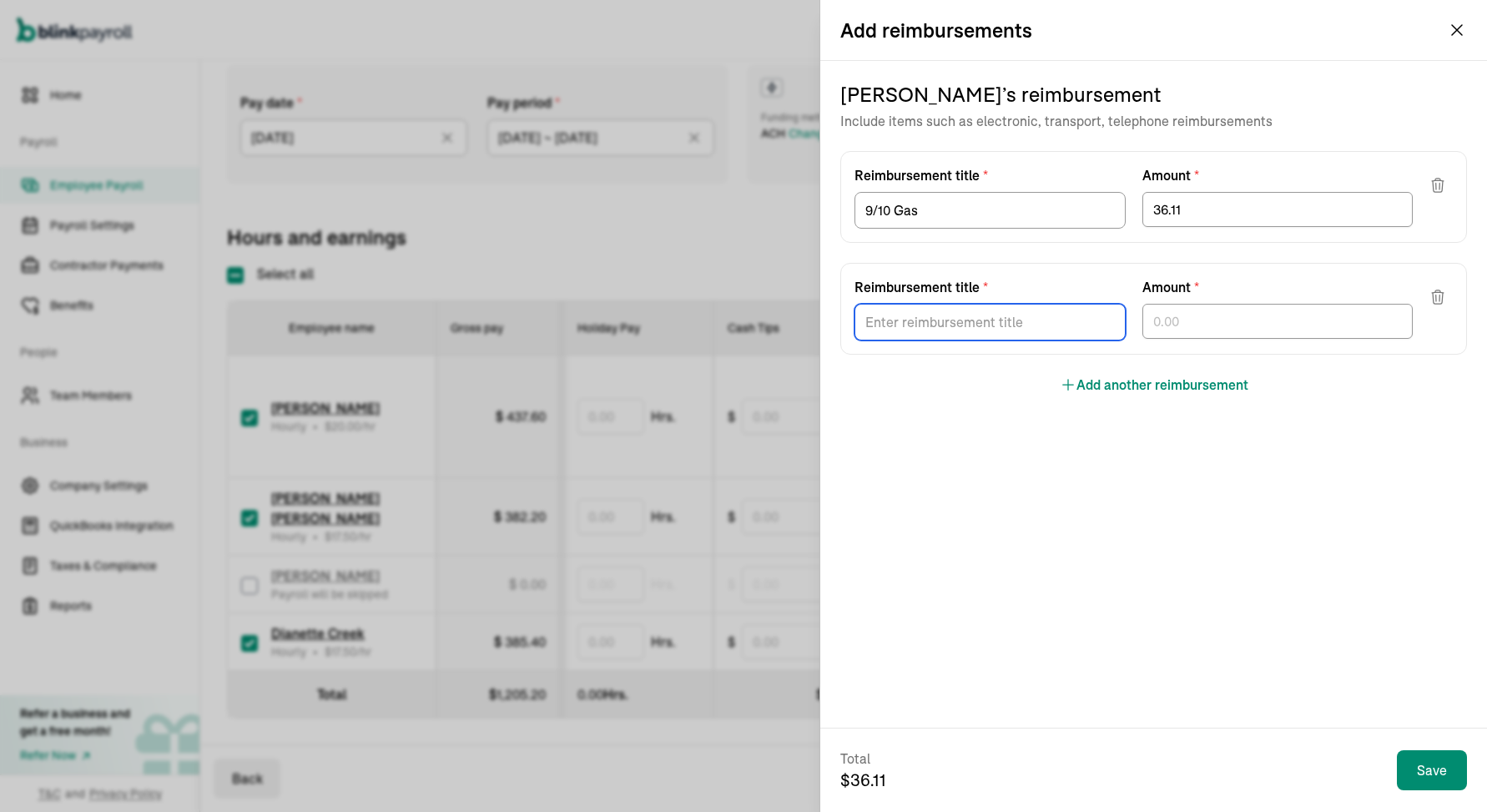
click at [1049, 315] on input "Reimbursement title *" at bounding box center [990, 321] width 271 height 36
type input "9/10 Parking"
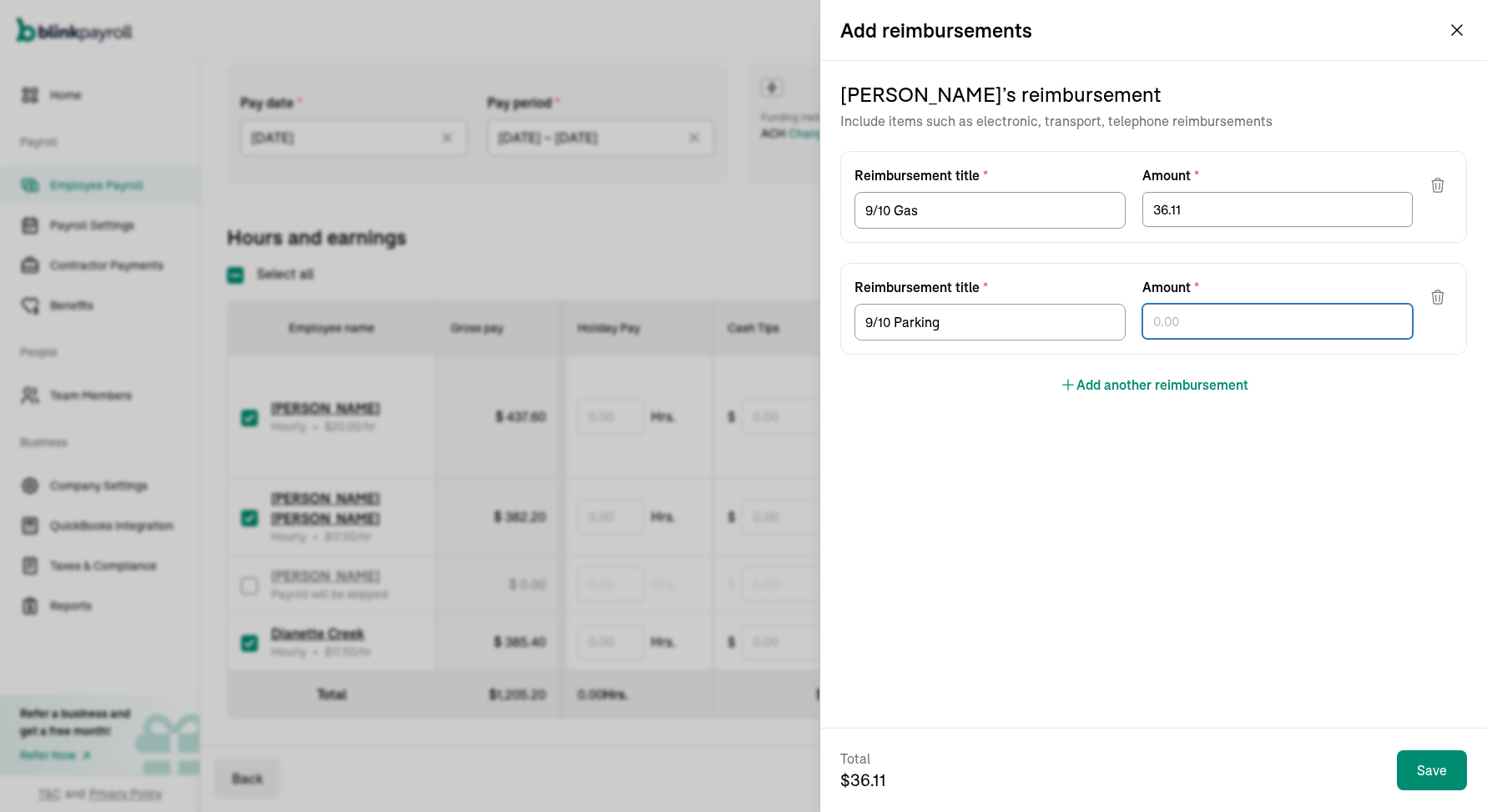
click at [1258, 322] on input "text" at bounding box center [1277, 320] width 271 height 35
type input "8.36"
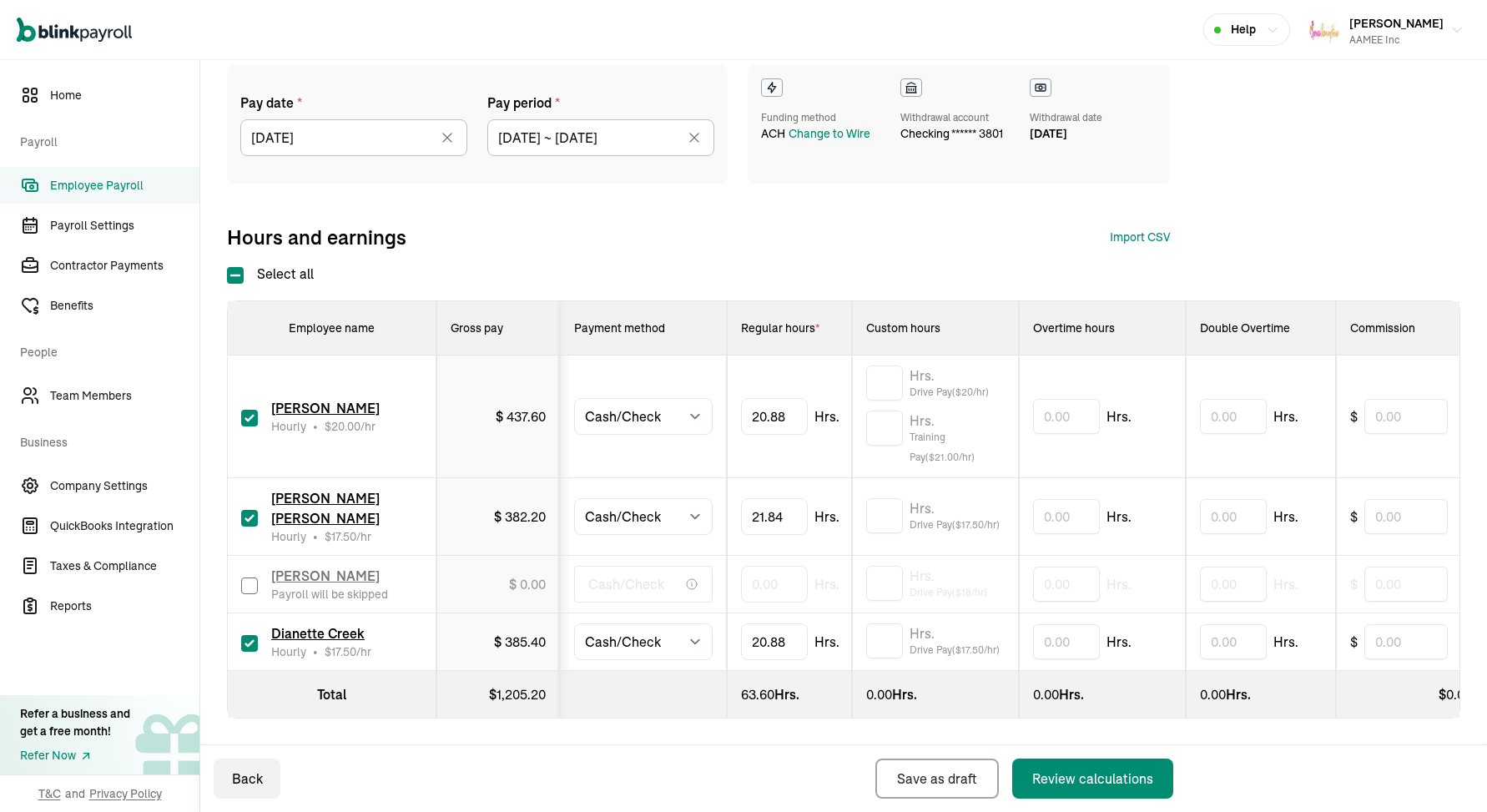
scroll to position [0, 0]
click at [889, 521] on input "text" at bounding box center [884, 515] width 36 height 35
type input "4.13"
click at [894, 389] on input "text" at bounding box center [884, 382] width 36 height 35
type input "3.5"
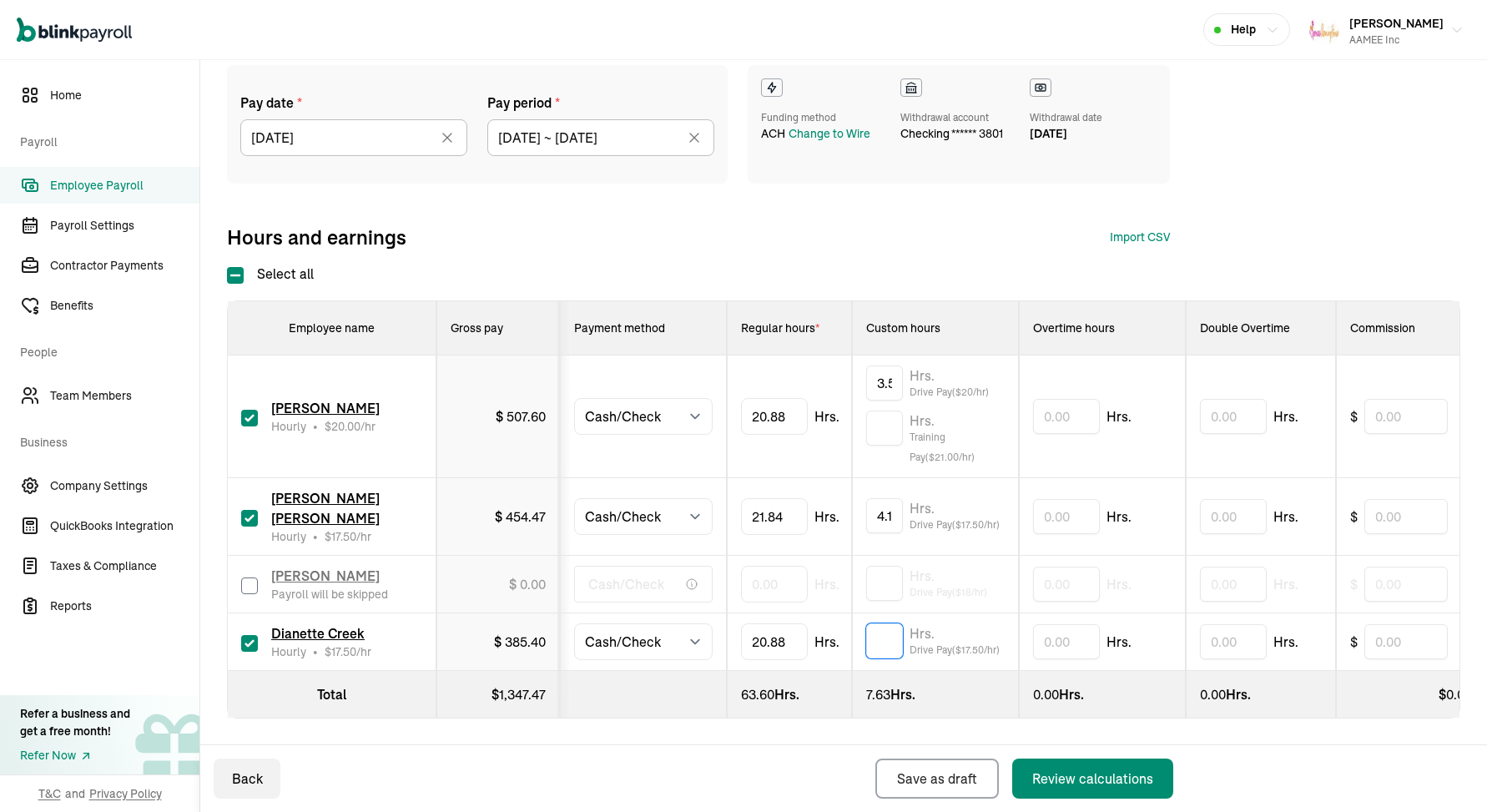
click at [882, 636] on input "text" at bounding box center [884, 640] width 36 height 35
type input "3.5"
click at [1057, 775] on div "Review calculations" at bounding box center [1092, 778] width 121 height 20
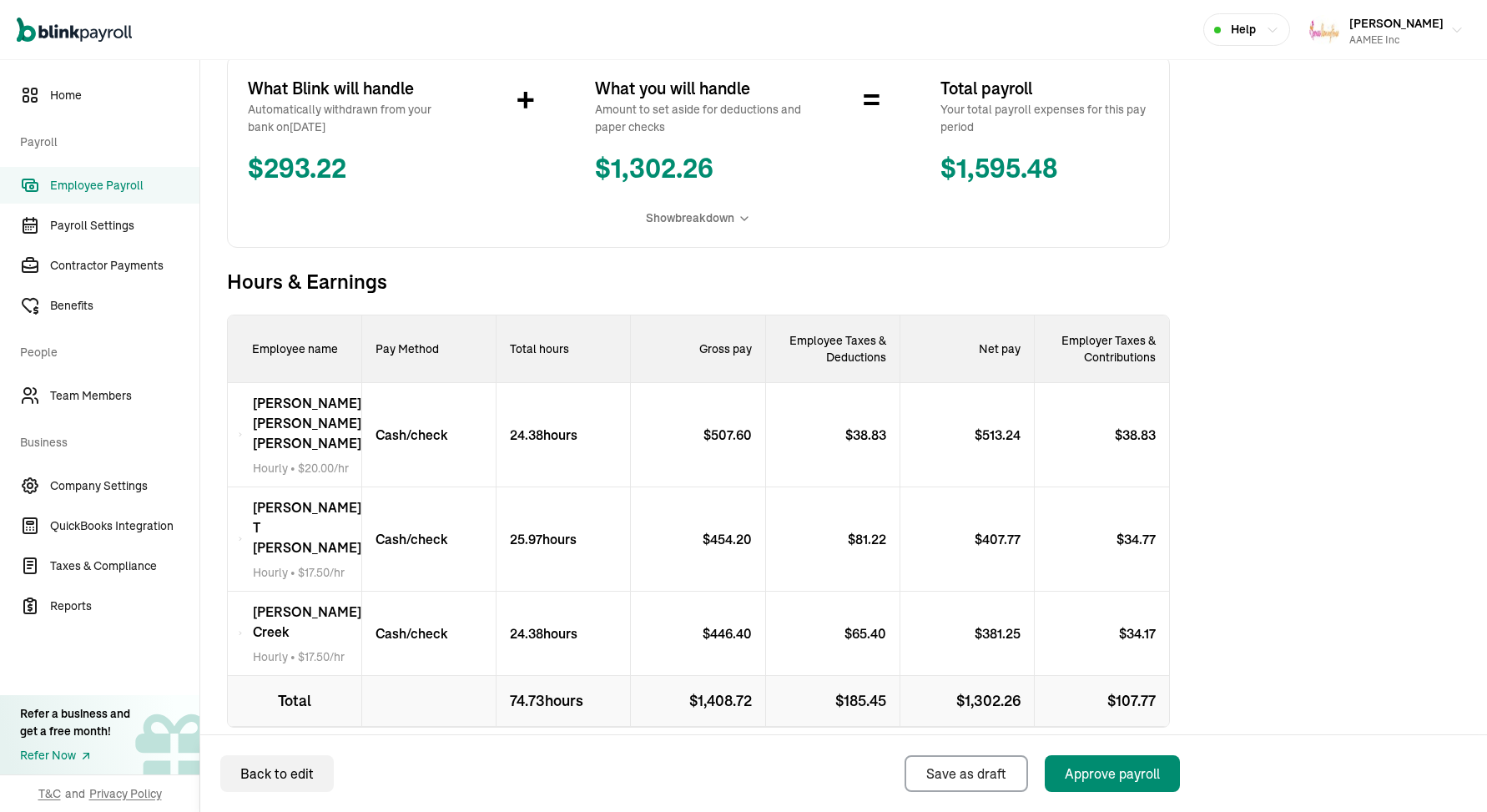
scroll to position [330, 0]
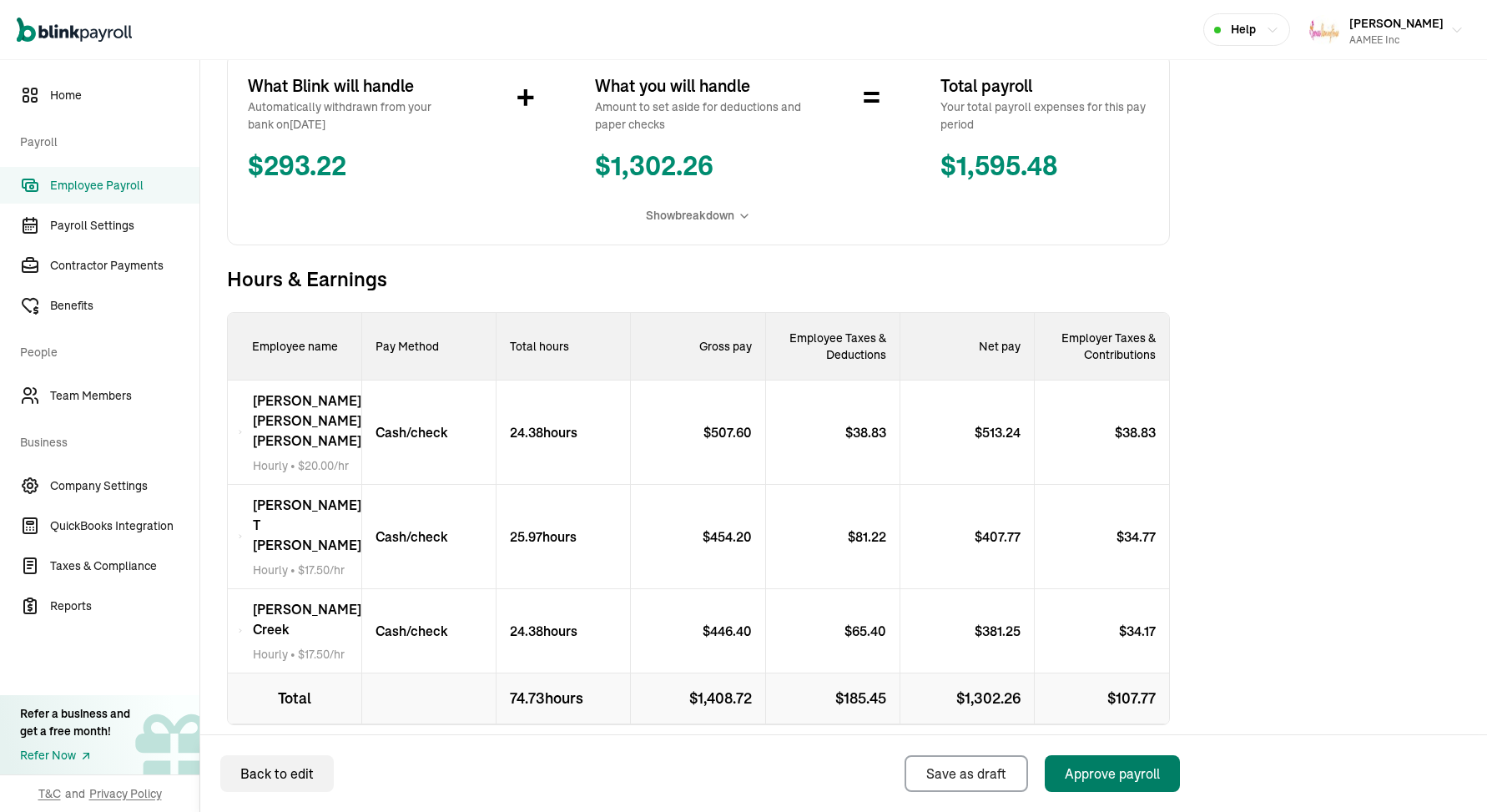
click at [1127, 760] on button "Approve payroll" at bounding box center [1112, 773] width 135 height 36
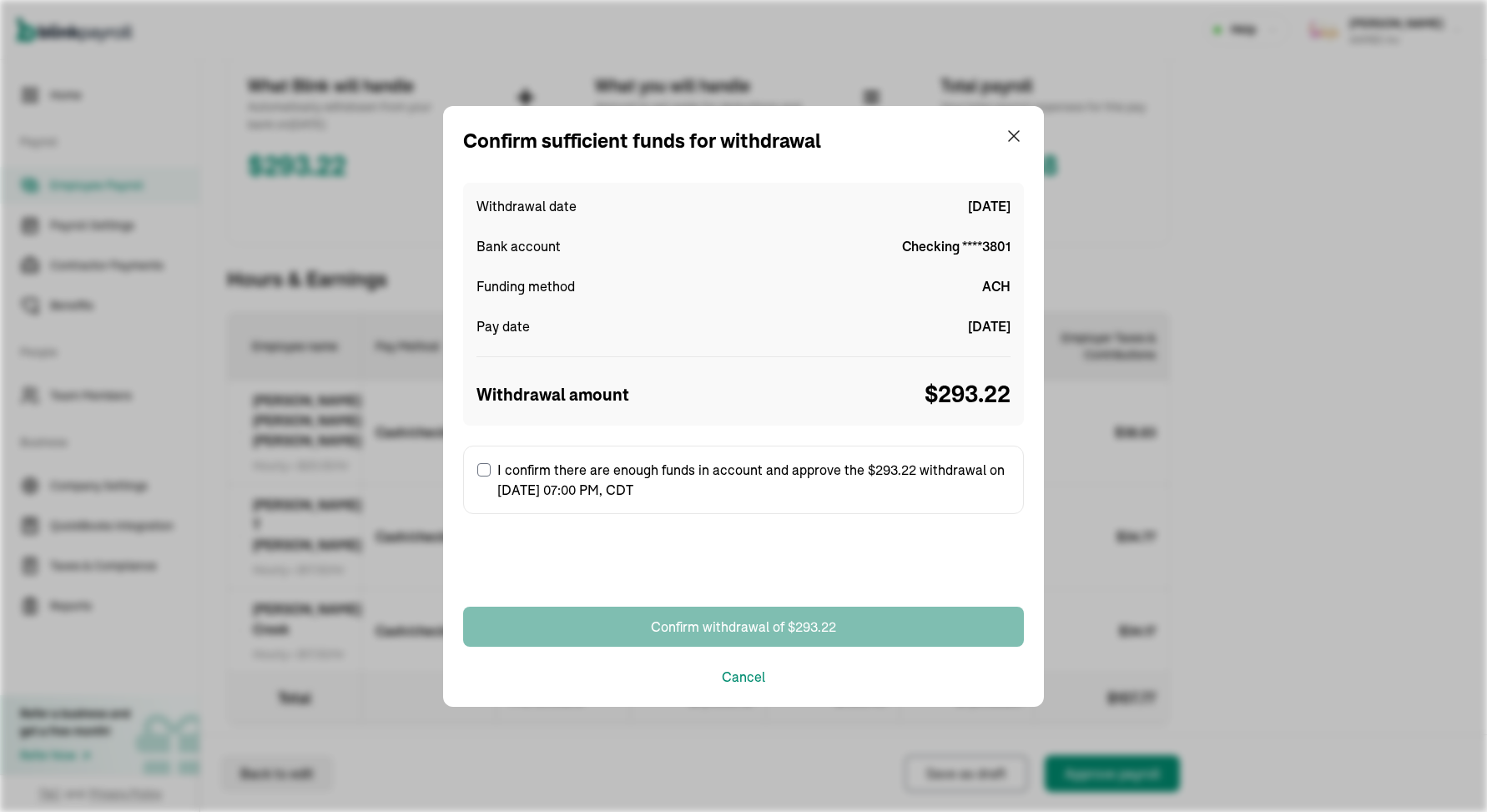
click at [692, 486] on label "I confirm there are enough funds in account and approve the $293.22 withdrawal …" at bounding box center [744, 479] width 560 height 68
click at [491, 477] on input "I confirm there are enough funds in account and approve the $293.22 withdrawal …" at bounding box center [484, 470] width 13 height 13
checkbox input "true"
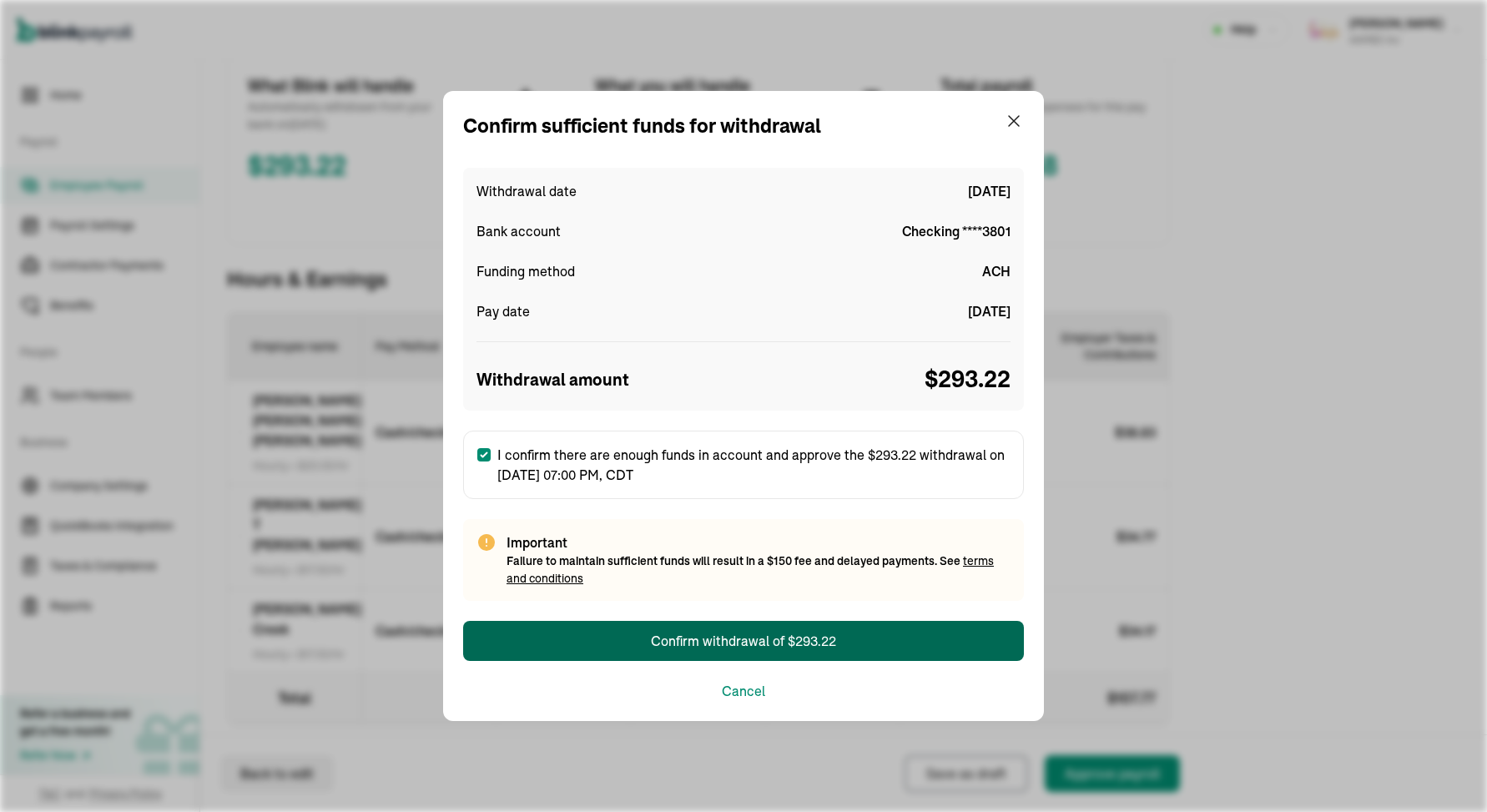
click at [703, 633] on div "Confirm withdrawal of $293.22" at bounding box center [744, 640] width 185 height 20
